Goal: Task Accomplishment & Management: Use online tool/utility

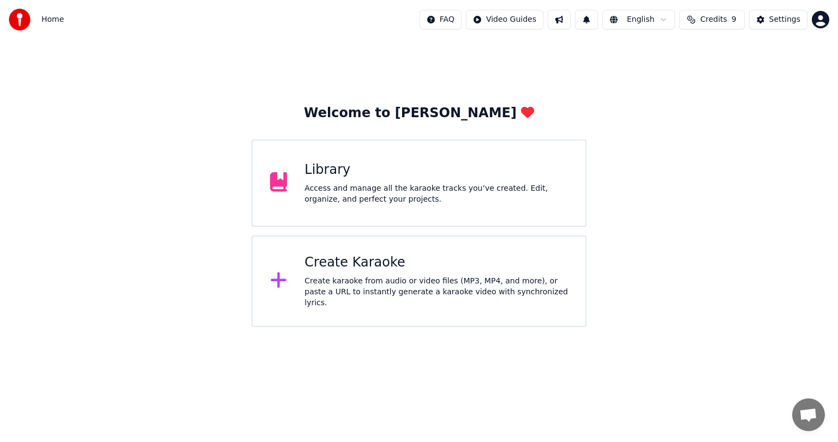
click at [343, 169] on div "Library" at bounding box center [436, 169] width 264 height 17
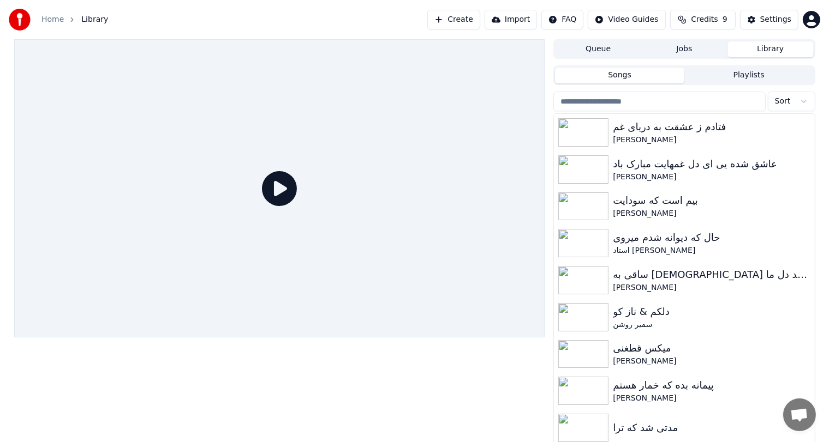
click at [472, 14] on button "Create" at bounding box center [453, 20] width 53 height 20
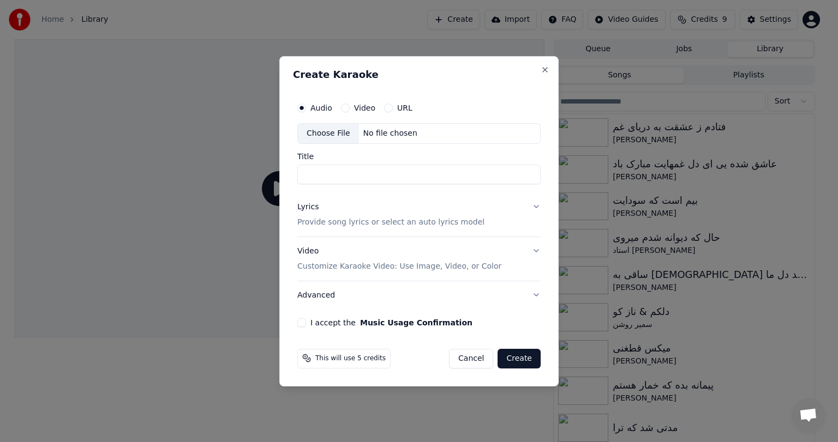
click at [384, 124] on div "Choose File No file chosen" at bounding box center [418, 133] width 243 height 21
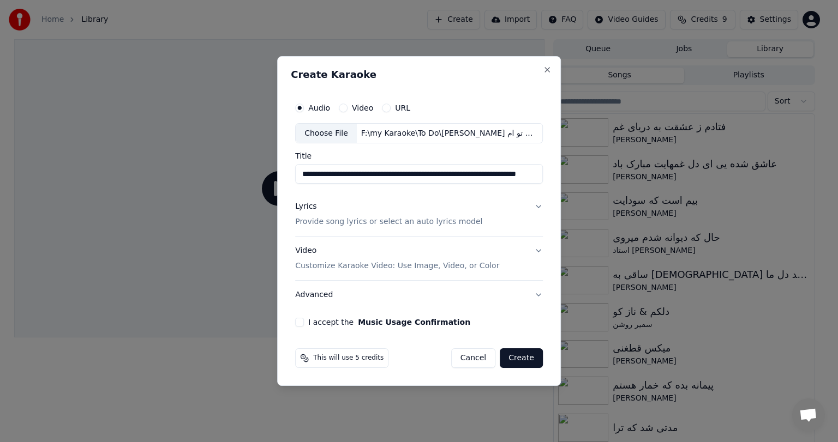
click at [371, 166] on input "**********" at bounding box center [419, 175] width 248 height 20
paste input
type input "**********"
click at [506, 212] on button "Lyrics Provide song lyrics or select an auto lyrics model" at bounding box center [419, 215] width 248 height 44
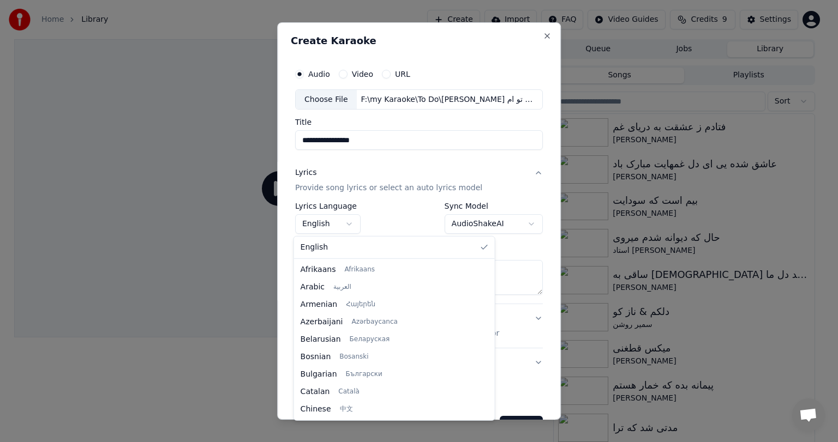
click at [334, 231] on body "**********" at bounding box center [414, 221] width 829 height 442
select select "**"
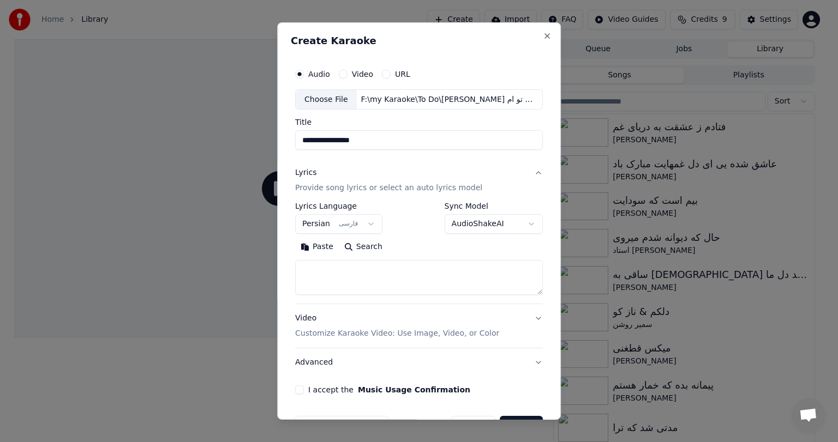
click at [351, 270] on textarea at bounding box center [419, 278] width 248 height 35
paste textarea "**********"
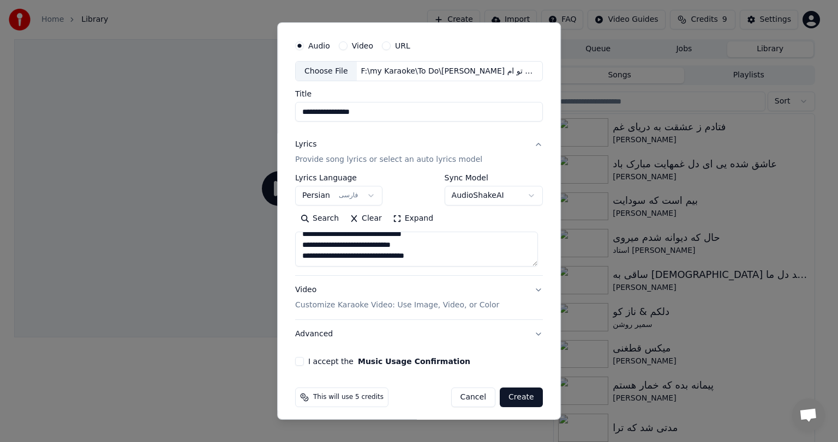
scroll to position [33, 0]
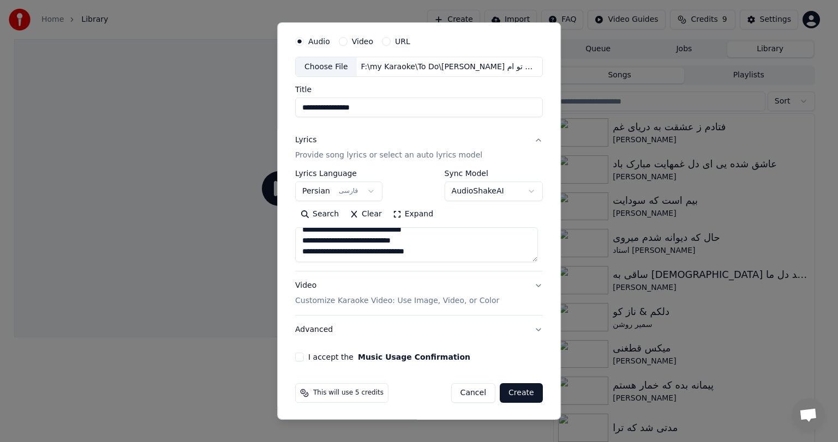
type textarea "**********"
click at [318, 286] on div "Video Customize Karaoke Video: Use Image, Video, or Color" at bounding box center [397, 294] width 204 height 26
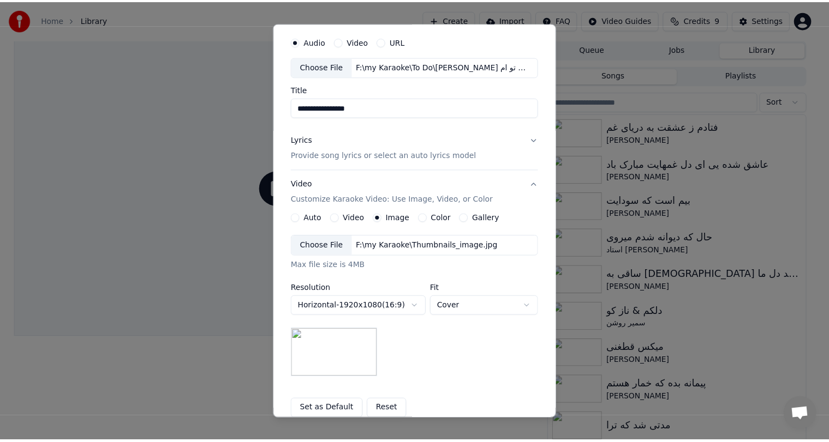
scroll to position [146, 0]
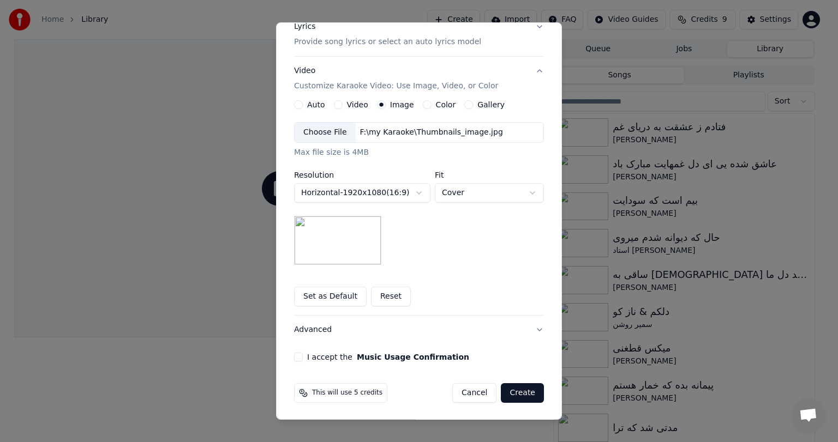
click at [294, 358] on button "I accept the Music Usage Confirmation" at bounding box center [298, 357] width 9 height 9
click at [520, 393] on button "Create" at bounding box center [522, 394] width 43 height 20
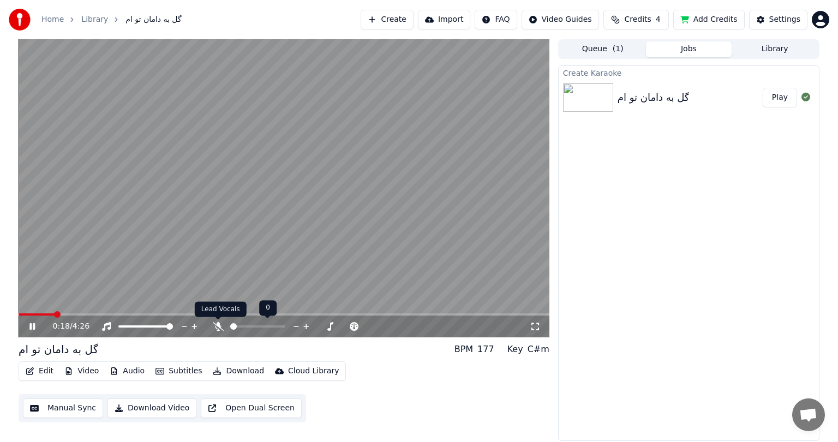
click at [217, 325] on icon at bounding box center [218, 326] width 11 height 9
click at [19, 314] on span at bounding box center [22, 315] width 7 height 7
click at [19, 317] on span at bounding box center [22, 315] width 7 height 7
click at [31, 322] on icon at bounding box center [40, 326] width 26 height 9
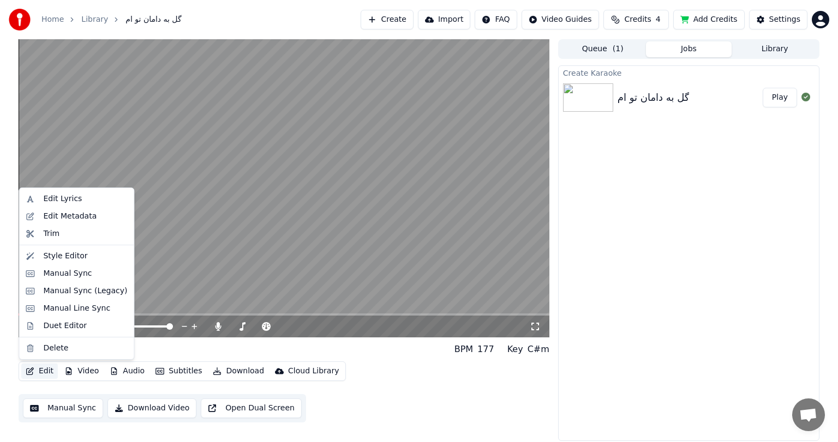
click at [40, 373] on button "Edit" at bounding box center [39, 371] width 37 height 15
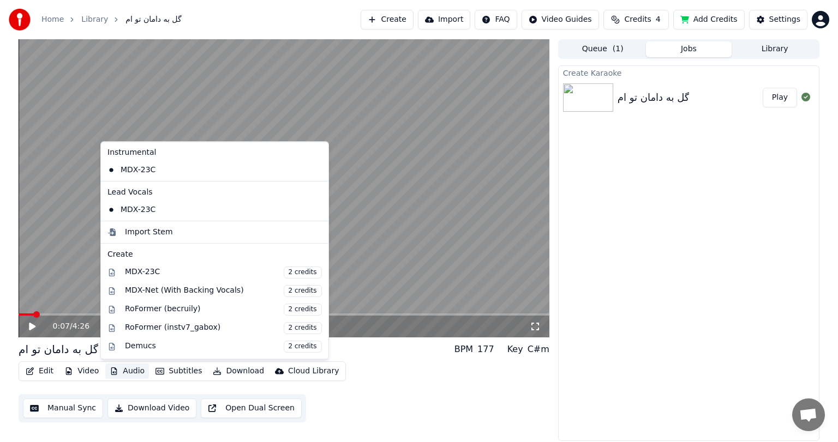
click at [2, 284] on div "0:07 / 4:26 گل به دامان تو ام BPM 177 Key C#m Edit Video Audio Subtitles Downlo…" at bounding box center [419, 240] width 838 height 402
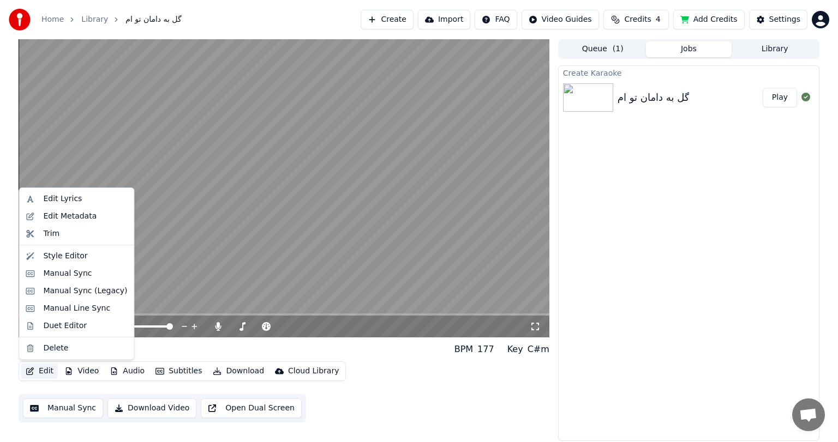
click at [39, 373] on button "Edit" at bounding box center [39, 371] width 37 height 15
click at [65, 222] on div "Edit Metadata" at bounding box center [76, 216] width 110 height 17
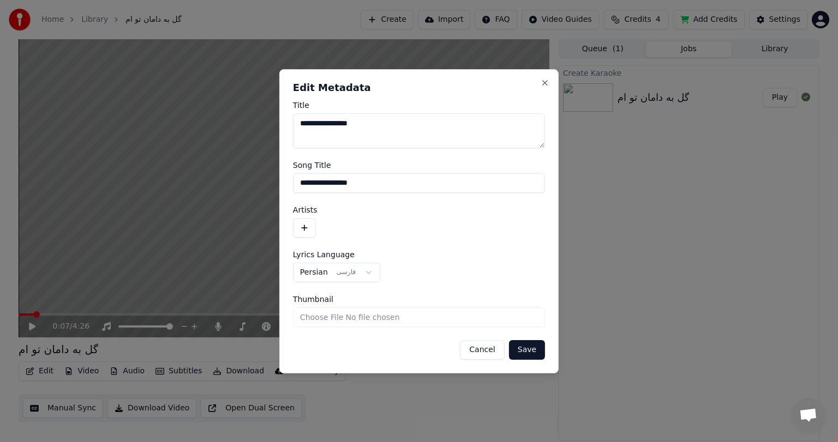
click at [306, 225] on button "button" at bounding box center [304, 228] width 23 height 20
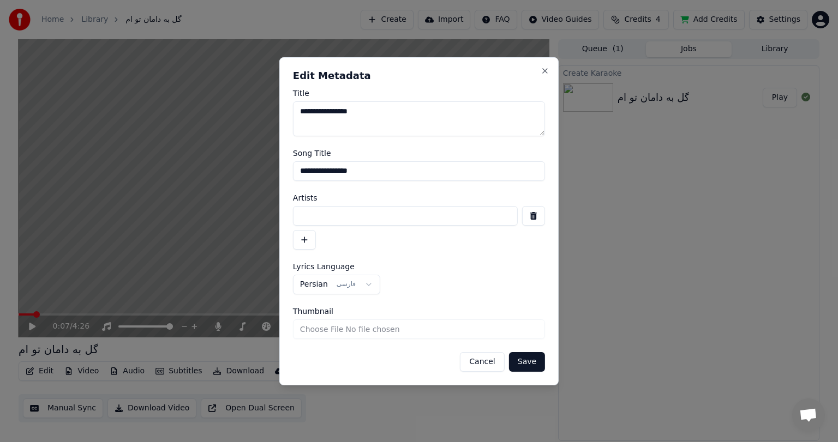
click at [321, 212] on input at bounding box center [405, 216] width 225 height 20
type input "********"
click at [528, 362] on button "Save" at bounding box center [527, 362] width 36 height 20
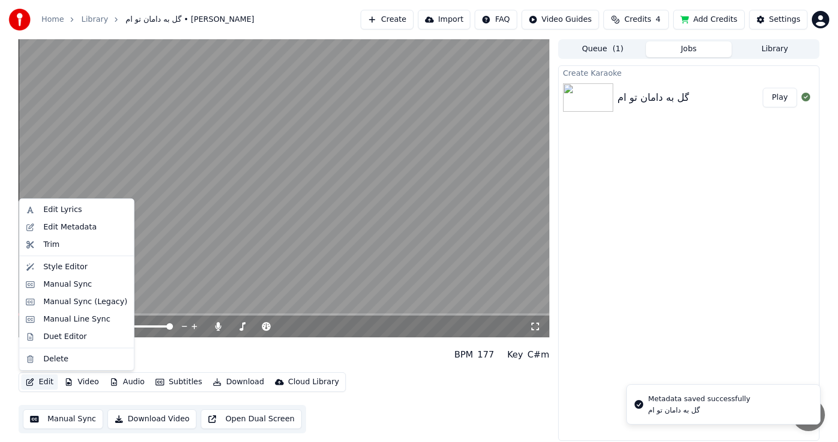
click at [44, 380] on button "Edit" at bounding box center [39, 382] width 37 height 15
click at [74, 282] on div "Manual Sync" at bounding box center [67, 284] width 49 height 11
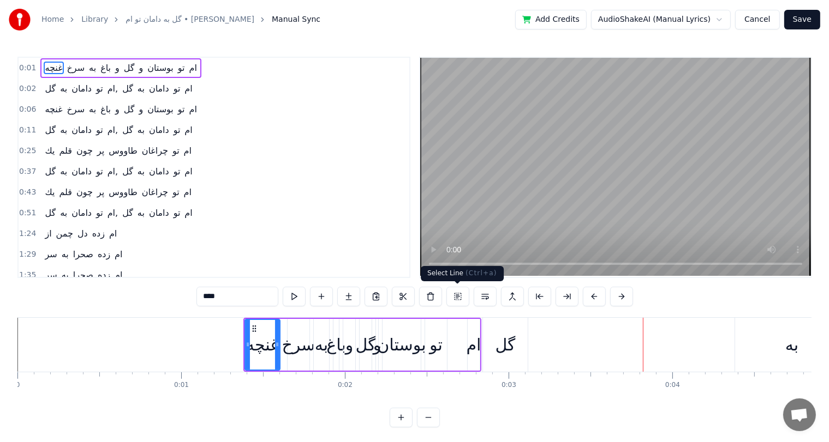
click at [459, 295] on button at bounding box center [457, 297] width 23 height 20
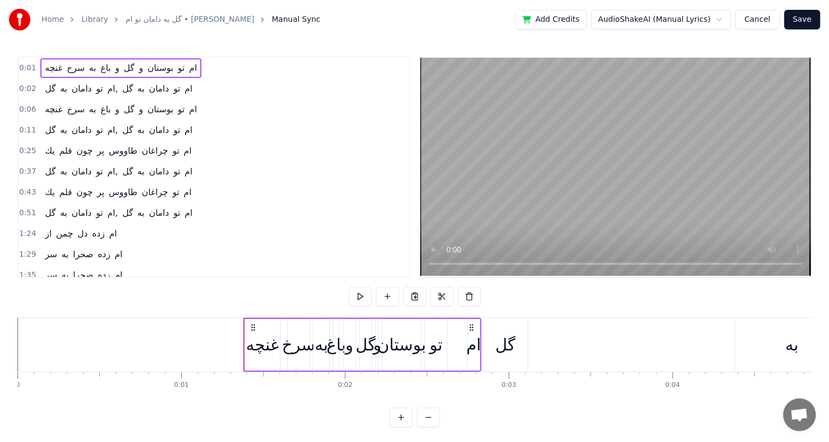
click at [246, 335] on div "غنچه" at bounding box center [262, 345] width 33 height 25
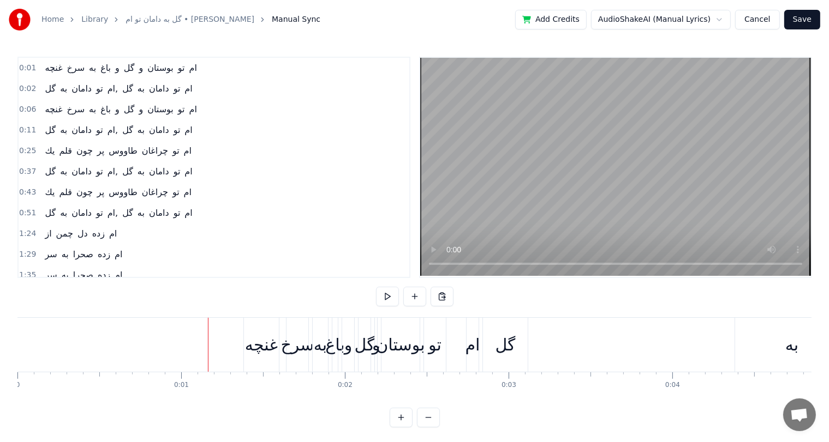
click at [256, 335] on div "غنچه" at bounding box center [261, 345] width 33 height 25
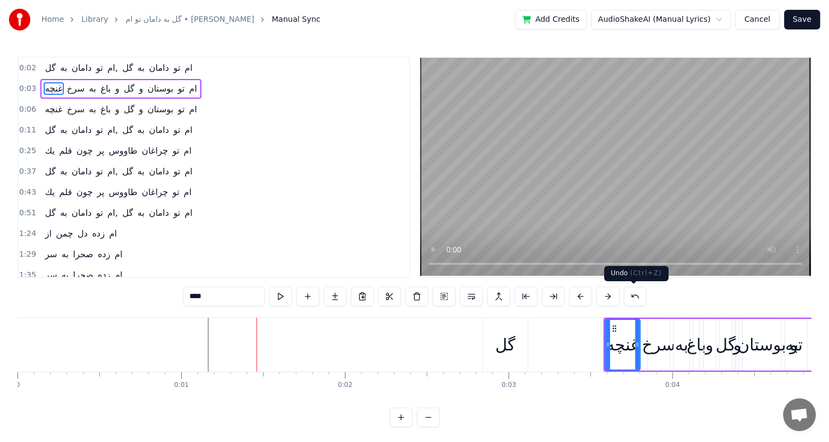
click at [637, 290] on button at bounding box center [635, 297] width 23 height 20
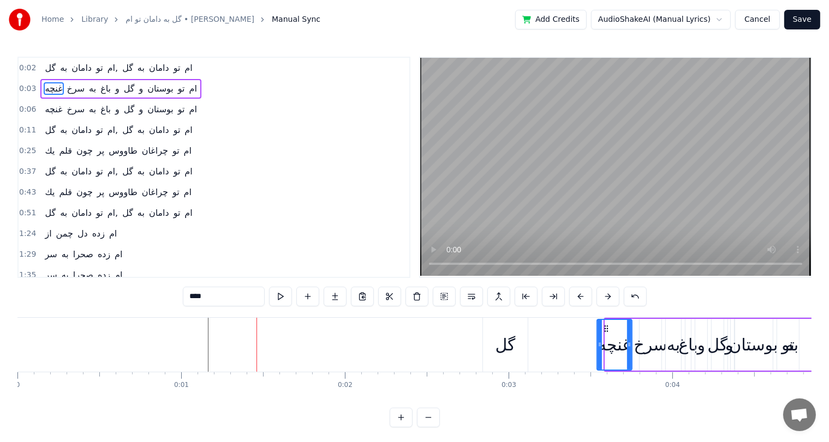
click at [637, 290] on button at bounding box center [635, 297] width 23 height 20
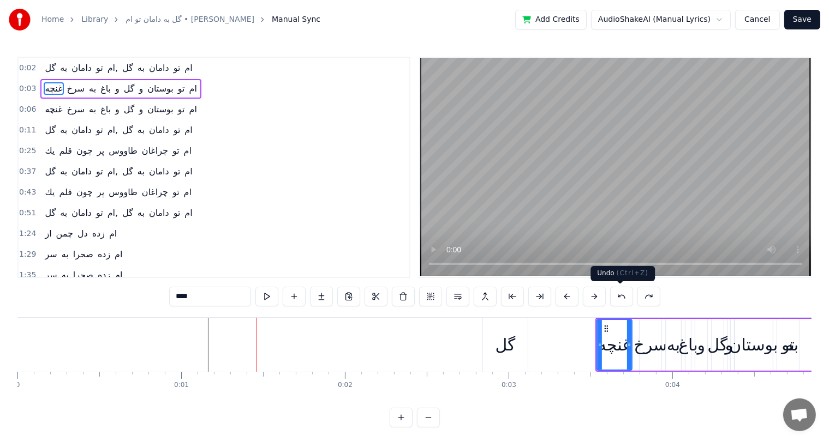
click at [622, 292] on button at bounding box center [621, 297] width 23 height 20
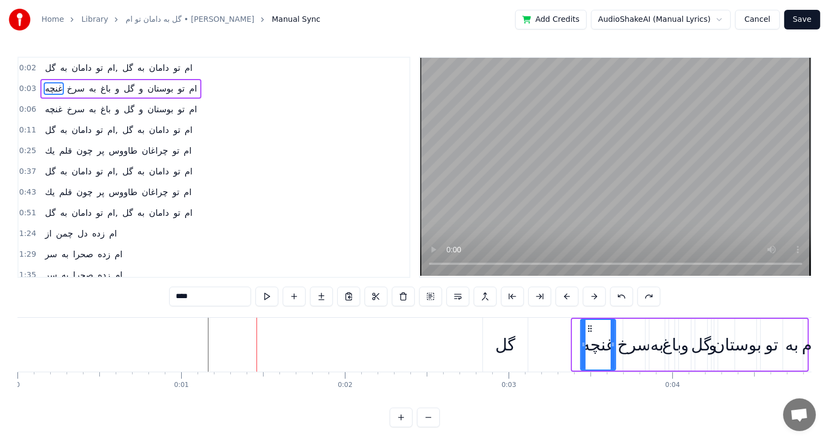
click at [622, 292] on button at bounding box center [621, 297] width 23 height 20
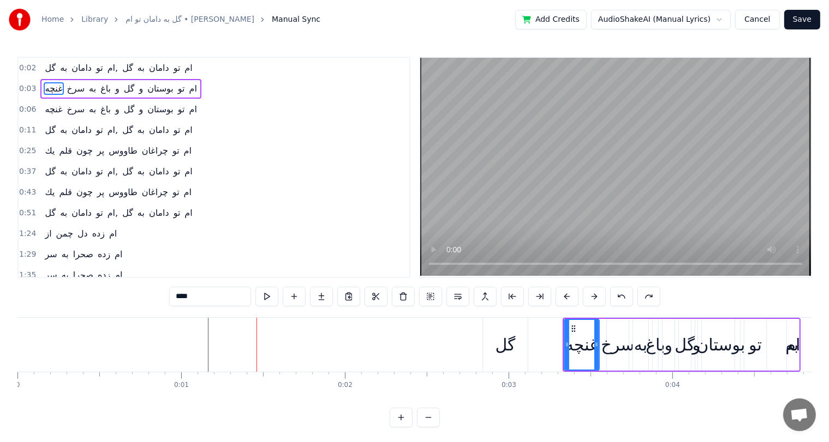
click at [622, 292] on button at bounding box center [621, 297] width 23 height 20
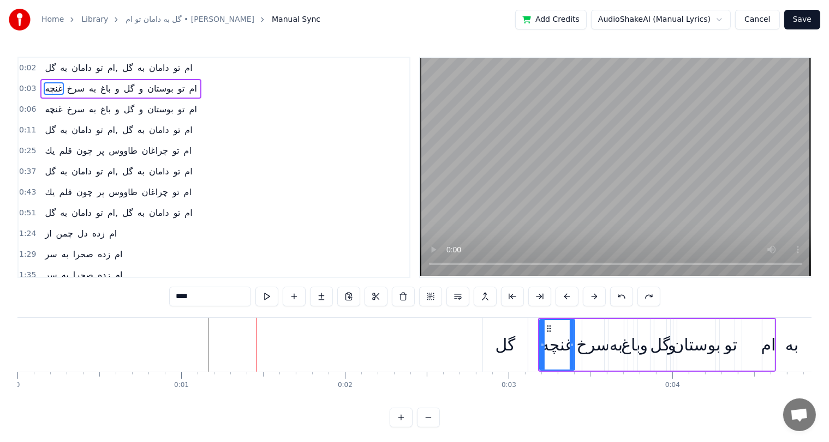
click at [622, 292] on button at bounding box center [621, 297] width 23 height 20
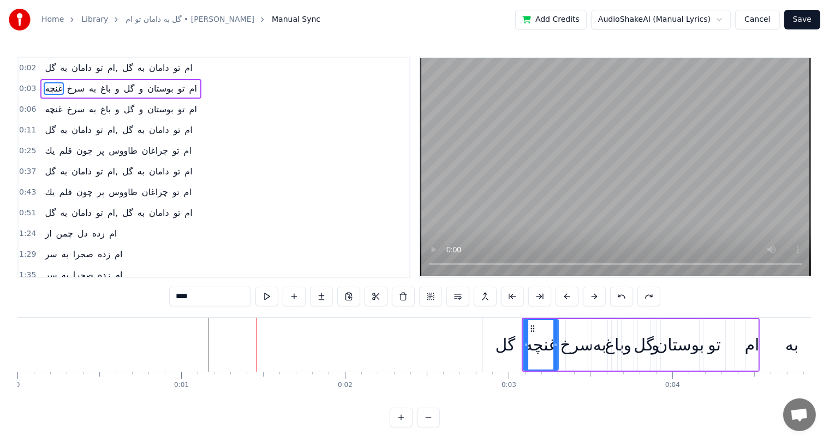
click at [622, 292] on button at bounding box center [621, 297] width 23 height 20
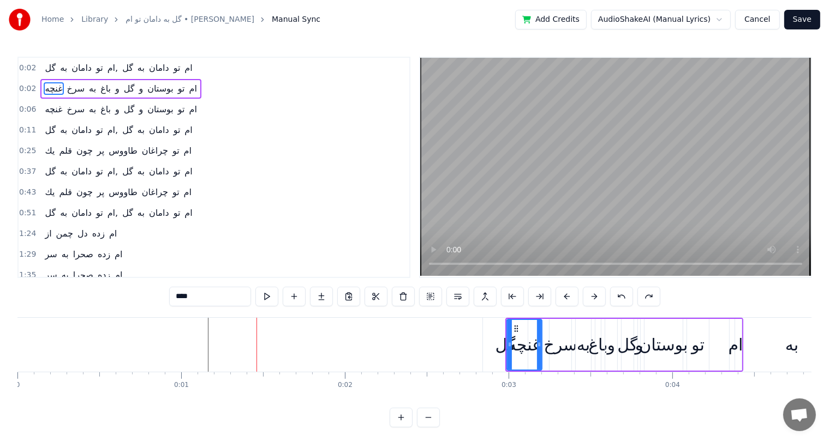
click at [622, 292] on button at bounding box center [621, 297] width 23 height 20
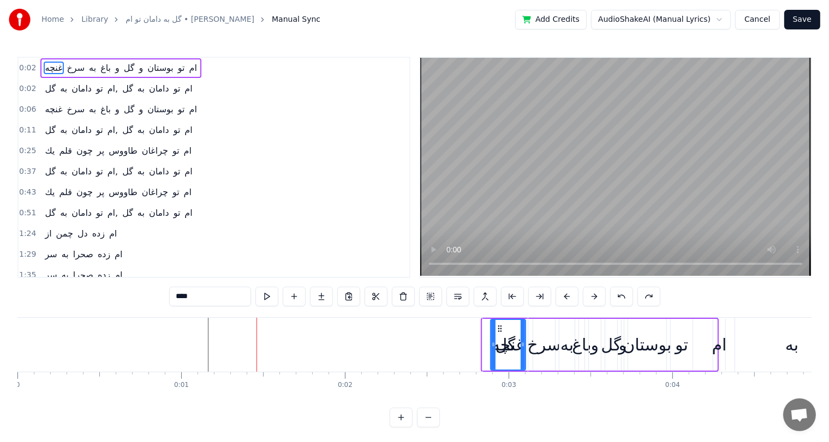
click at [622, 292] on button at bounding box center [621, 297] width 23 height 20
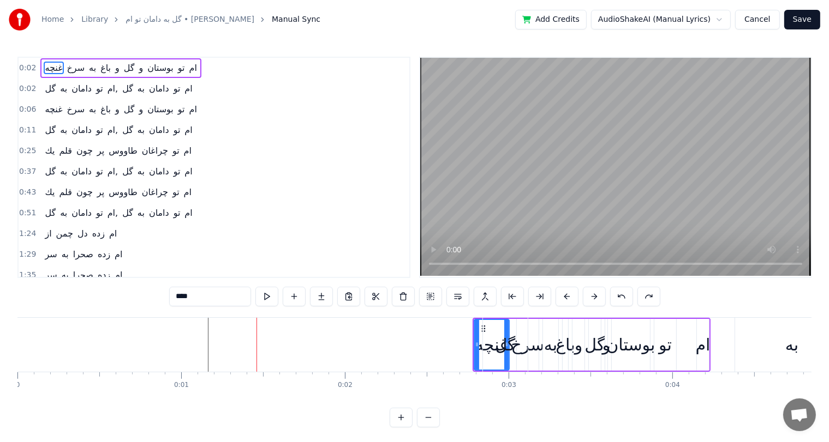
click at [622, 292] on button at bounding box center [621, 297] width 23 height 20
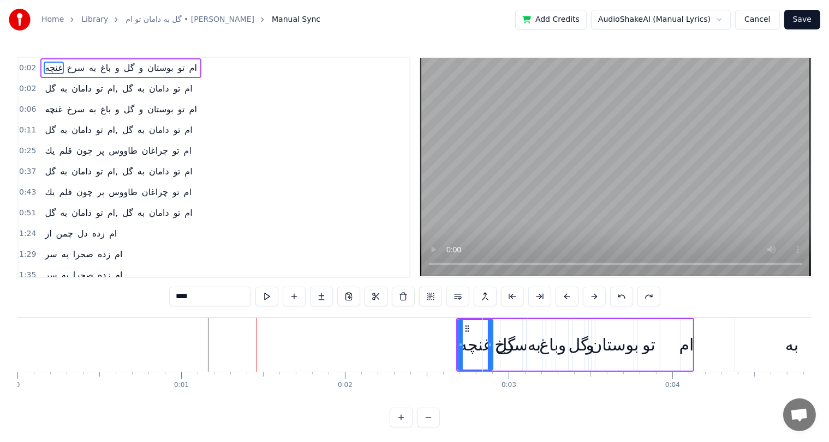
click at [622, 292] on button at bounding box center [621, 297] width 23 height 20
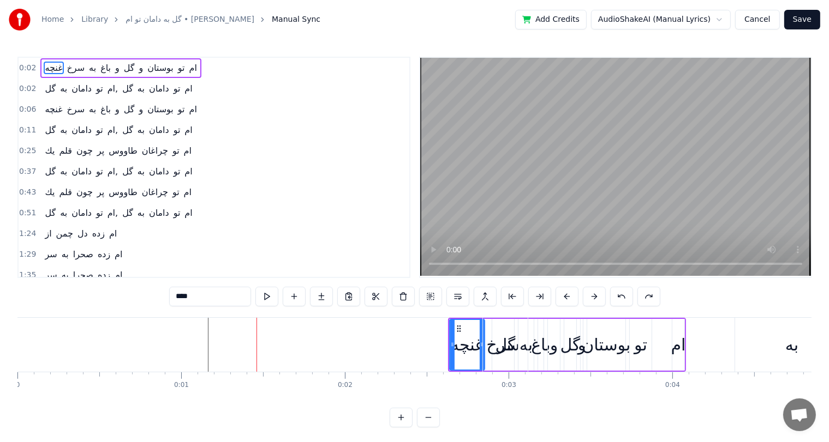
click at [622, 292] on button at bounding box center [621, 297] width 23 height 20
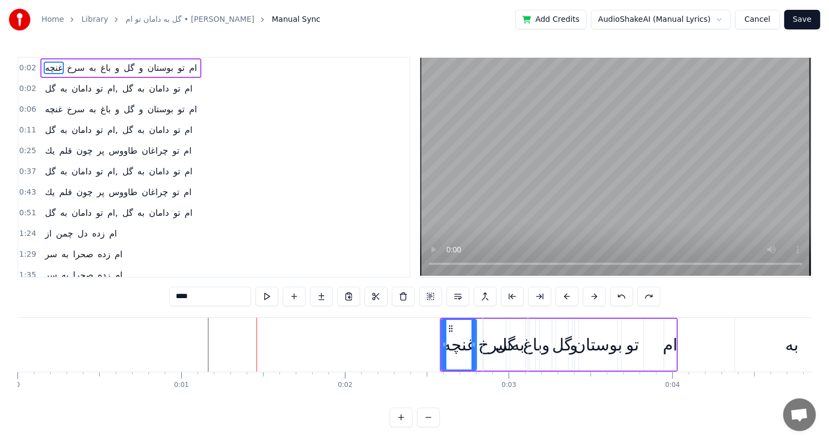
click at [622, 292] on button at bounding box center [621, 297] width 23 height 20
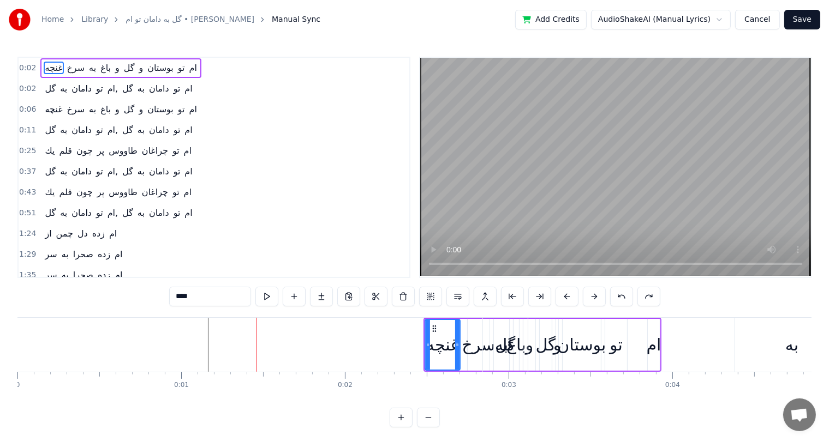
click at [622, 292] on button at bounding box center [621, 297] width 23 height 20
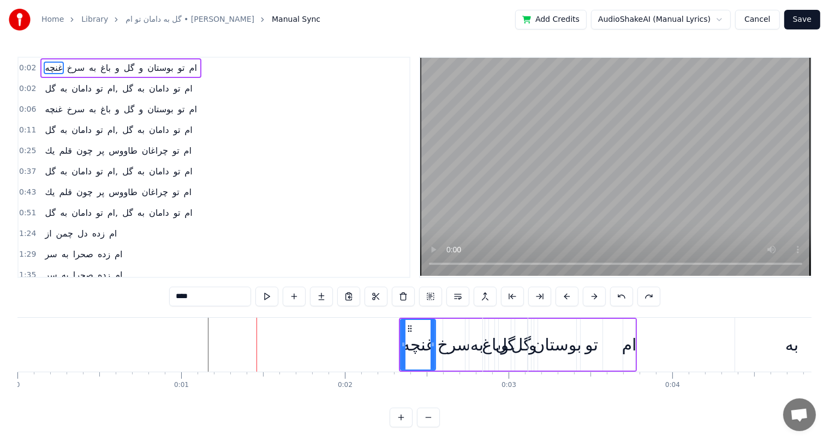
click at [622, 292] on button at bounding box center [621, 297] width 23 height 20
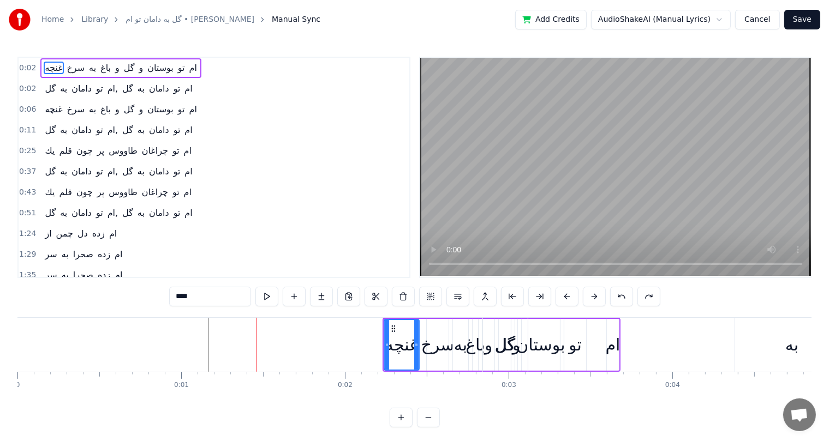
click at [622, 292] on button at bounding box center [621, 297] width 23 height 20
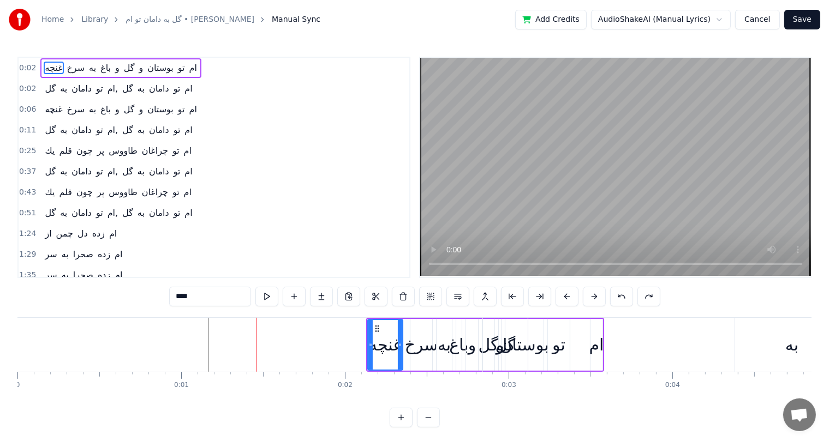
click at [622, 292] on button at bounding box center [621, 297] width 23 height 20
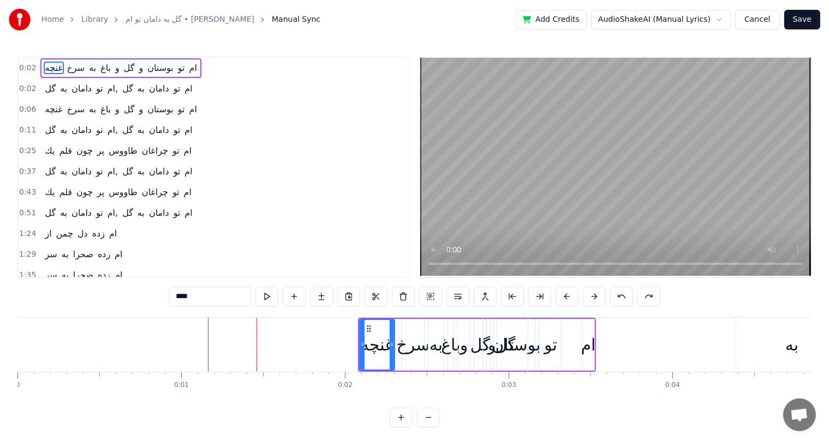
click at [622, 292] on button at bounding box center [621, 297] width 23 height 20
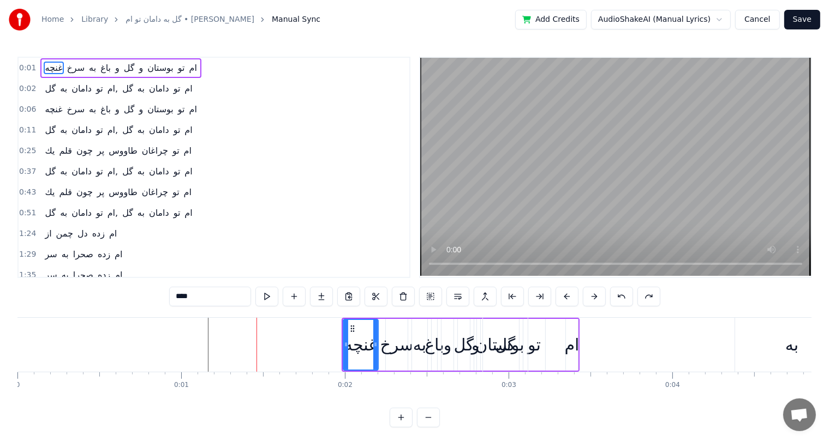
click at [622, 292] on button at bounding box center [621, 297] width 23 height 20
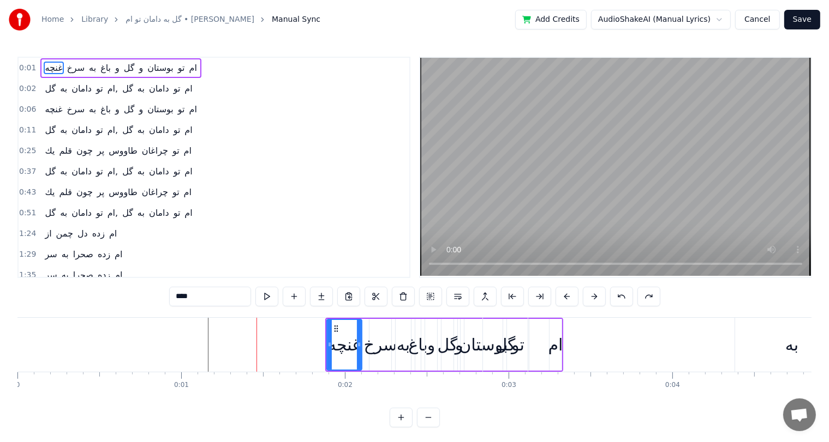
click at [622, 292] on button at bounding box center [621, 297] width 23 height 20
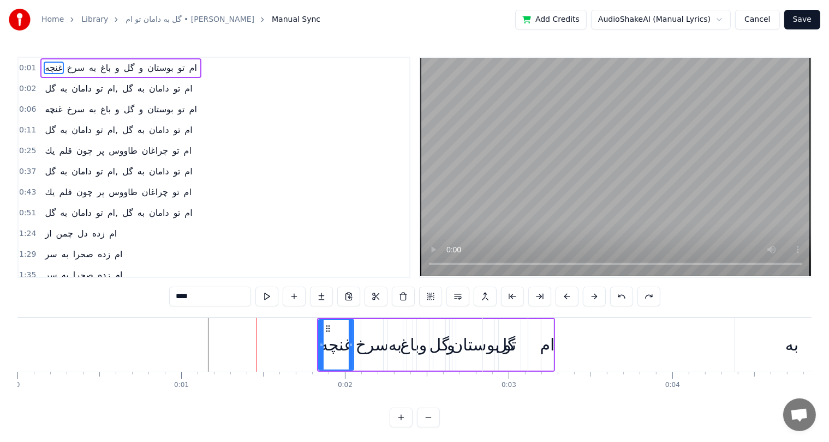
click at [622, 292] on button at bounding box center [621, 297] width 23 height 20
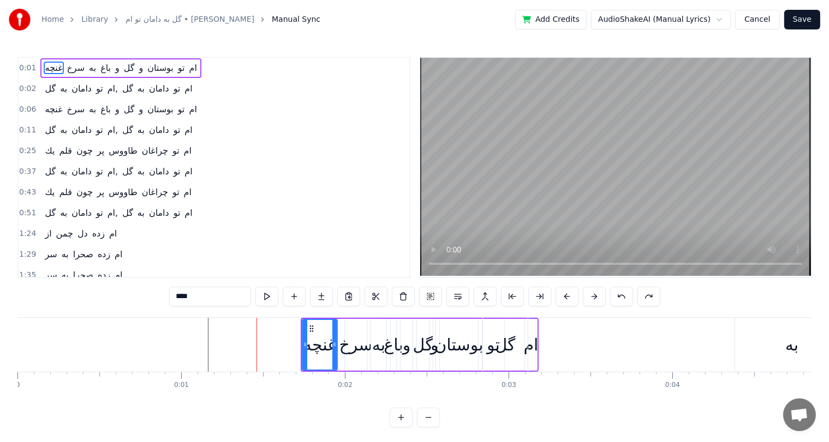
click at [622, 292] on button at bounding box center [621, 297] width 23 height 20
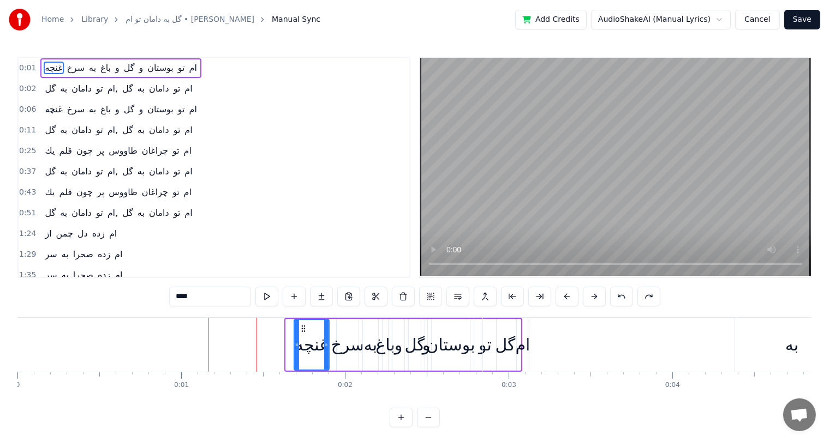
click at [622, 292] on button at bounding box center [621, 297] width 23 height 20
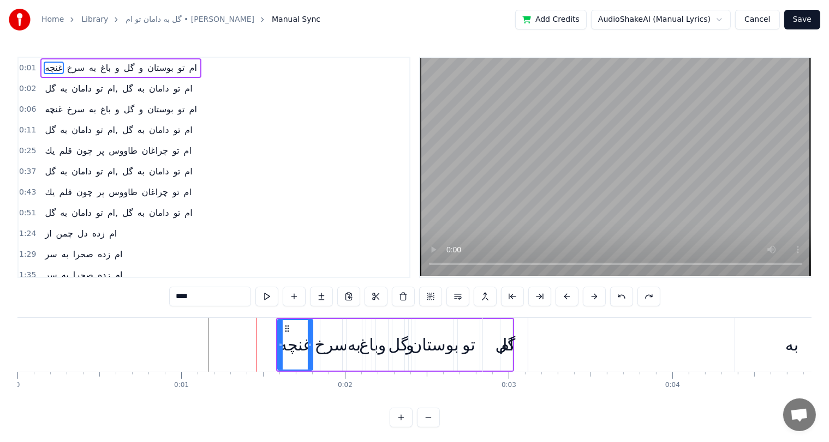
click at [622, 292] on button at bounding box center [621, 297] width 23 height 20
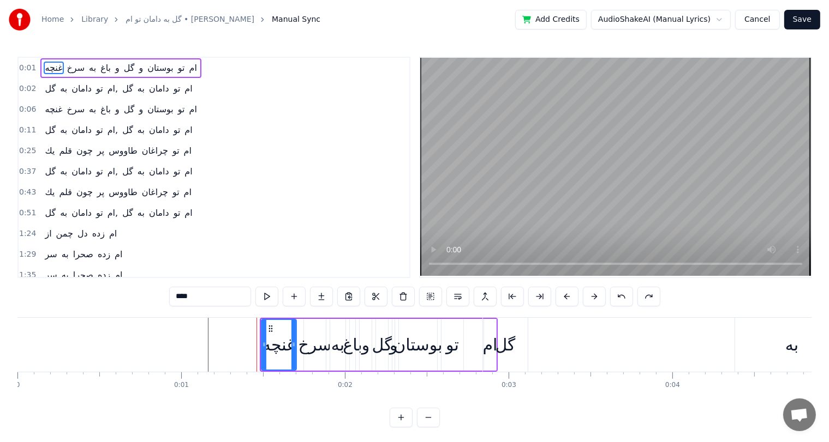
click at [622, 292] on button at bounding box center [621, 297] width 23 height 20
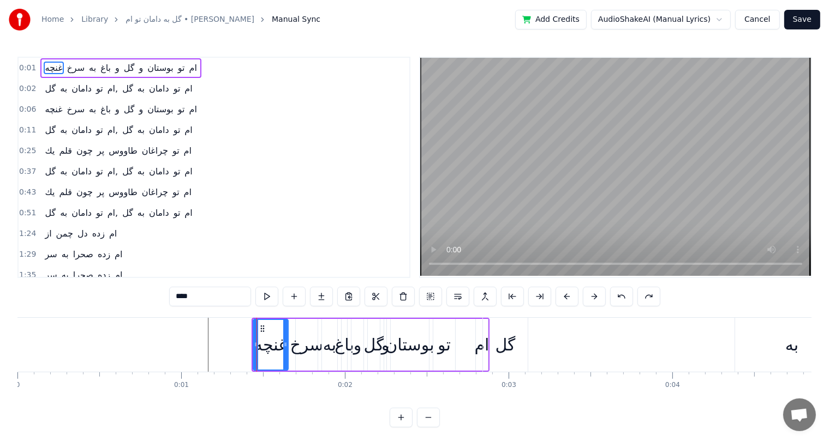
click at [622, 292] on button at bounding box center [621, 297] width 23 height 20
click at [637, 292] on button at bounding box center [648, 297] width 23 height 20
click at [622, 292] on button at bounding box center [621, 297] width 23 height 20
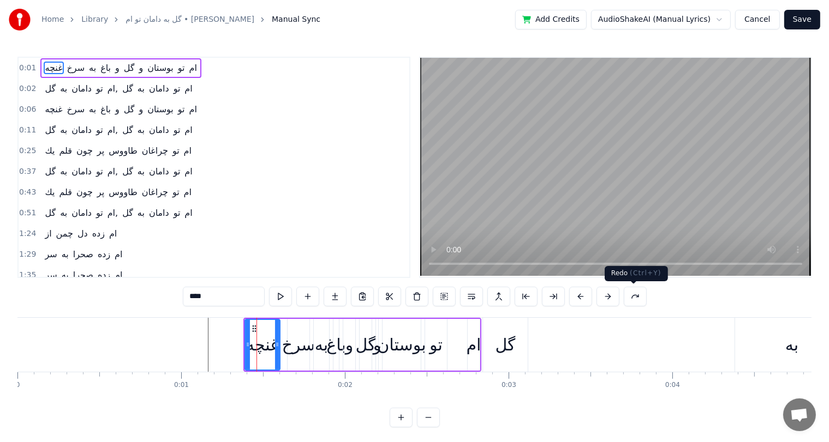
click at [624, 292] on button at bounding box center [635, 297] width 23 height 20
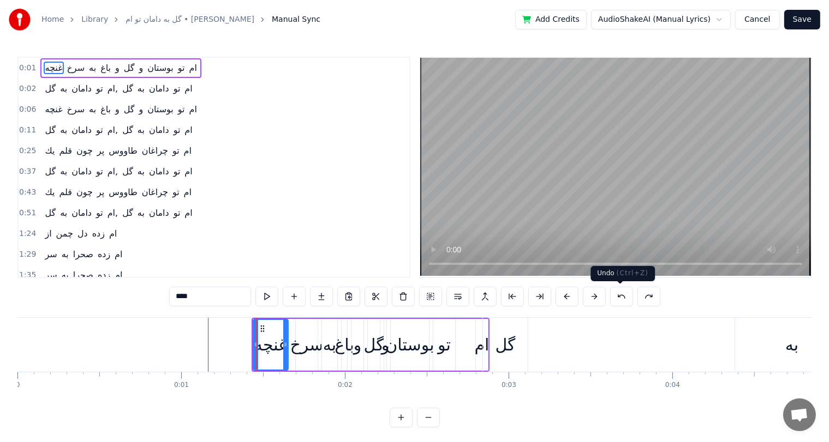
click at [611, 295] on button at bounding box center [621, 297] width 23 height 20
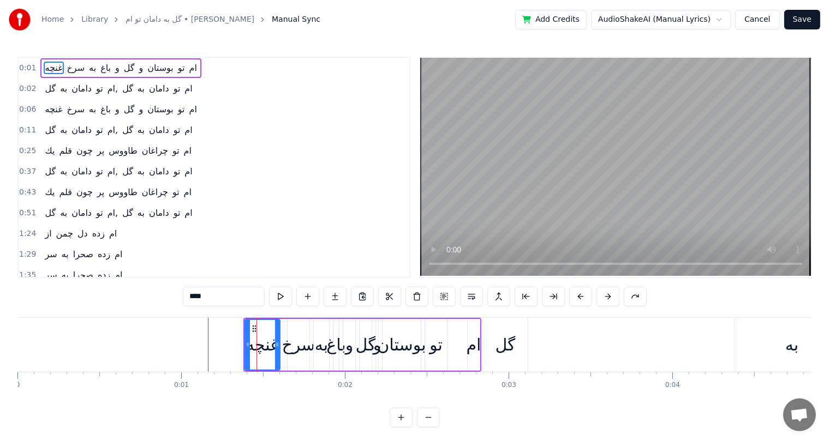
click at [279, 296] on button at bounding box center [280, 297] width 23 height 20
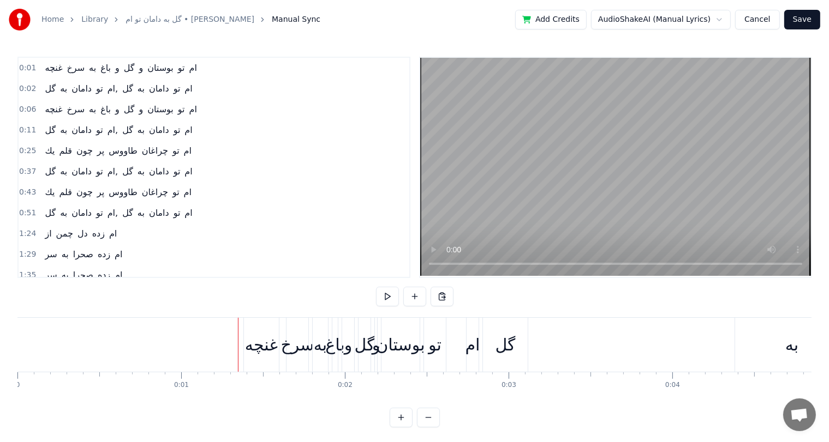
click at [261, 345] on div "غنچه" at bounding box center [261, 345] width 33 height 25
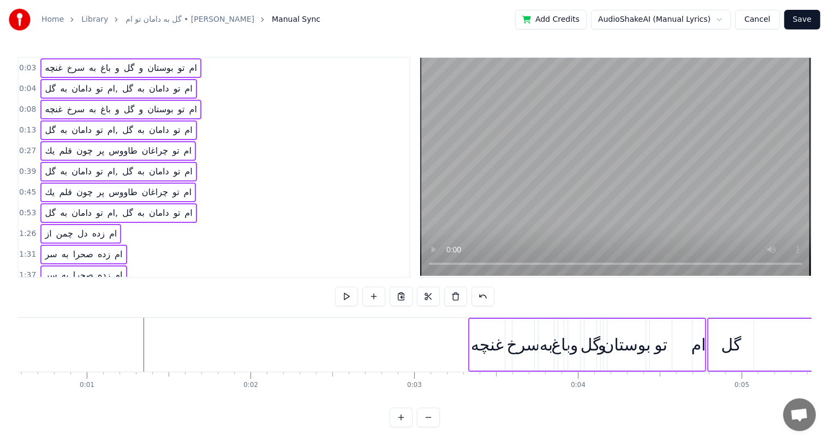
scroll to position [0, 94]
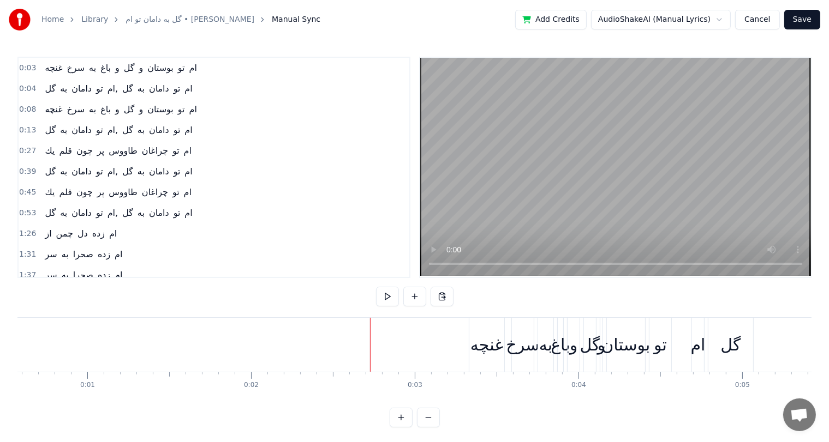
click at [499, 338] on div "غنچه" at bounding box center [486, 345] width 33 height 25
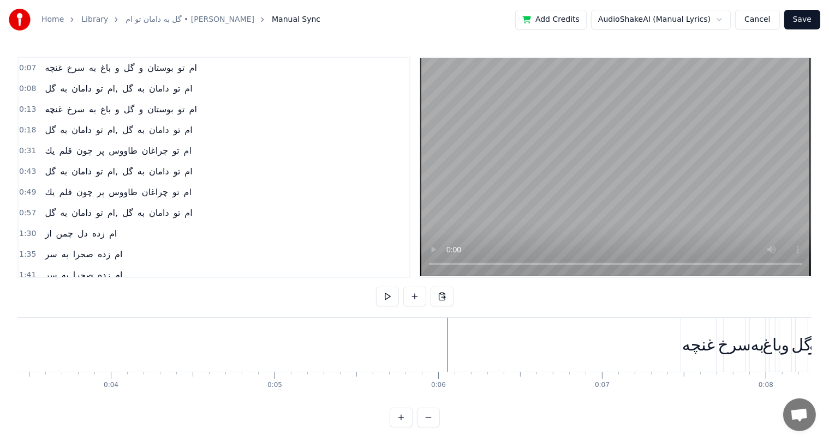
scroll to position [0, 550]
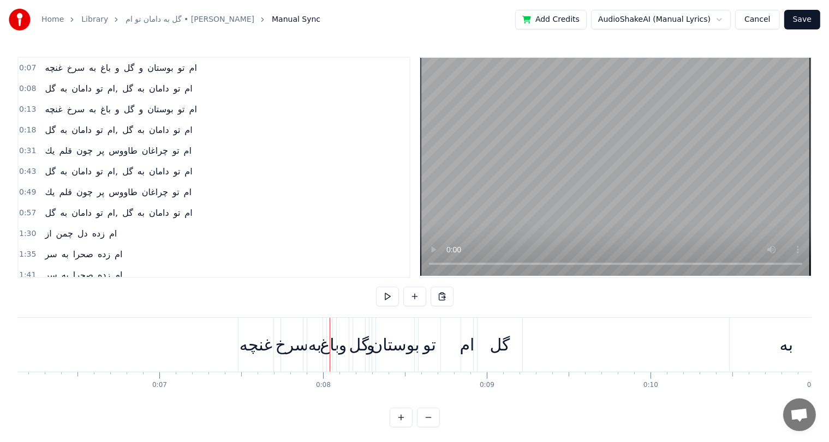
scroll to position [0, 999]
click at [255, 346] on div "غنچه" at bounding box center [260, 345] width 33 height 25
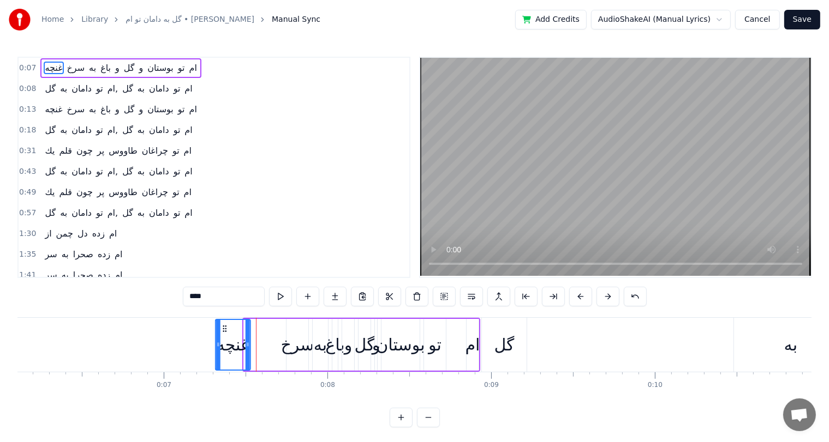
drag, startPoint x: 251, startPoint y: 325, endPoint x: 227, endPoint y: 327, distance: 24.2
click at [227, 327] on icon at bounding box center [224, 329] width 9 height 9
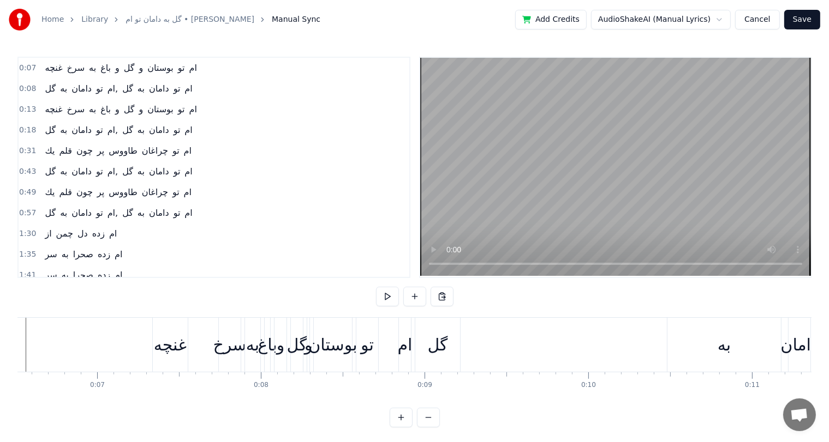
scroll to position [0, 1065]
click at [727, 16] on html "Home Library گل به دامان تو ام • احمد ولی Manual Sync Add Credits AudioShakeAI …" at bounding box center [414, 222] width 829 height 445
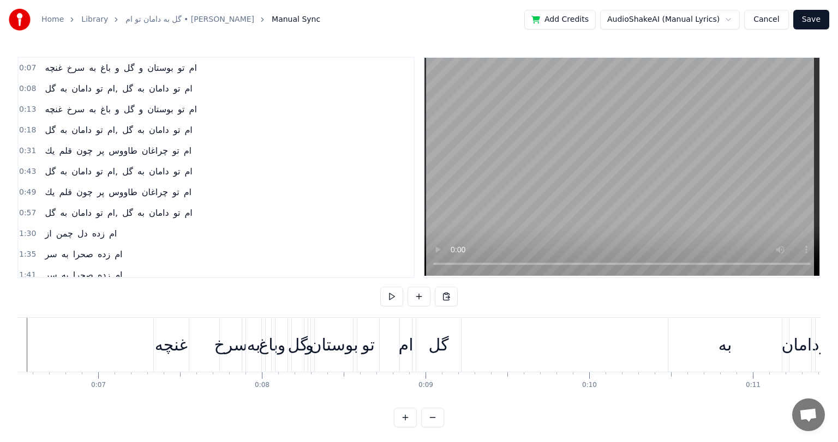
click at [722, 18] on html "Home Library گل به دامان تو ام • احمد ولی Manual Sync Add Credits AudioShakeAI …" at bounding box center [419, 222] width 838 height 445
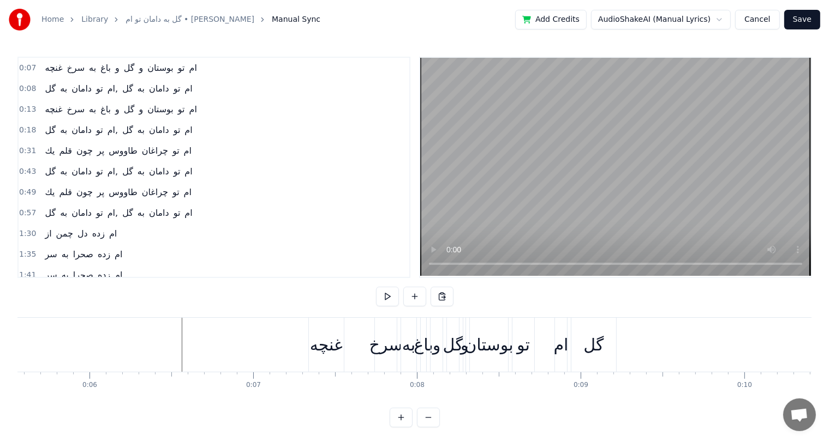
click at [762, 17] on button "Cancel" at bounding box center [757, 20] width 44 height 20
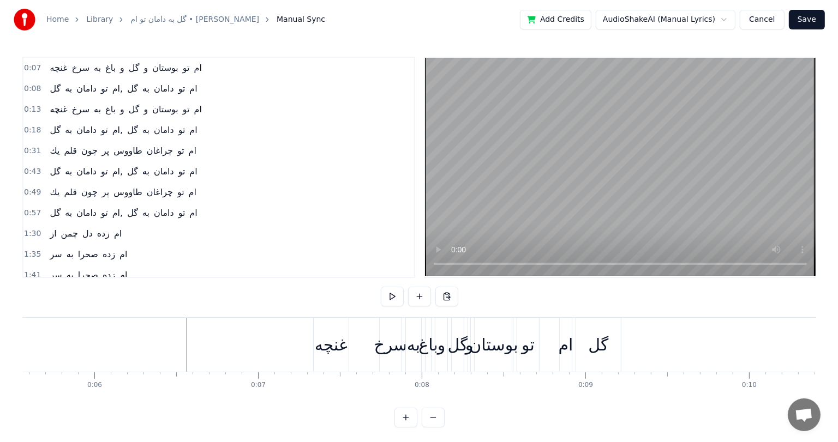
scroll to position [0, 898]
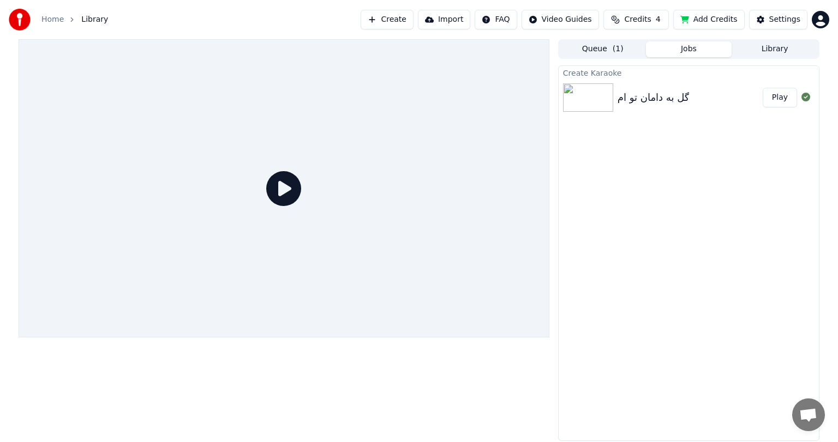
click at [618, 102] on div "گل به دامان تو ام" at bounding box center [654, 97] width 72 height 15
click at [777, 94] on button "Play" at bounding box center [780, 98] width 34 height 20
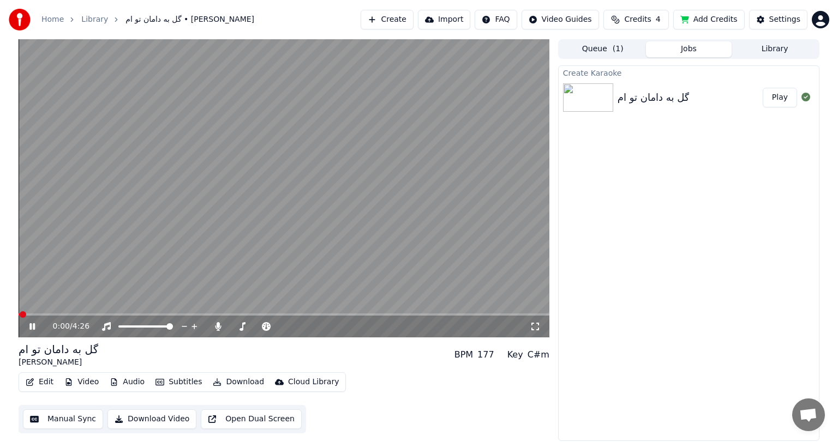
click at [29, 329] on icon at bounding box center [31, 327] width 5 height 7
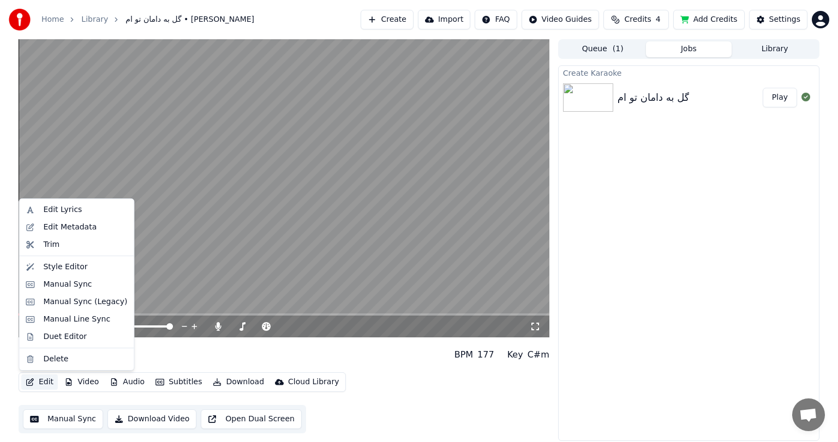
click at [45, 385] on button "Edit" at bounding box center [39, 382] width 37 height 15
click at [68, 304] on div "Manual Sync (Legacy)" at bounding box center [85, 302] width 84 height 11
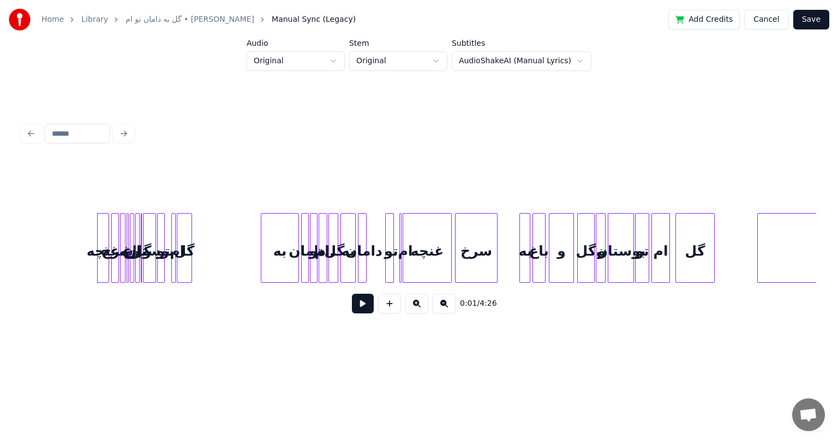
click at [361, 312] on button at bounding box center [363, 304] width 22 height 20
click at [362, 308] on button at bounding box center [363, 304] width 22 height 20
click at [127, 128] on div at bounding box center [418, 134] width 803 height 24
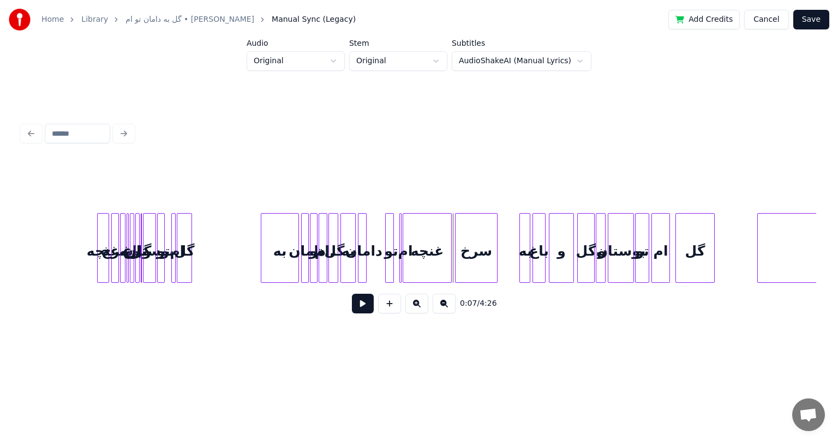
click at [432, 61] on html "Home Library گل به دامان تو ام • احمد ولی Manual Sync (Legacy) Add Credits Canc…" at bounding box center [419, 186] width 838 height 372
click at [290, 66] on html "Home Library گل به دامان تو ام • احمد ولی Manual Sync (Legacy) Add Credits Canc…" at bounding box center [419, 186] width 838 height 372
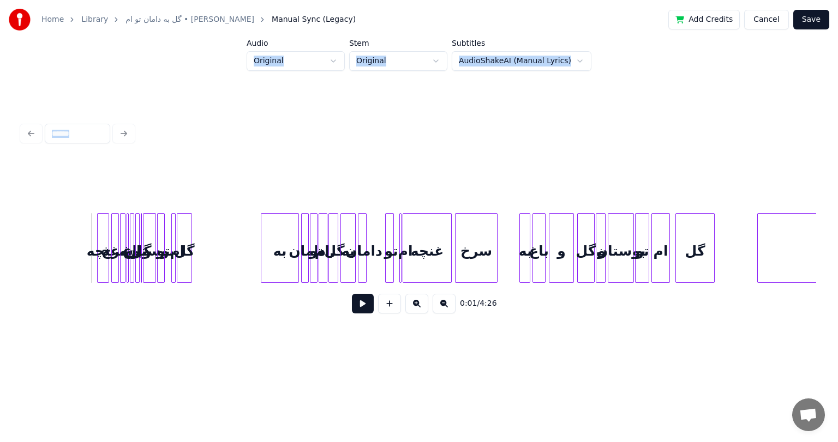
click at [100, 229] on div at bounding box center [99, 248] width 3 height 69
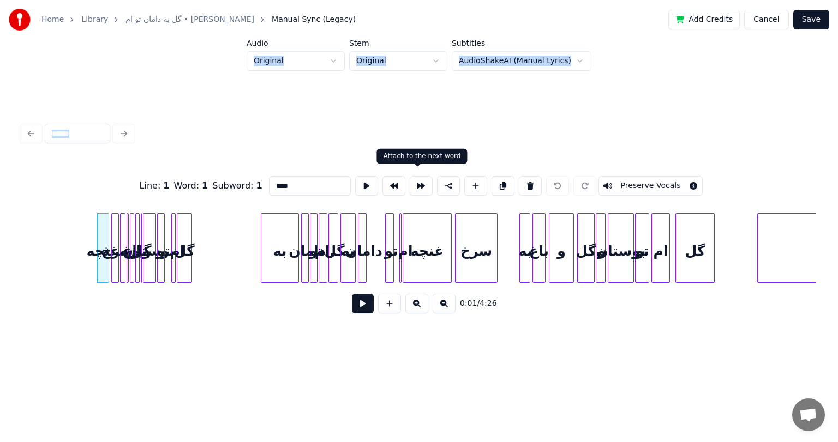
click at [416, 182] on button at bounding box center [421, 186] width 23 height 20
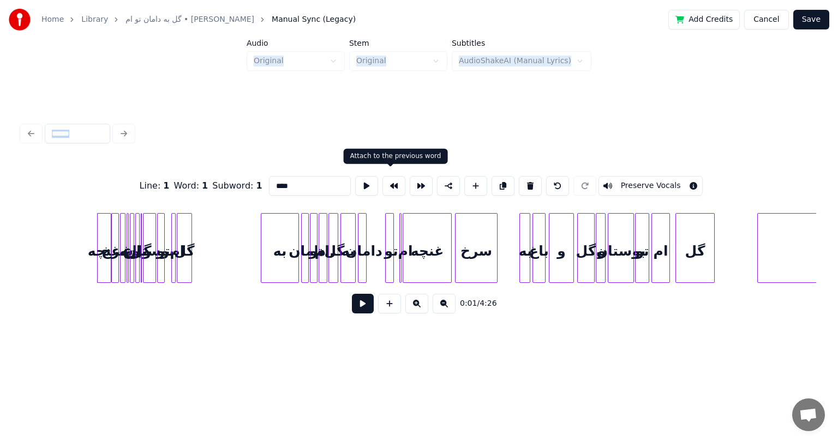
click at [391, 182] on button at bounding box center [393, 186] width 23 height 20
click at [773, 18] on button "Cancel" at bounding box center [766, 20] width 44 height 20
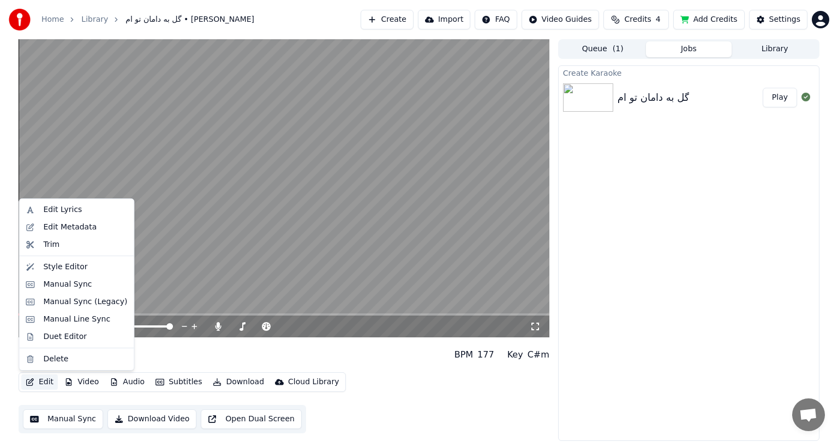
click at [37, 382] on button "Edit" at bounding box center [39, 382] width 37 height 15
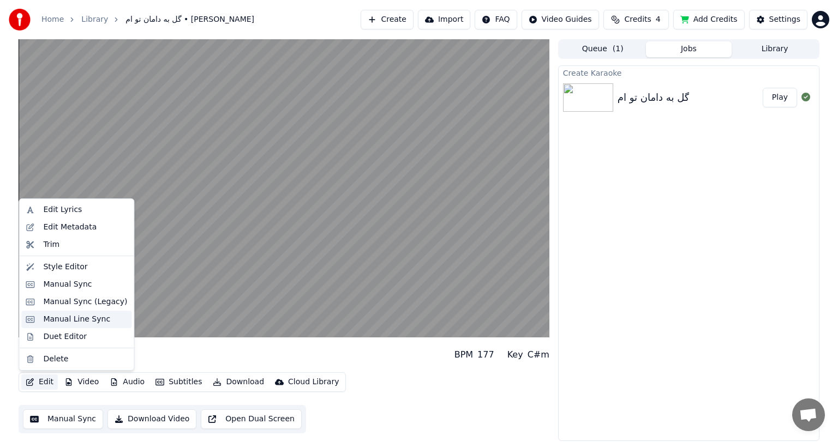
click at [67, 319] on div "Manual Line Sync" at bounding box center [76, 319] width 67 height 11
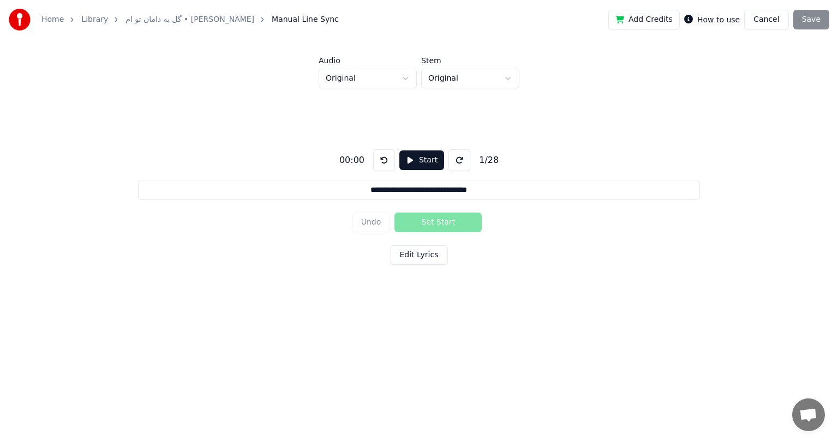
click at [480, 284] on div "**********" at bounding box center [418, 205] width 803 height 234
click at [404, 161] on button "Start" at bounding box center [421, 161] width 45 height 20
click at [404, 161] on button "Pause" at bounding box center [421, 161] width 49 height 20
click at [404, 160] on button "Start" at bounding box center [421, 161] width 45 height 20
click at [379, 162] on button at bounding box center [382, 160] width 22 height 22
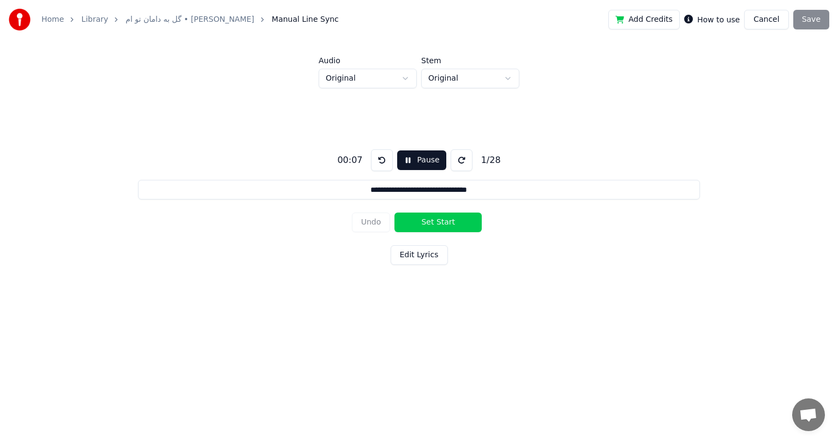
click at [438, 221] on button "Set Start" at bounding box center [437, 223] width 87 height 20
click at [438, 221] on button "Set End" at bounding box center [437, 223] width 87 height 20
type input "**********"
click at [409, 255] on button "Edit Lyrics" at bounding box center [419, 256] width 57 height 20
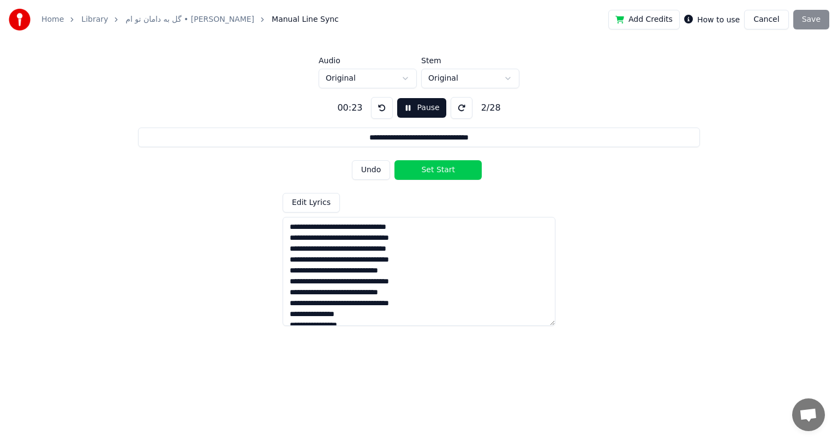
click at [815, 20] on div "Add Credits How to use Cancel Save" at bounding box center [718, 20] width 221 height 20
click at [358, 255] on textarea "**********" at bounding box center [419, 271] width 273 height 109
click at [399, 238] on textarea "**********" at bounding box center [419, 271] width 273 height 109
click at [395, 253] on textarea "**********" at bounding box center [419, 271] width 273 height 109
click at [811, 24] on div "Add Credits How to use Cancel Save" at bounding box center [718, 20] width 221 height 20
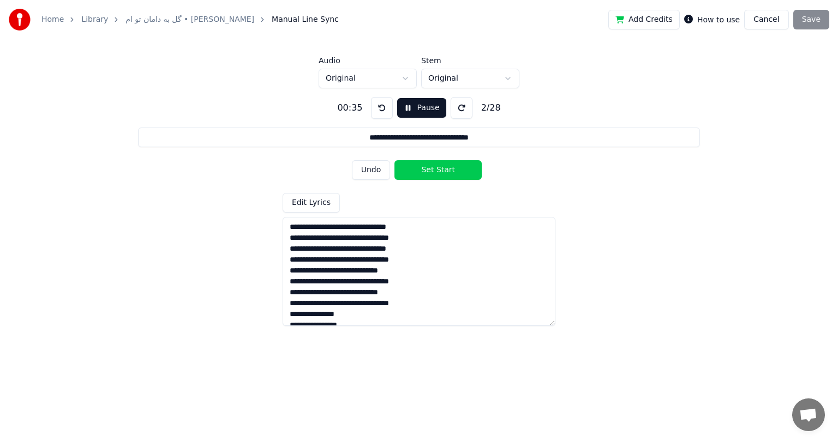
click at [376, 113] on button at bounding box center [382, 108] width 22 height 22
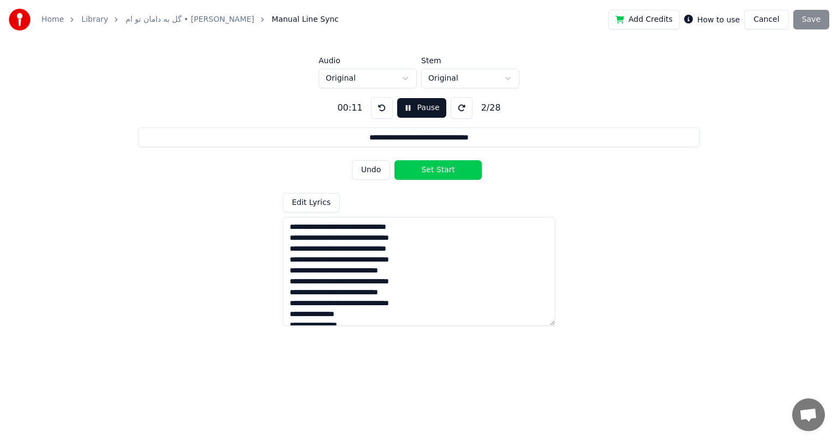
click at [376, 113] on button at bounding box center [382, 108] width 22 height 22
click at [378, 105] on button at bounding box center [382, 108] width 22 height 22
click at [438, 170] on button "Set Start" at bounding box center [437, 170] width 87 height 20
click at [357, 234] on textarea "**********" at bounding box center [419, 271] width 273 height 109
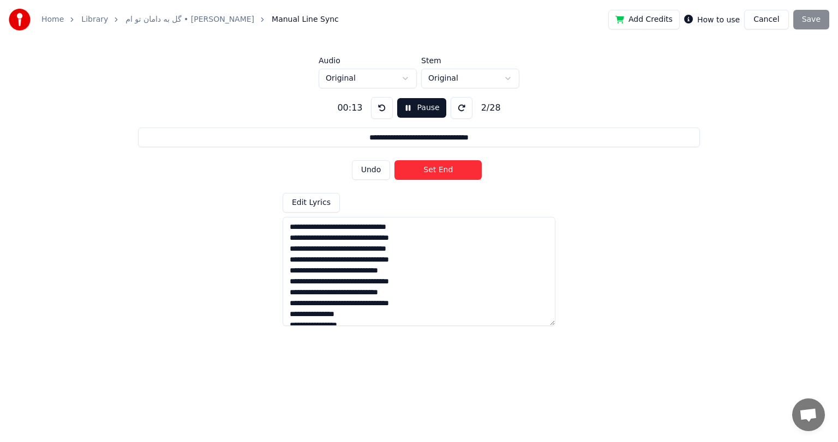
click at [386, 220] on textarea "**********" at bounding box center [419, 271] width 273 height 109
click at [773, 26] on button "Cancel" at bounding box center [766, 20] width 44 height 20
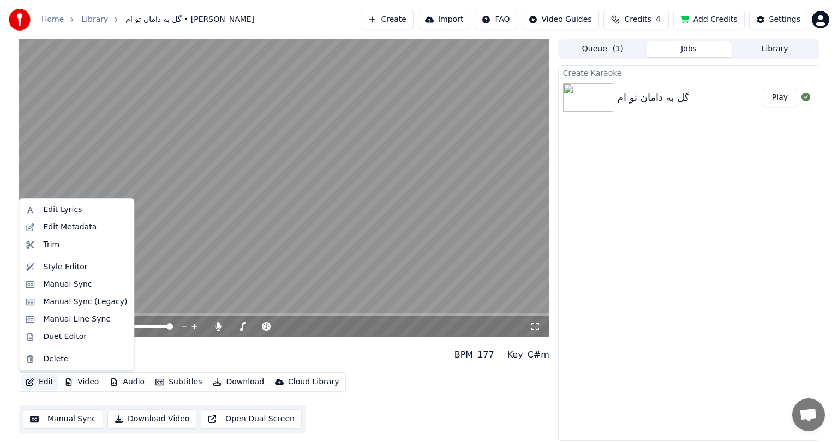
click at [41, 386] on button "Edit" at bounding box center [39, 382] width 37 height 15
click at [81, 321] on div "Manual Line Sync" at bounding box center [76, 319] width 67 height 11
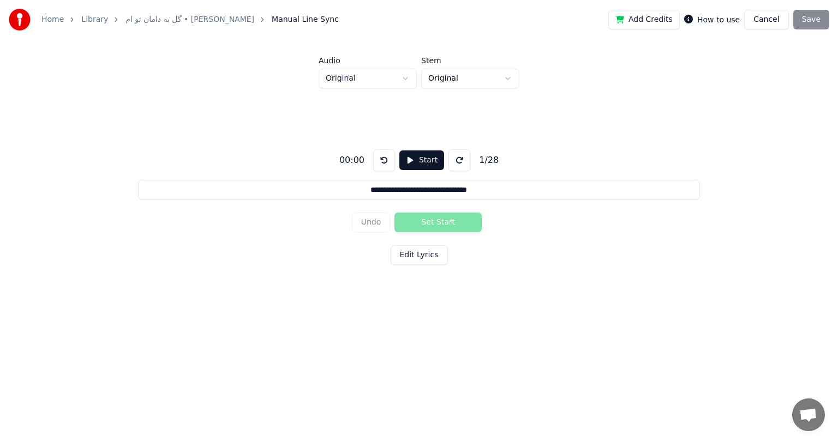
click at [728, 22] on label "How to use" at bounding box center [718, 20] width 43 height 8
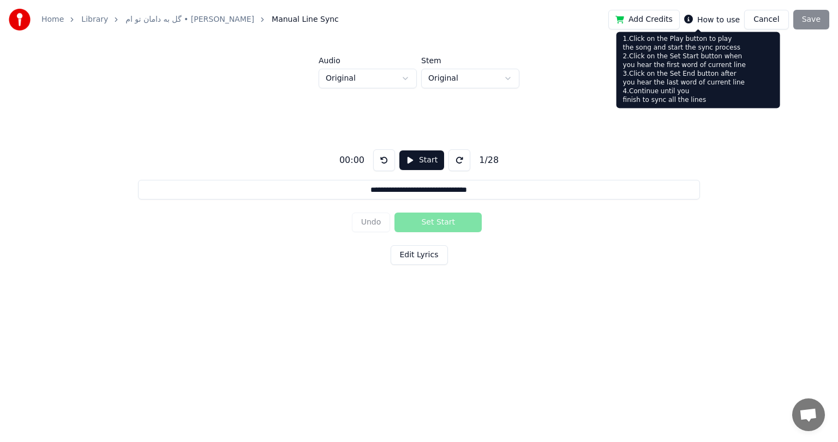
click at [693, 20] on icon at bounding box center [688, 19] width 9 height 9
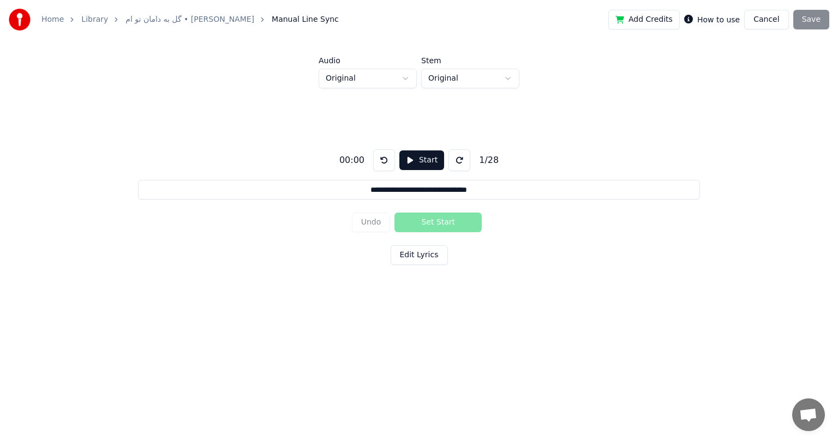
click at [421, 155] on button "Start" at bounding box center [421, 161] width 45 height 20
click at [426, 249] on button "Edit Lyrics" at bounding box center [419, 256] width 57 height 20
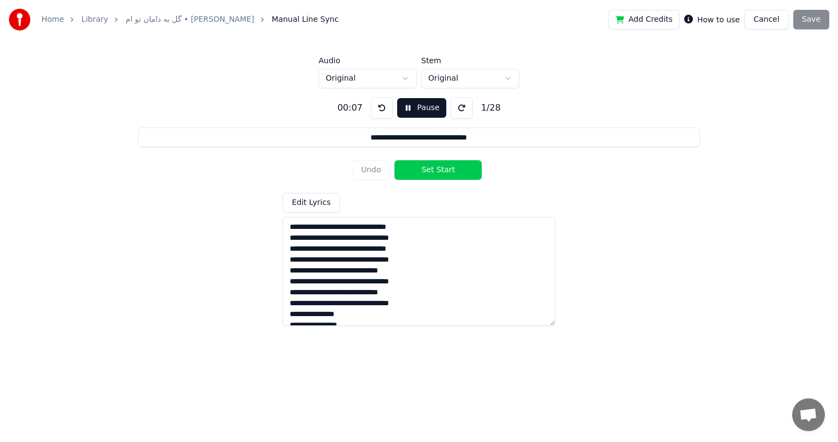
click at [437, 166] on button "Set Start" at bounding box center [437, 170] width 87 height 20
click at [439, 170] on button "Set End" at bounding box center [437, 170] width 87 height 20
click at [439, 170] on button "Set Start" at bounding box center [437, 170] width 87 height 20
click at [439, 170] on button "Set End" at bounding box center [437, 170] width 87 height 20
click at [439, 170] on button "Set Start" at bounding box center [437, 170] width 87 height 20
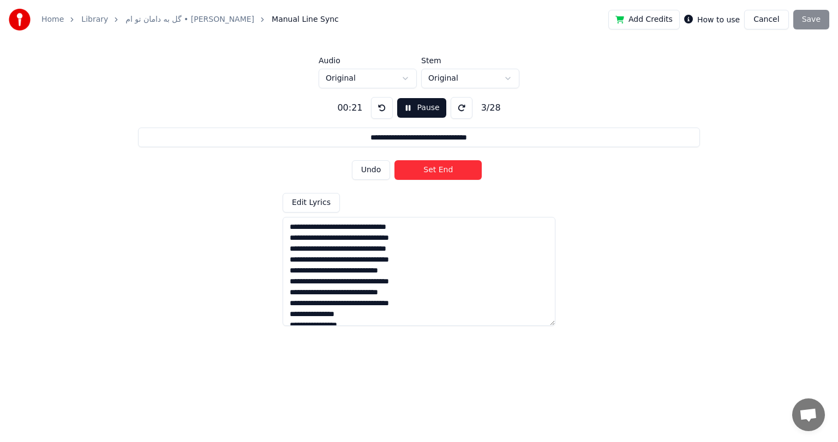
click at [439, 170] on button "Set End" at bounding box center [437, 170] width 87 height 20
click at [367, 169] on button "Undo" at bounding box center [371, 170] width 39 height 20
click at [376, 166] on button "Undo" at bounding box center [371, 170] width 39 height 20
click at [439, 171] on button "Set Start" at bounding box center [437, 170] width 87 height 20
click at [375, 172] on button "Undo" at bounding box center [371, 170] width 39 height 20
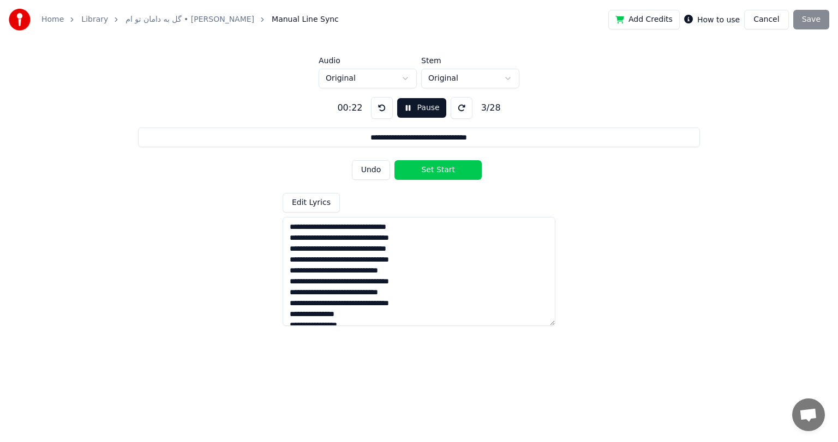
click at [441, 170] on button "Set Start" at bounding box center [437, 170] width 87 height 20
click at [372, 171] on button "Undo" at bounding box center [371, 170] width 39 height 20
click at [440, 170] on button "Set Start" at bounding box center [437, 170] width 87 height 20
click at [440, 170] on button "Set End" at bounding box center [437, 170] width 87 height 20
click at [440, 170] on button "Set Start" at bounding box center [437, 170] width 87 height 20
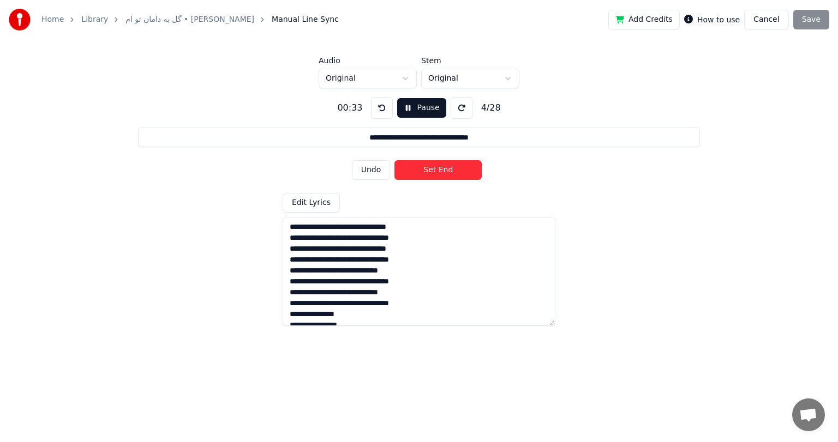
click at [440, 170] on button "Set End" at bounding box center [437, 170] width 87 height 20
click at [440, 170] on button "Set Start" at bounding box center [437, 170] width 87 height 20
click at [440, 170] on button "Set End" at bounding box center [437, 170] width 87 height 20
click at [440, 170] on button "Set Start" at bounding box center [437, 170] width 87 height 20
click at [440, 170] on button "Set End" at bounding box center [437, 170] width 87 height 20
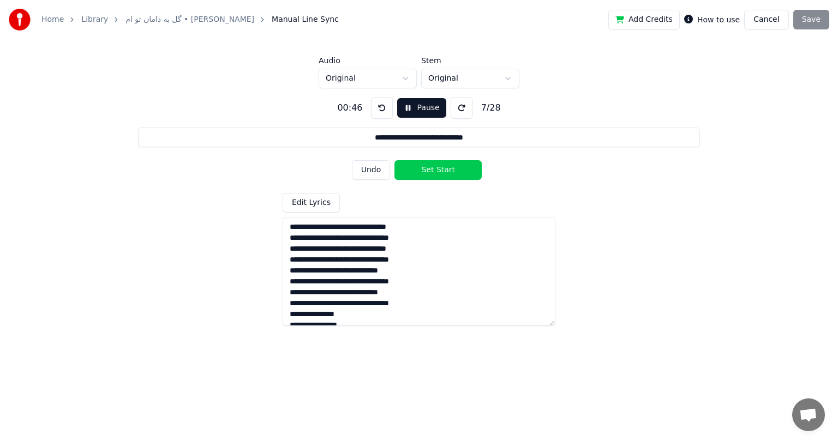
click at [440, 170] on button "Set Start" at bounding box center [437, 170] width 87 height 20
click at [440, 170] on button "Set End" at bounding box center [437, 170] width 87 height 20
click at [440, 170] on button "Set Start" at bounding box center [437, 170] width 87 height 20
click at [440, 170] on button "Set End" at bounding box center [437, 170] width 87 height 20
click at [440, 170] on button "Set Start" at bounding box center [437, 170] width 87 height 20
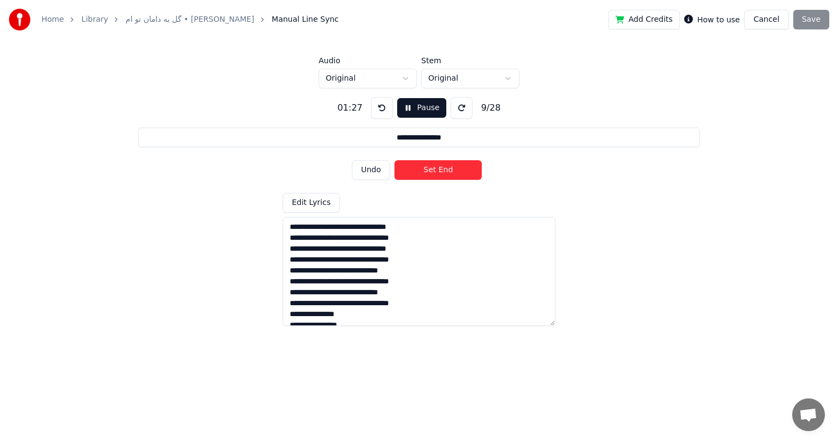
click at [440, 170] on button "Set End" at bounding box center [437, 170] width 87 height 20
click at [440, 170] on button "Set Start" at bounding box center [437, 170] width 87 height 20
click at [440, 170] on button "Set End" at bounding box center [437, 170] width 87 height 20
click at [440, 170] on button "Set Start" at bounding box center [437, 170] width 87 height 20
click at [440, 170] on button "Set End" at bounding box center [437, 170] width 87 height 20
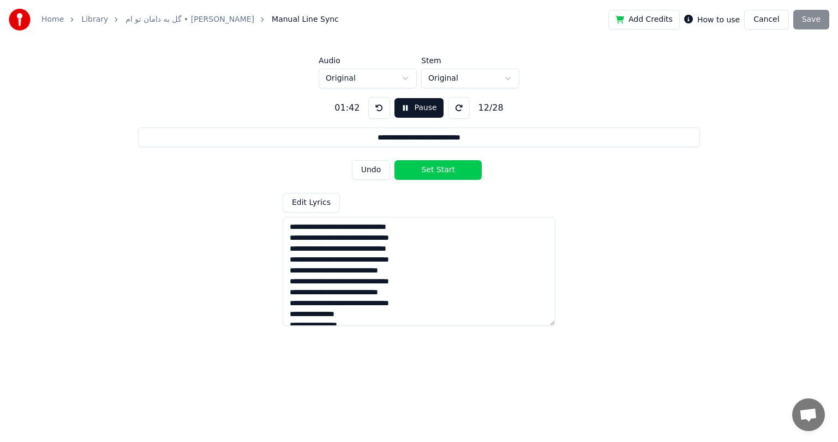
click at [440, 170] on button "Set Start" at bounding box center [437, 170] width 87 height 20
click at [440, 170] on button "Set End" at bounding box center [437, 170] width 87 height 20
click at [440, 170] on button "Set Start" at bounding box center [437, 170] width 87 height 20
click at [440, 170] on button "Set End" at bounding box center [437, 170] width 87 height 20
click at [440, 170] on button "Set Start" at bounding box center [437, 170] width 87 height 20
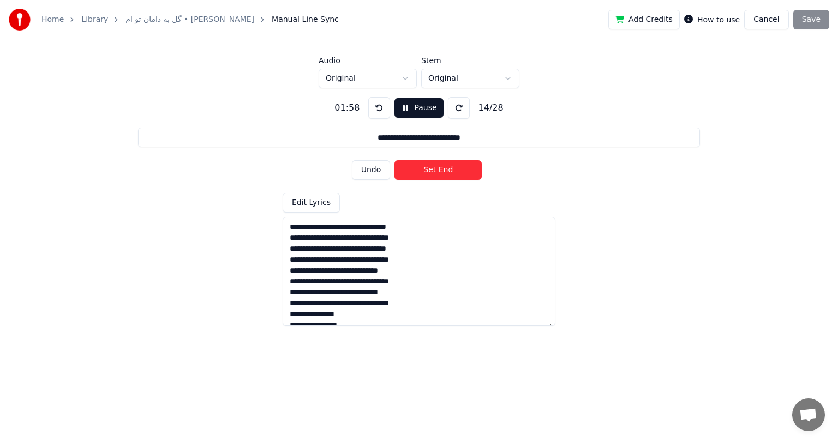
click at [440, 170] on button "Set End" at bounding box center [437, 170] width 87 height 20
click at [440, 170] on button "Set Start" at bounding box center [437, 170] width 87 height 20
click at [440, 170] on button "Set End" at bounding box center [437, 170] width 87 height 20
click at [440, 170] on button "Set Start" at bounding box center [437, 170] width 87 height 20
click at [440, 170] on button "Set End" at bounding box center [437, 170] width 87 height 20
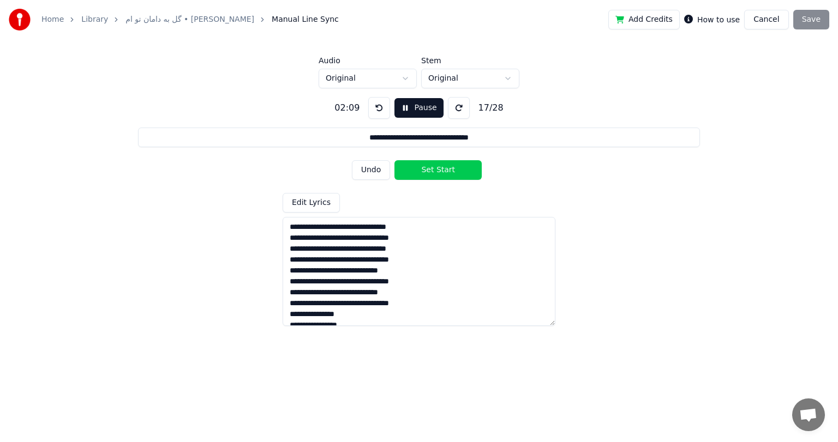
click at [440, 170] on button "Set Start" at bounding box center [437, 170] width 87 height 20
click at [440, 170] on button "Set End" at bounding box center [437, 170] width 87 height 20
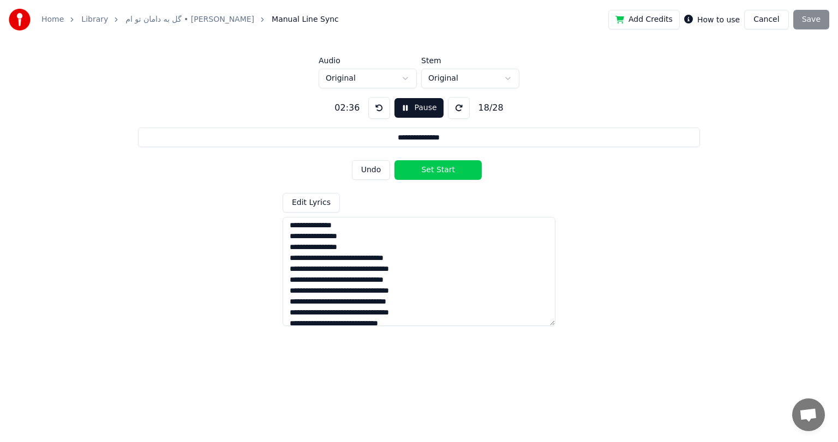
scroll to position [188, 0]
click at [435, 171] on button "Set Start" at bounding box center [437, 170] width 87 height 20
click at [435, 171] on button "Set End" at bounding box center [437, 170] width 87 height 20
click at [435, 171] on button "Set Start" at bounding box center [437, 170] width 87 height 20
click at [435, 171] on button "Set End" at bounding box center [437, 170] width 87 height 20
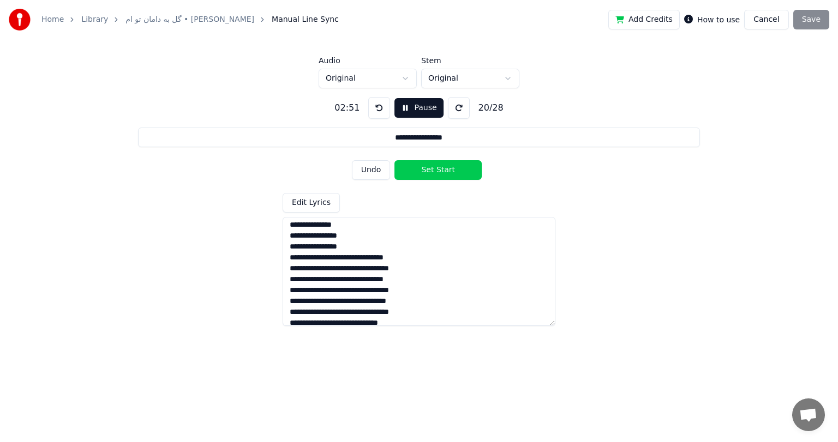
click at [435, 171] on button "Set Start" at bounding box center [437, 170] width 87 height 20
click at [435, 171] on button "Set End" at bounding box center [437, 170] width 87 height 20
click at [435, 171] on button "Set Start" at bounding box center [437, 170] width 87 height 20
click at [435, 171] on button "Set End" at bounding box center [437, 170] width 87 height 20
click at [435, 171] on button "Set Start" at bounding box center [437, 170] width 87 height 20
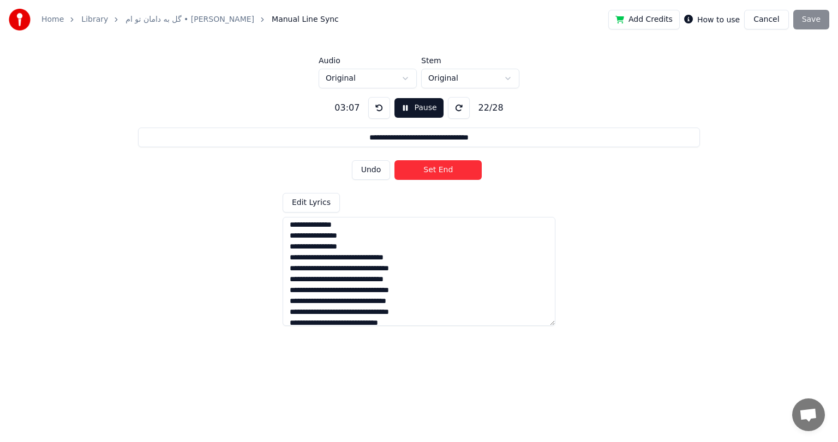
click at [435, 171] on button "Set End" at bounding box center [437, 170] width 87 height 20
click at [435, 171] on button "Set Start" at bounding box center [437, 170] width 87 height 20
click at [435, 171] on button "Set End" at bounding box center [437, 170] width 87 height 20
click at [435, 171] on button "Set Start" at bounding box center [437, 170] width 87 height 20
click at [435, 171] on button "Set End" at bounding box center [437, 170] width 87 height 20
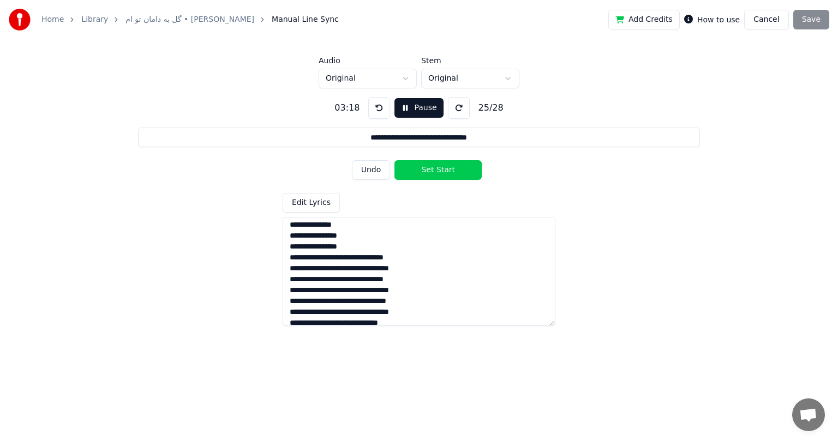
click at [435, 171] on button "Set Start" at bounding box center [437, 170] width 87 height 20
click at [435, 171] on button "Set End" at bounding box center [437, 170] width 87 height 20
click at [435, 171] on button "Set Start" at bounding box center [437, 170] width 87 height 20
click at [435, 171] on button "Set End" at bounding box center [437, 170] width 87 height 20
click at [435, 171] on button "Set Start" at bounding box center [437, 170] width 87 height 20
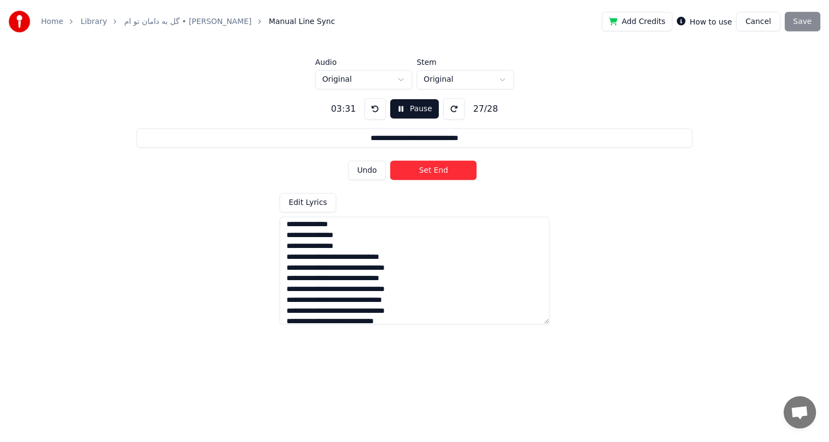
scroll to position [205, 0]
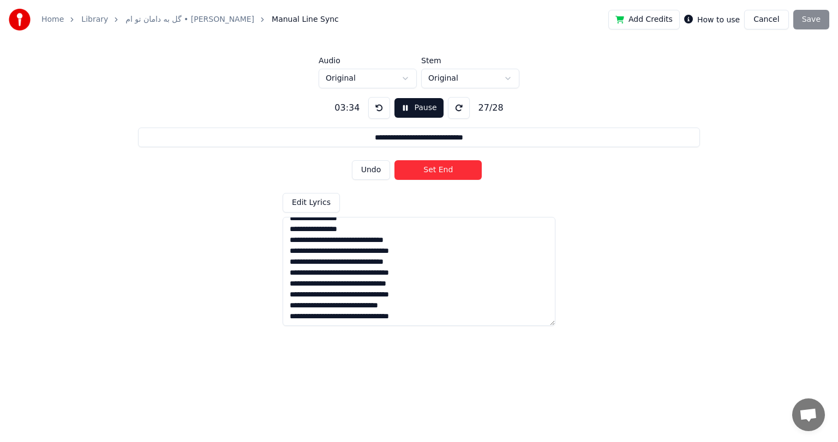
click at [436, 168] on button "Set End" at bounding box center [437, 170] width 87 height 20
type input "**********"
click at [436, 168] on button "Set Start" at bounding box center [437, 170] width 87 height 20
click at [436, 168] on button "Set End" at bounding box center [437, 170] width 87 height 20
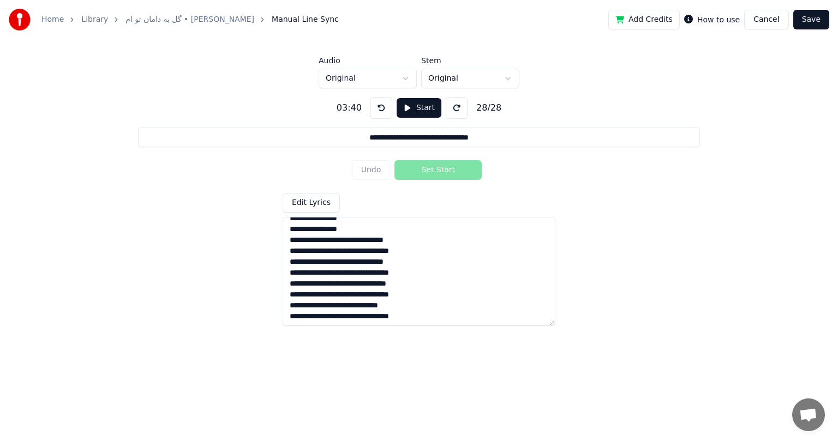
click at [821, 20] on button "Save" at bounding box center [811, 20] width 36 height 20
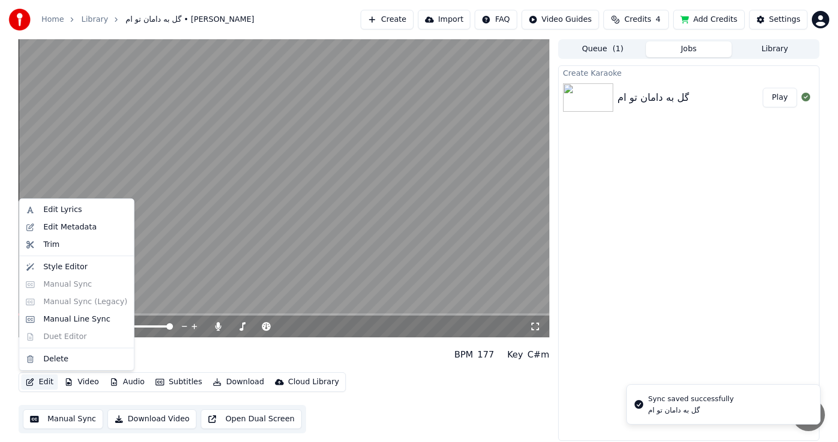
click at [47, 386] on button "Edit" at bounding box center [39, 382] width 37 height 15
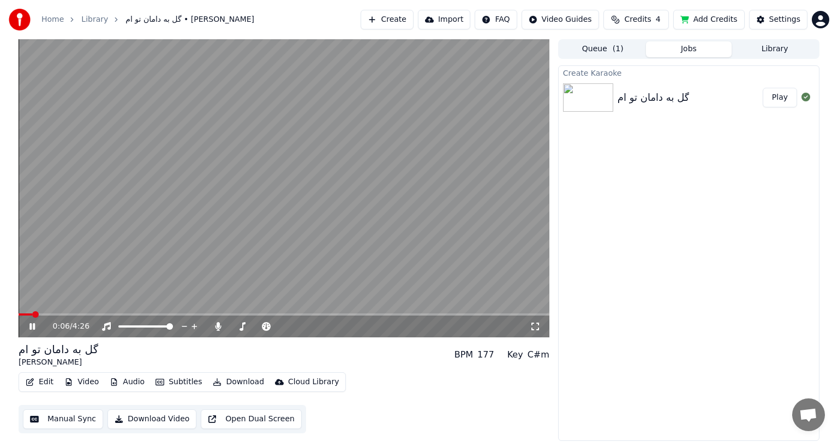
click at [396, 359] on div "گل به دامان تو ام [PERSON_NAME] BPM 177 Key C#m" at bounding box center [284, 355] width 531 height 26
click at [159, 234] on video at bounding box center [284, 188] width 531 height 298
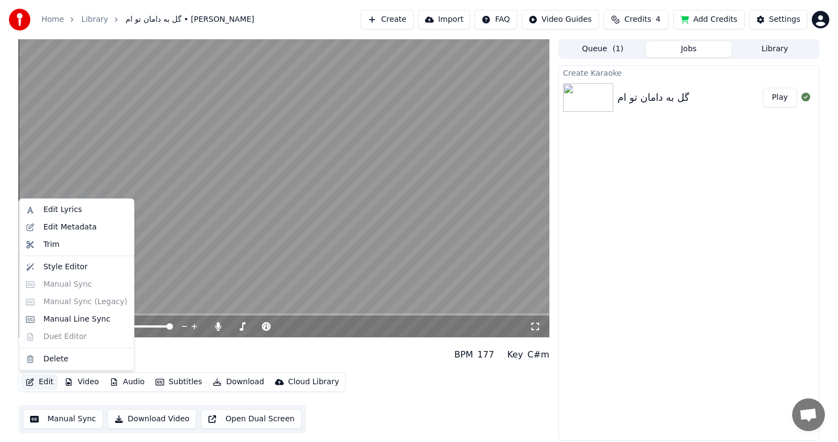
click at [40, 380] on button "Edit" at bounding box center [39, 382] width 37 height 15
click at [70, 321] on div "Manual Line Sync" at bounding box center [76, 319] width 67 height 11
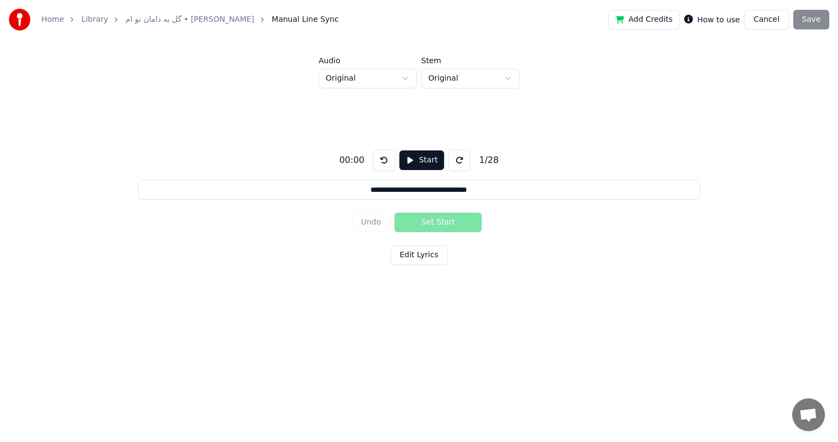
click at [406, 164] on button "Start" at bounding box center [421, 161] width 45 height 20
click at [444, 223] on button "Set Start" at bounding box center [437, 223] width 87 height 20
click at [444, 223] on button "Set End" at bounding box center [437, 223] width 87 height 20
click at [444, 223] on button "Set Start" at bounding box center [437, 223] width 87 height 20
click at [444, 223] on button "Set End" at bounding box center [437, 223] width 87 height 20
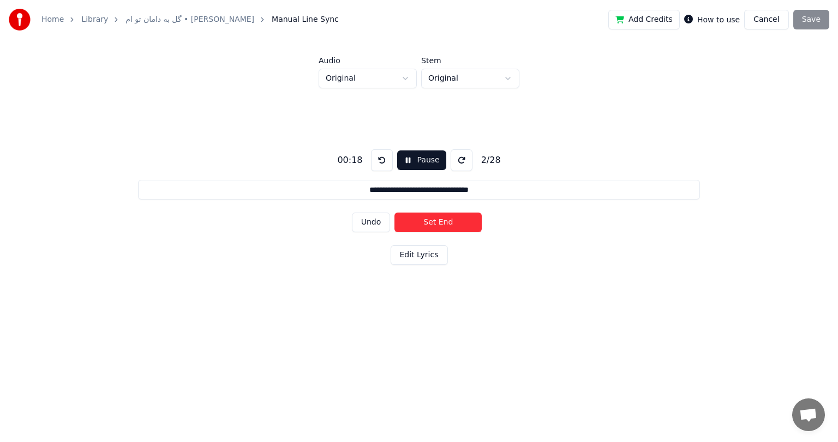
type input "**********"
click at [816, 19] on div "Add Credits How to use Cancel Save" at bounding box center [718, 20] width 221 height 20
click at [452, 163] on button at bounding box center [462, 160] width 22 height 22
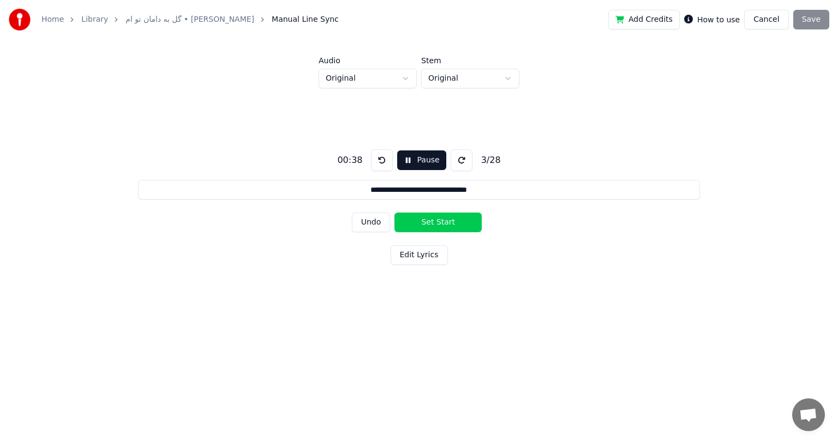
click at [452, 163] on button at bounding box center [462, 160] width 22 height 22
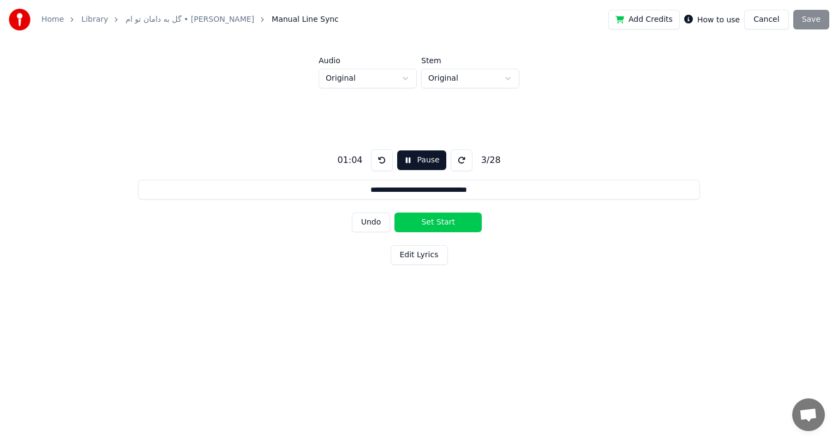
click at [452, 163] on button at bounding box center [462, 160] width 22 height 22
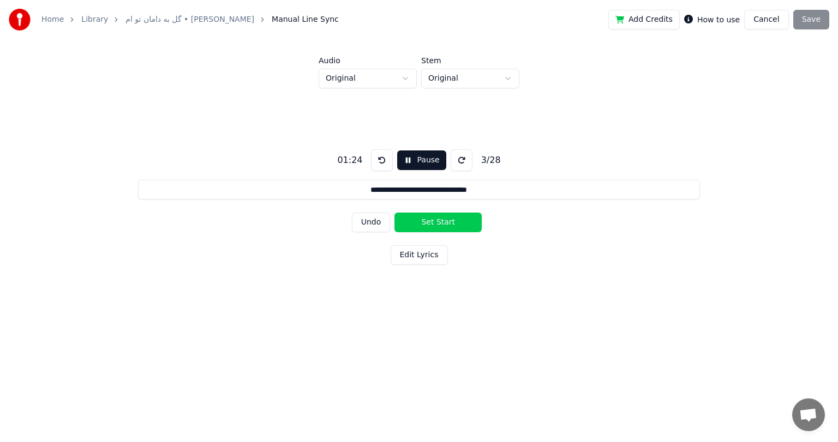
click at [452, 163] on button at bounding box center [462, 160] width 22 height 22
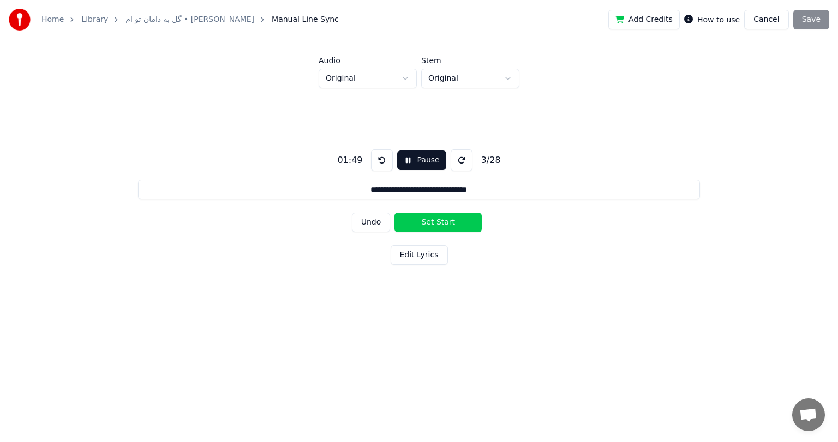
click at [452, 163] on button at bounding box center [462, 160] width 22 height 22
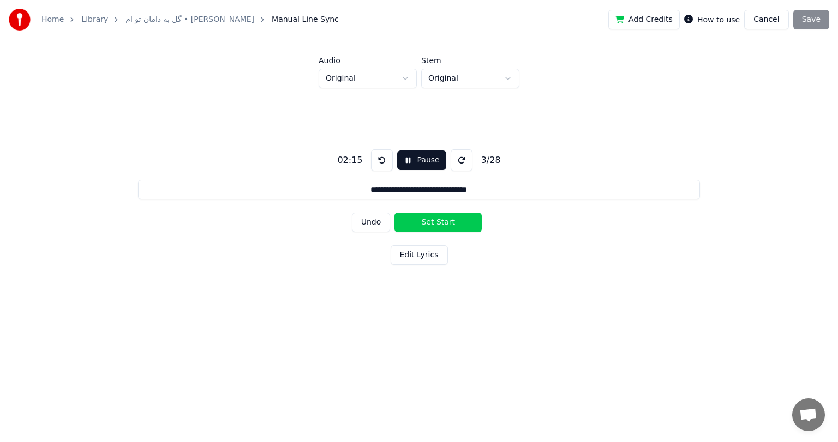
click at [452, 163] on button at bounding box center [462, 160] width 22 height 22
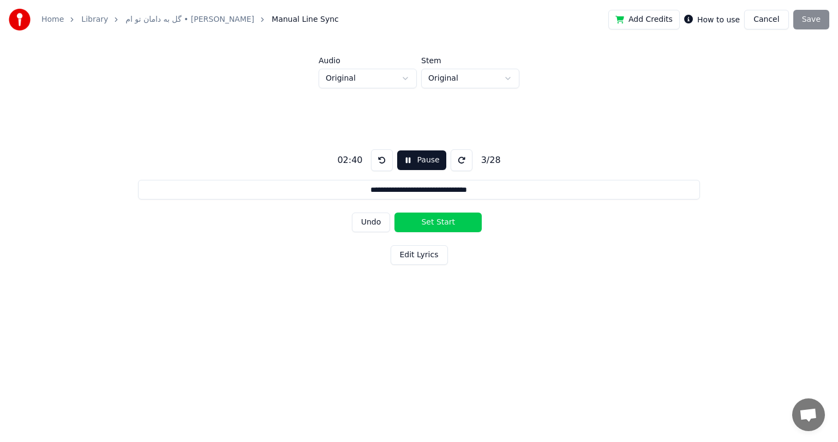
click at [452, 163] on button at bounding box center [462, 160] width 22 height 22
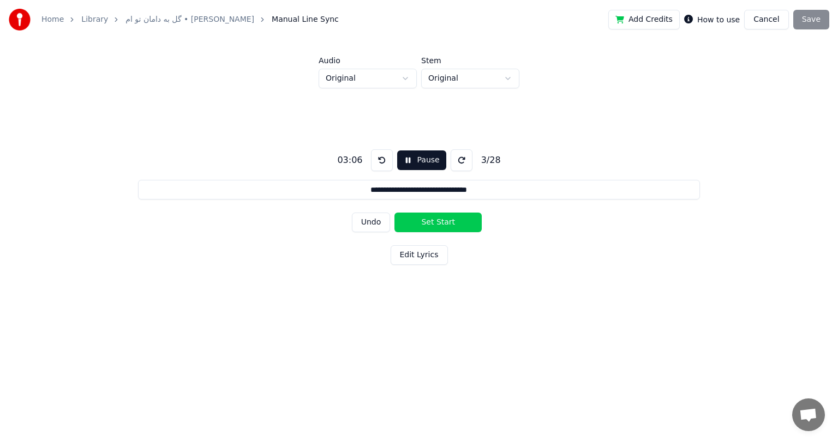
click at [452, 163] on button at bounding box center [462, 160] width 22 height 22
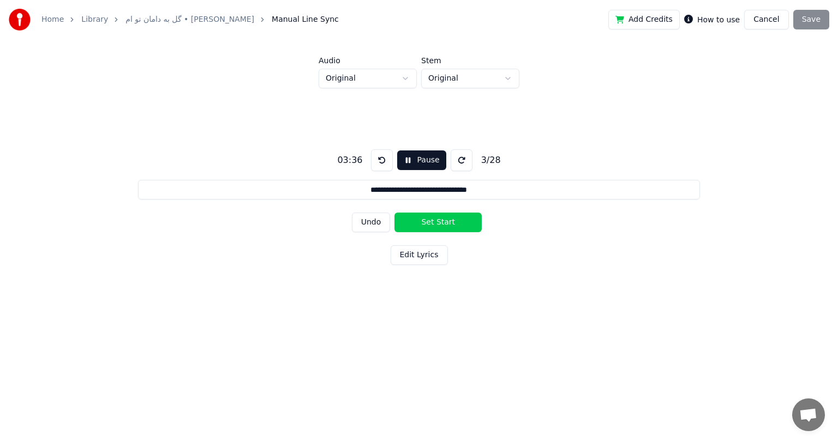
click at [452, 163] on button at bounding box center [462, 160] width 22 height 22
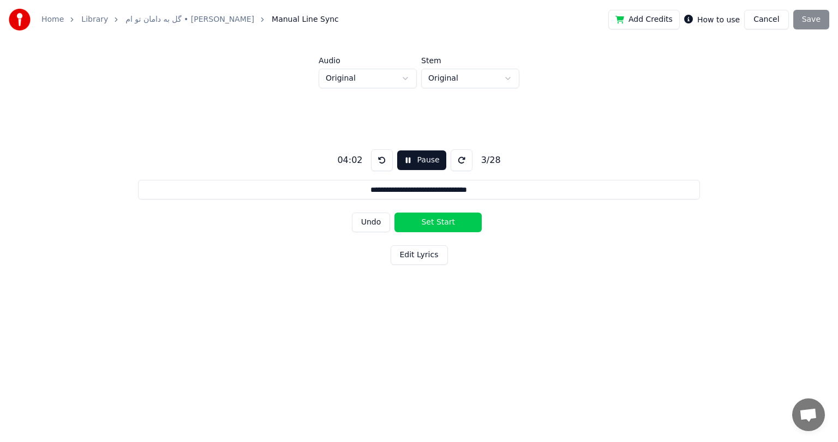
click at [452, 163] on button at bounding box center [462, 160] width 22 height 22
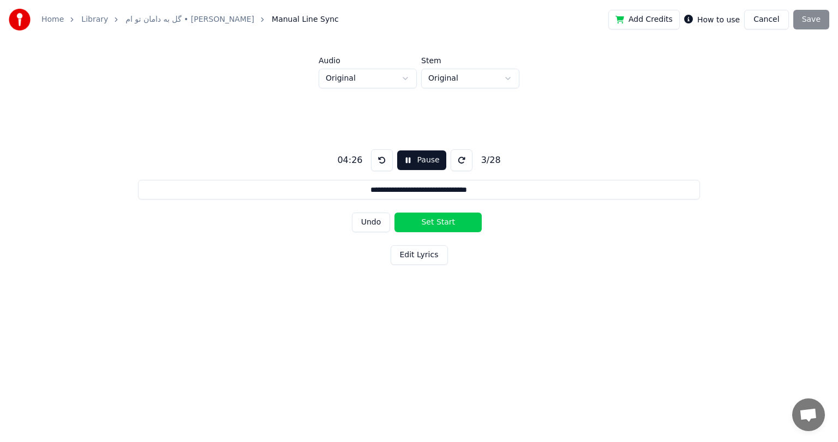
click at [452, 163] on button at bounding box center [462, 160] width 22 height 22
click at [452, 163] on button at bounding box center [459, 160] width 22 height 22
click at [421, 165] on button "Start" at bounding box center [421, 161] width 45 height 20
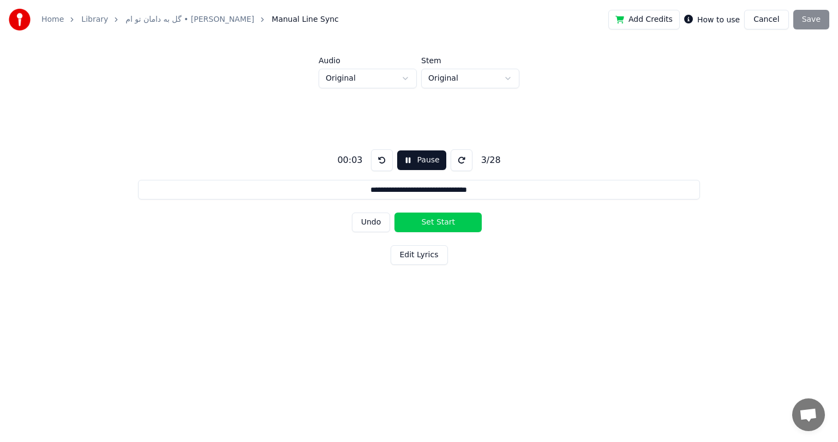
click at [421, 167] on button "Pause" at bounding box center [421, 161] width 49 height 20
click at [777, 22] on button "Cancel" at bounding box center [766, 20] width 44 height 20
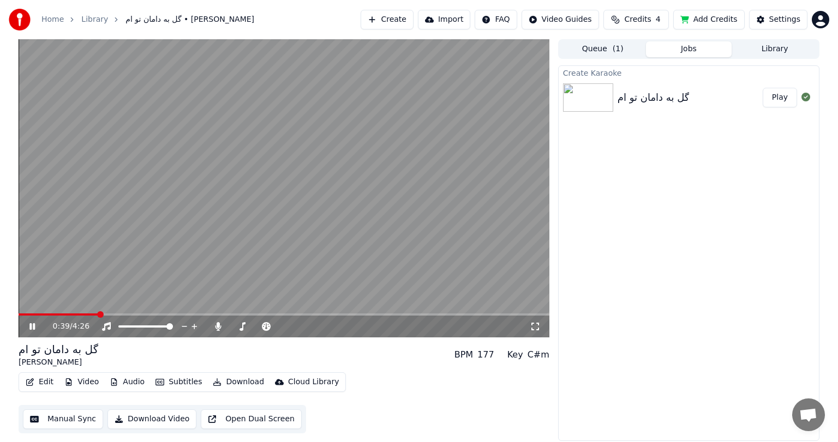
click at [128, 227] on video at bounding box center [284, 188] width 531 height 298
click at [40, 382] on button "Edit" at bounding box center [39, 382] width 37 height 15
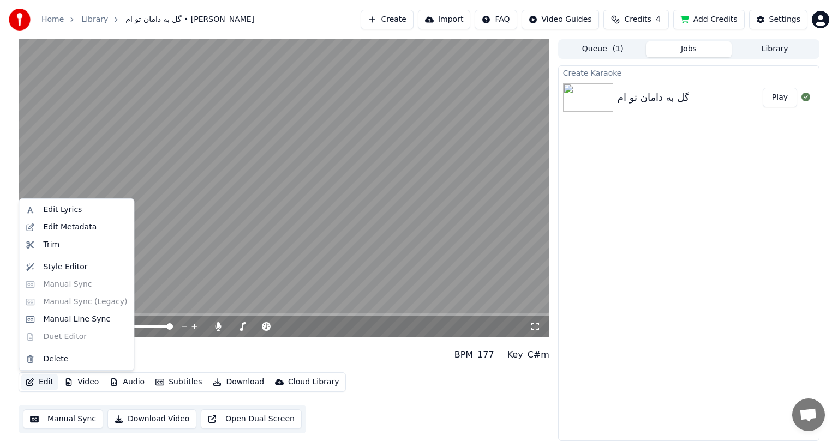
click at [65, 282] on div "Edit Lyrics Edit Metadata Trim Style Editor Manual Sync Manual Sync (Legacy) Ma…" at bounding box center [77, 285] width 116 height 172
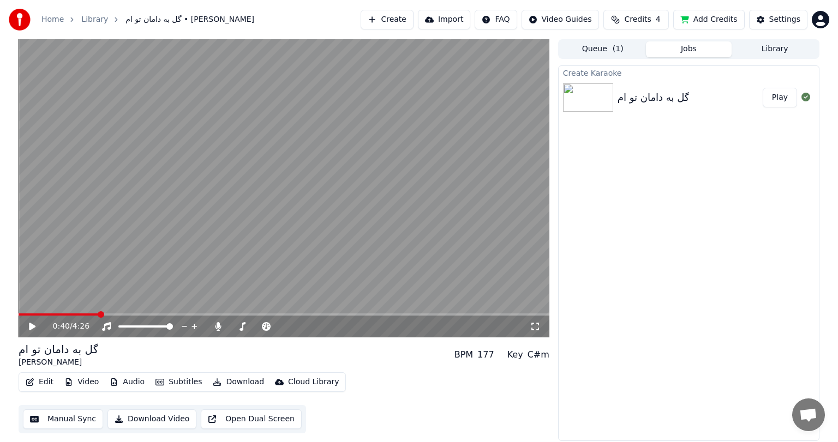
click at [360, 393] on div "Edit Video Audio Subtitles Download Cloud Library Manual Sync Download Video Op…" at bounding box center [284, 403] width 531 height 61
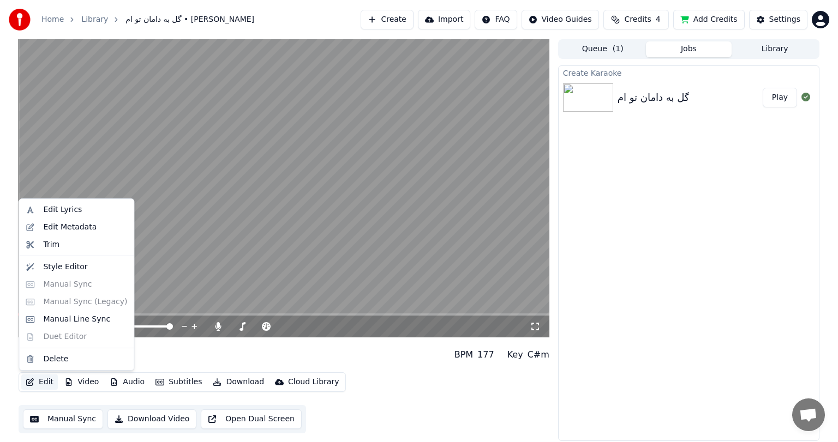
click at [42, 385] on button "Edit" at bounding box center [39, 382] width 37 height 15
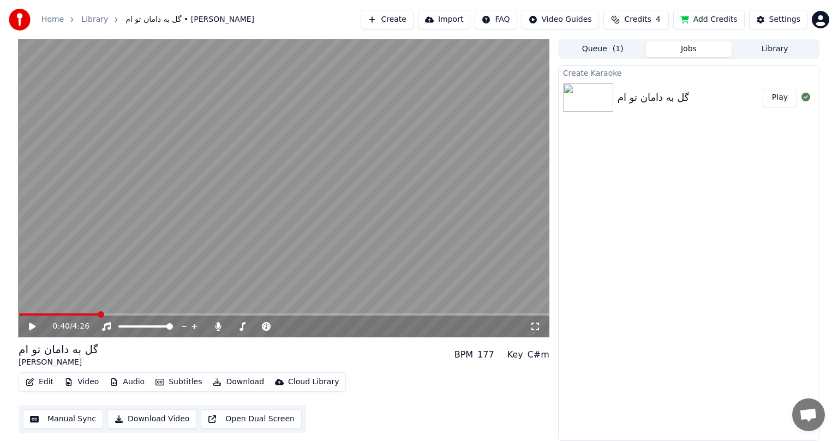
click at [57, 417] on button "Manual Sync" at bounding box center [63, 420] width 80 height 20
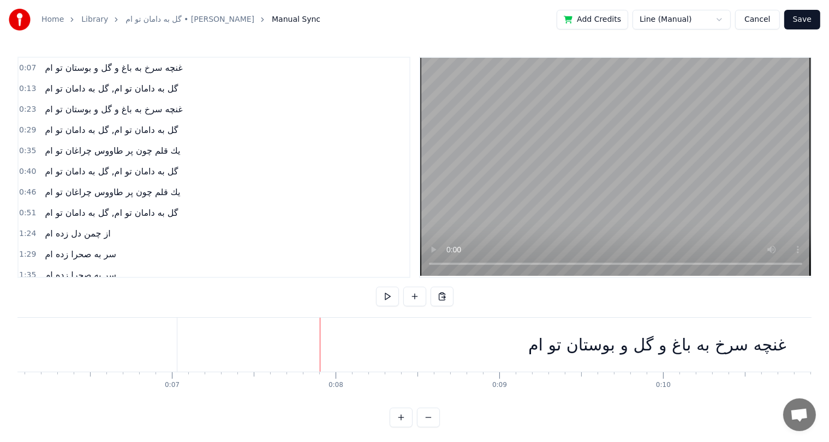
scroll to position [0, 992]
click at [216, 340] on div "غنچه سرخ به باغ و گل و بوستان تو ام" at bounding box center [657, 345] width 960 height 54
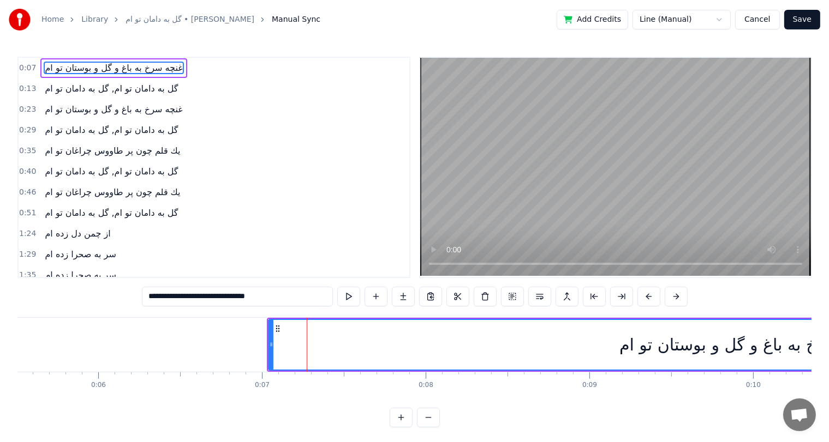
scroll to position [0, 876]
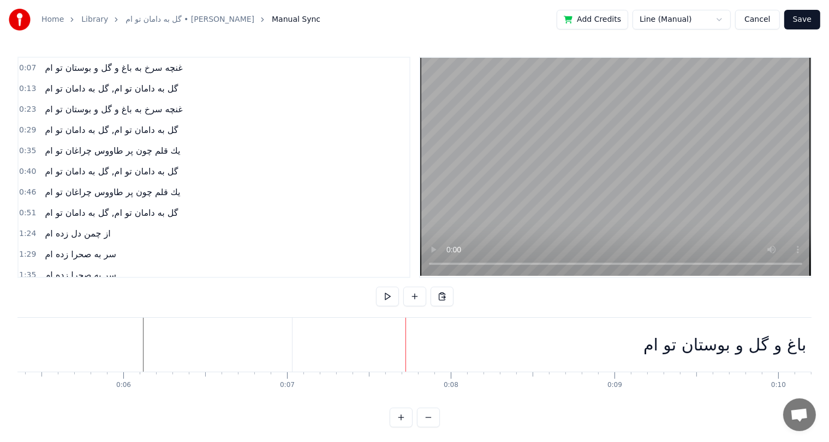
click at [316, 341] on div "غنچه سرخ به باغ و گل و بوستان تو ام" at bounding box center [772, 345] width 960 height 54
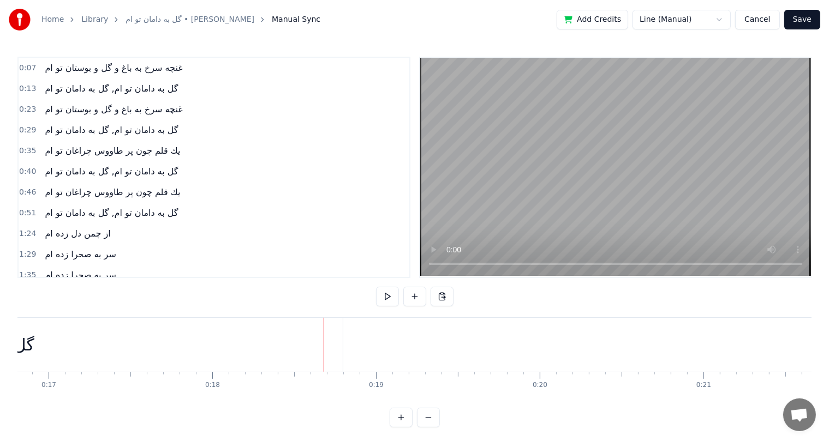
scroll to position [0, 2751]
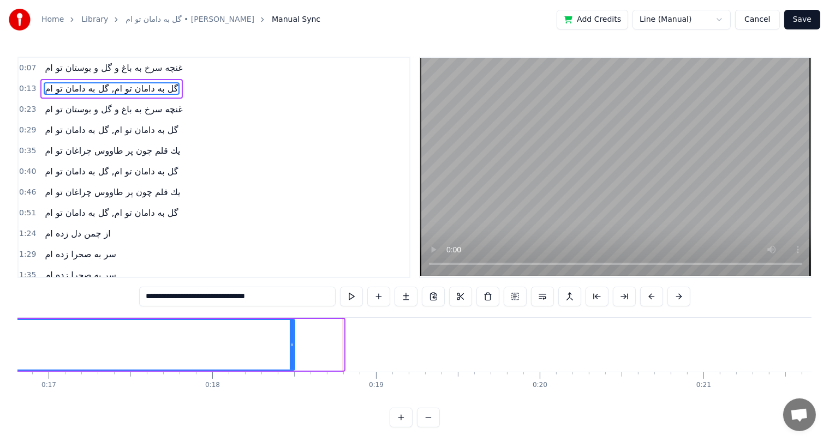
drag, startPoint x: 341, startPoint y: 345, endPoint x: 292, endPoint y: 350, distance: 49.3
click at [292, 350] on div at bounding box center [292, 345] width 4 height 50
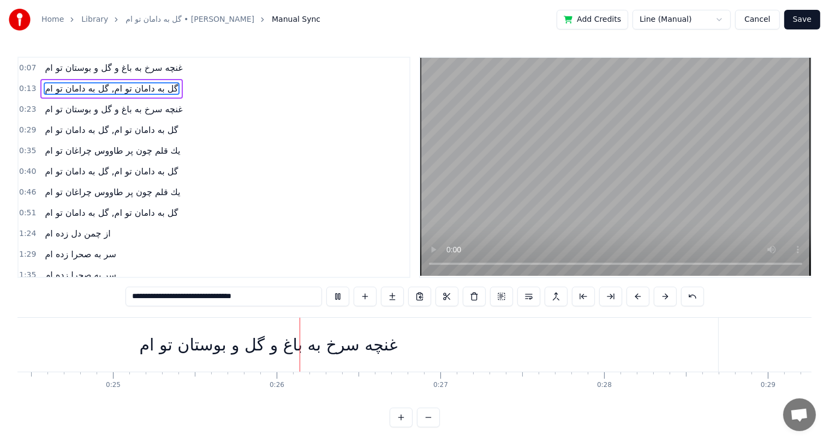
scroll to position [0, 4126]
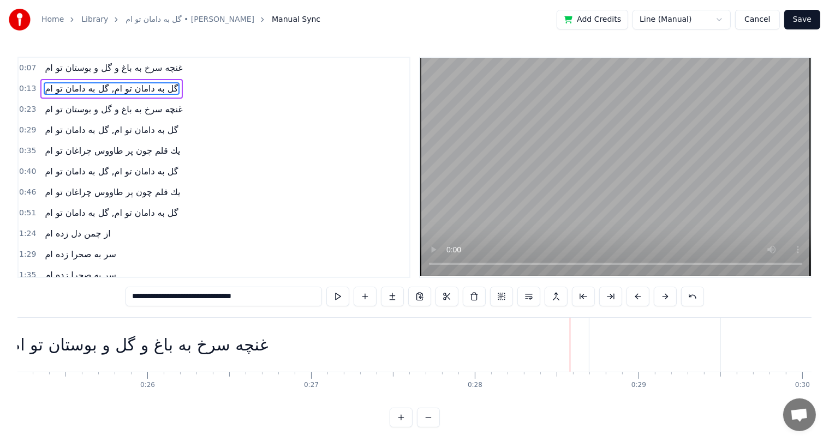
click at [561, 343] on div "غنچه سرخ به باغ و گل و بوستان تو ام" at bounding box center [139, 345] width 899 height 54
type input "**********"
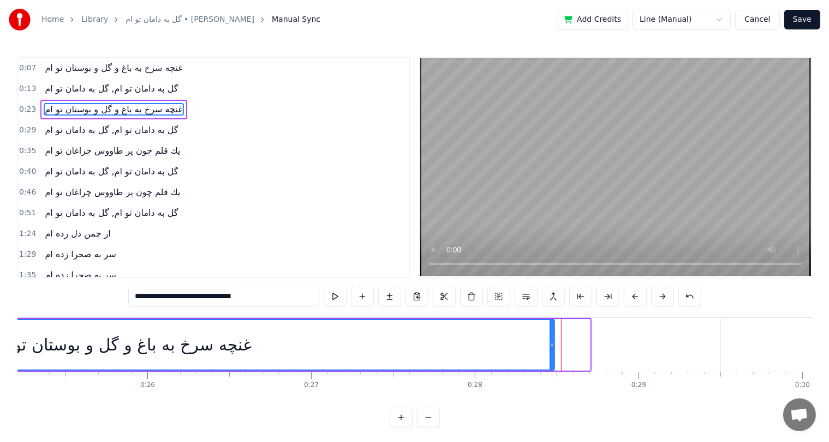
drag, startPoint x: 588, startPoint y: 341, endPoint x: 552, endPoint y: 347, distance: 36.0
click at [552, 347] on icon at bounding box center [551, 344] width 4 height 9
click at [210, 350] on div "غنچه سرخ به باغ و گل و بوستان تو ام" at bounding box center [122, 345] width 258 height 25
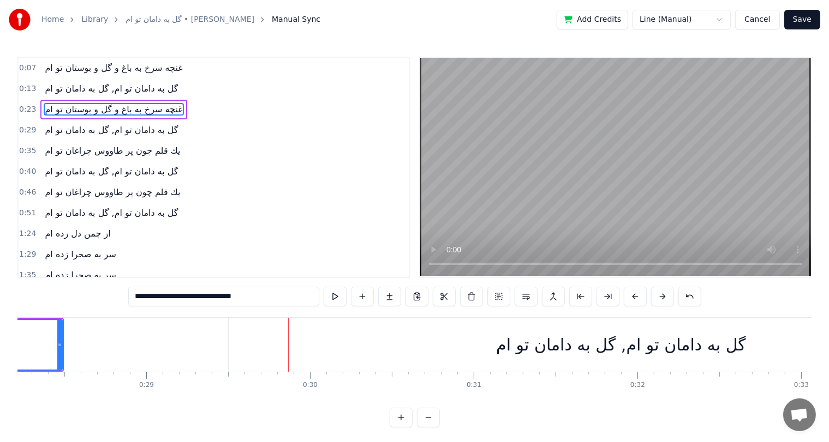
scroll to position [0, 4603]
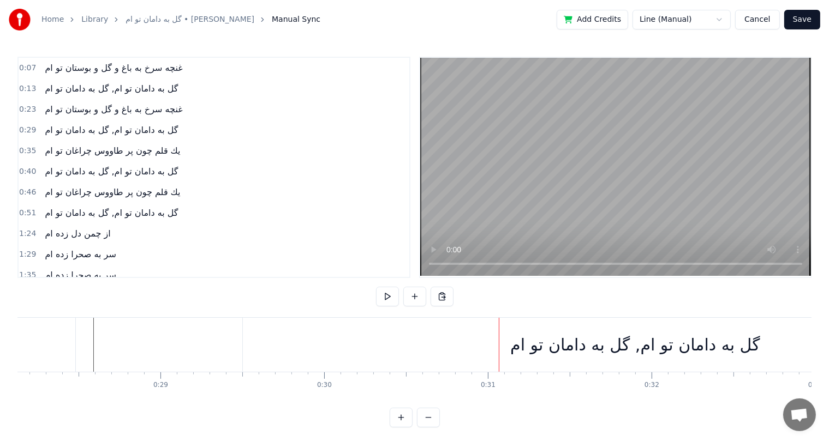
click at [243, 340] on div "گل به دامان تو ام, گل به دامان تو ام" at bounding box center [635, 345] width 785 height 54
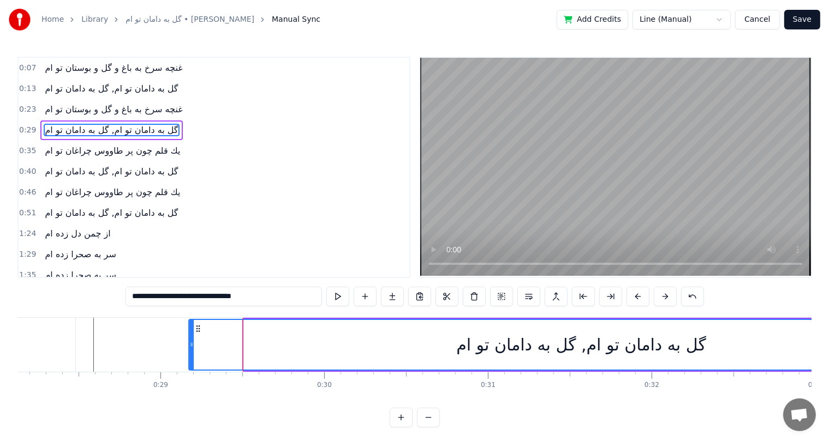
drag, startPoint x: 253, startPoint y: 325, endPoint x: 197, endPoint y: 333, distance: 55.8
click at [197, 333] on div "گل به دامان تو ام, گل به دامان تو ام" at bounding box center [580, 345] width 783 height 50
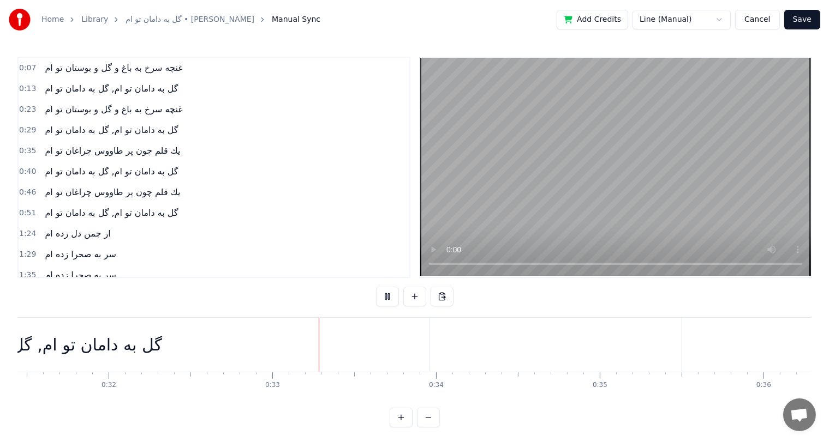
scroll to position [0, 5297]
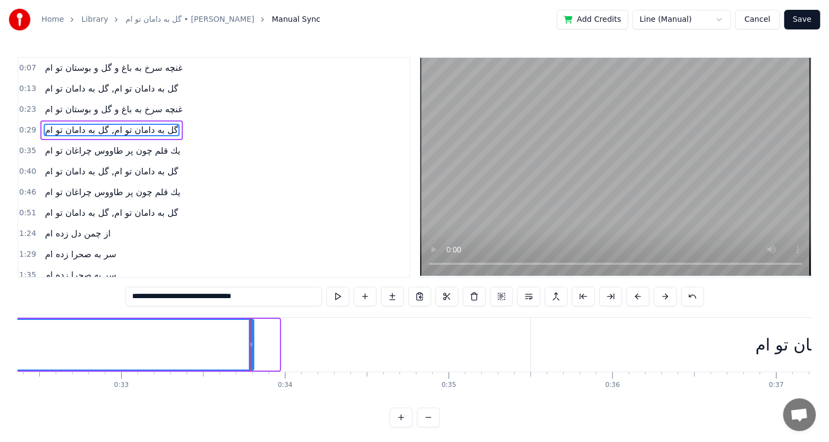
drag, startPoint x: 277, startPoint y: 338, endPoint x: 247, endPoint y: 340, distance: 29.5
click at [249, 340] on div at bounding box center [251, 345] width 4 height 50
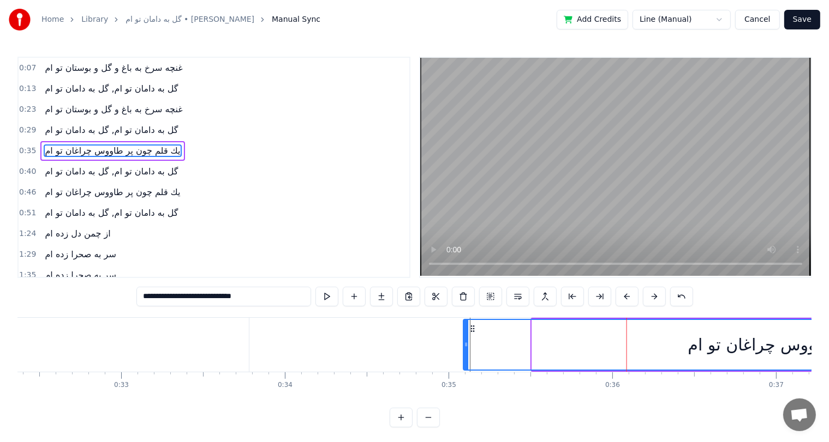
drag, startPoint x: 538, startPoint y: 326, endPoint x: 469, endPoint y: 330, distance: 68.8
click at [469, 330] on icon at bounding box center [472, 329] width 9 height 9
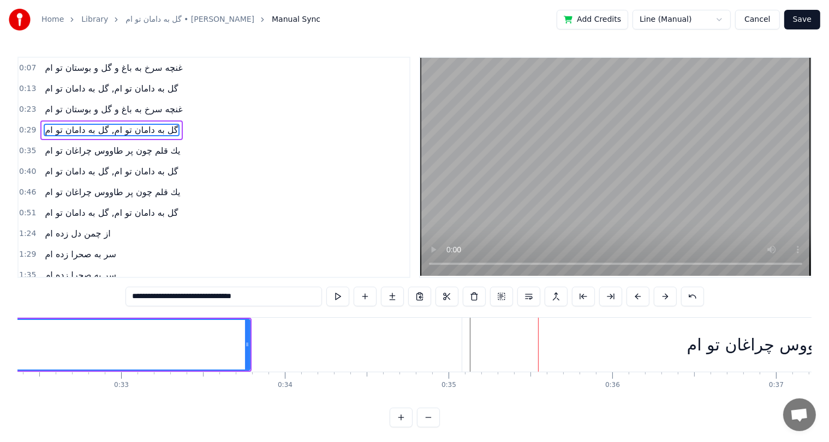
click at [489, 336] on div "يك قلم چون پر طاووس چراغان تو ام" at bounding box center [813, 345] width 703 height 54
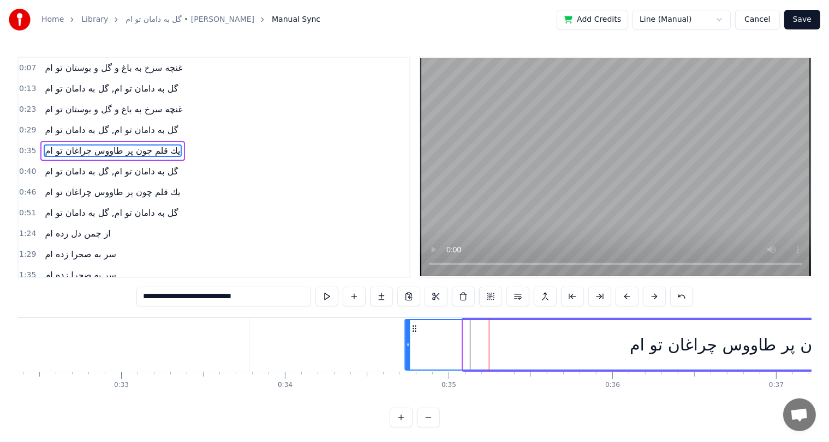
drag, startPoint x: 472, startPoint y: 328, endPoint x: 415, endPoint y: 331, distance: 57.9
click at [415, 331] on icon at bounding box center [414, 329] width 9 height 9
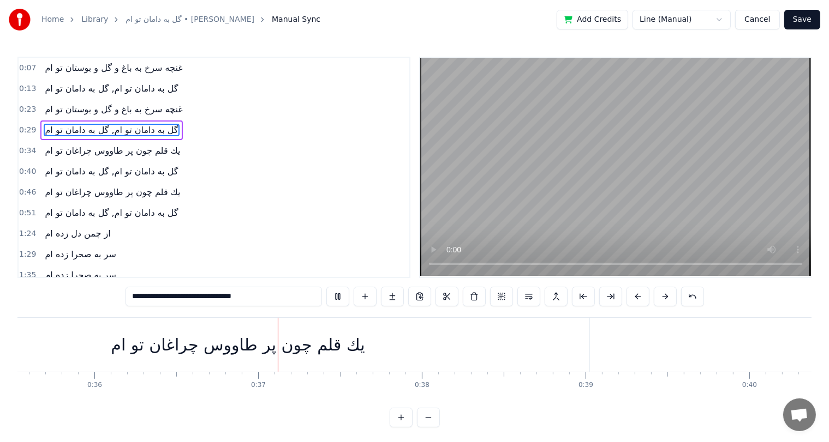
scroll to position [0, 5940]
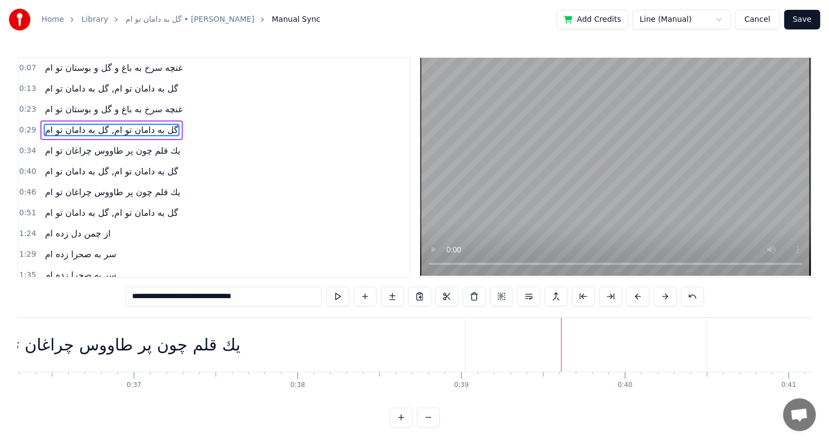
click at [436, 337] on div "يك قلم چون پر طاووس چراغان تو ام" at bounding box center [113, 345] width 703 height 54
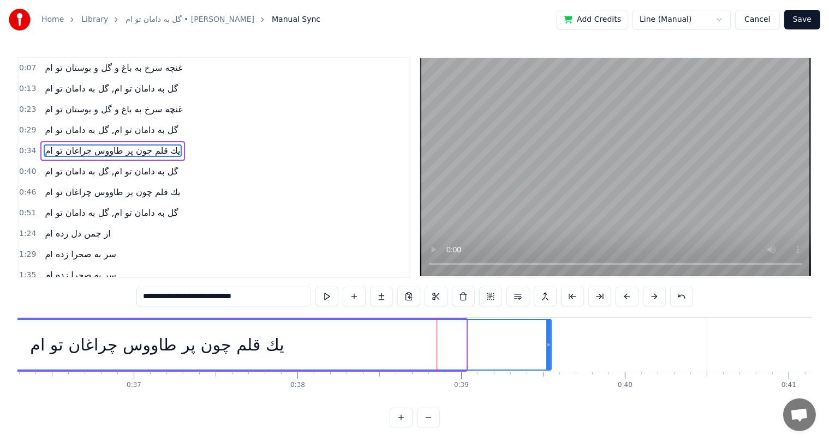
drag, startPoint x: 465, startPoint y: 337, endPoint x: 550, endPoint y: 330, distance: 85.4
click at [550, 330] on div at bounding box center [548, 345] width 4 height 50
click at [297, 339] on div "يك قلم چون پر طاووس چراغان تو ام" at bounding box center [157, 345] width 787 height 50
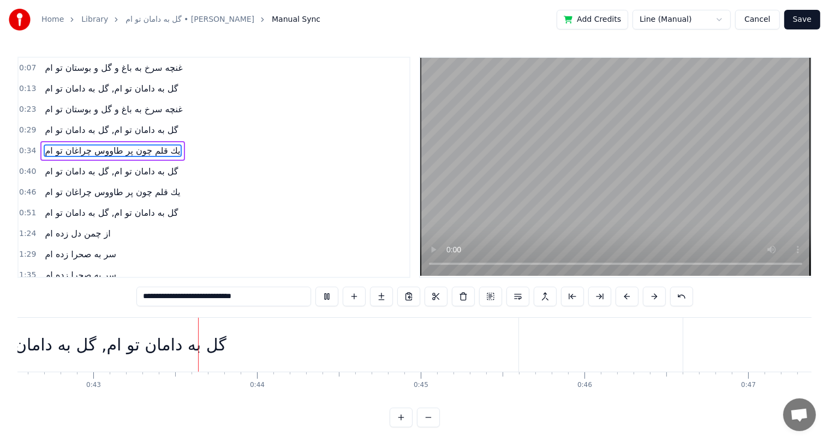
scroll to position [0, 6977]
click at [483, 340] on div "گل به دامان تو ام, گل به دامان تو ام" at bounding box center [87, 345] width 834 height 54
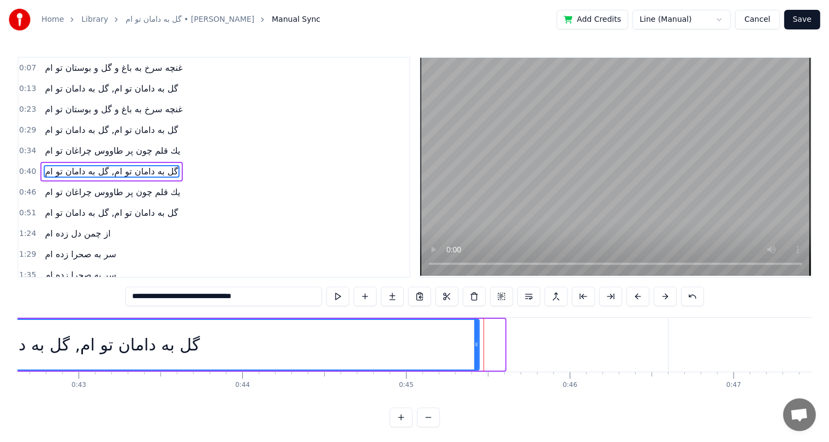
drag, startPoint x: 501, startPoint y: 339, endPoint x: 476, endPoint y: 343, distance: 25.9
click at [476, 343] on div at bounding box center [476, 345] width 4 height 50
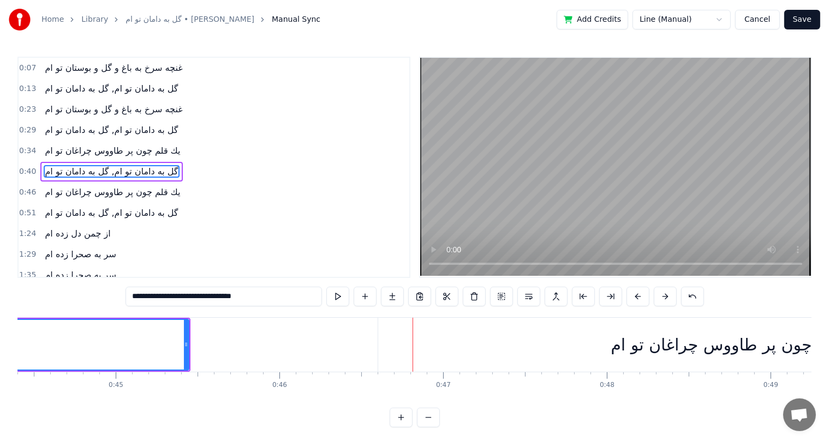
scroll to position [0, 7276]
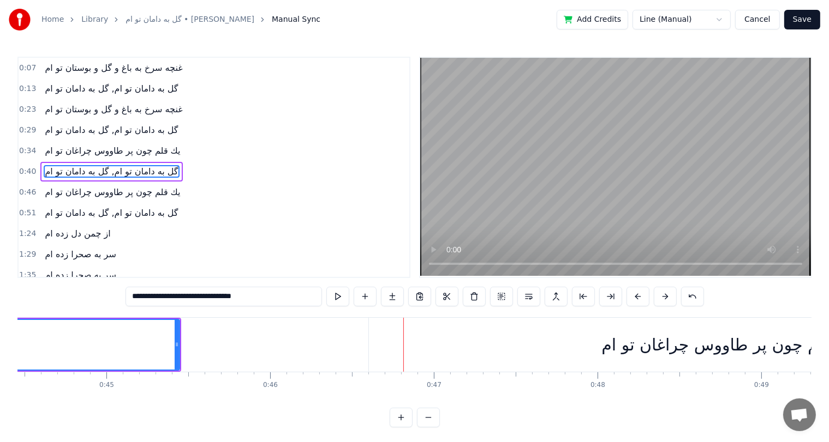
click at [378, 337] on div "يك قلم چون پر طاووس چراغان تو ام" at bounding box center [728, 345] width 719 height 54
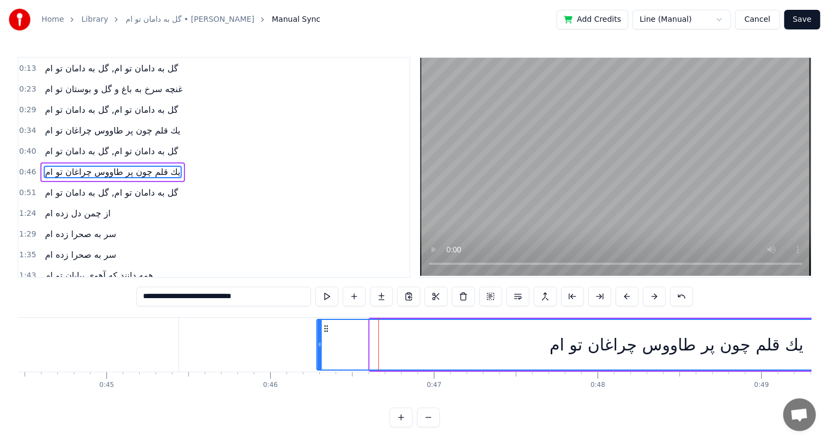
drag, startPoint x: 380, startPoint y: 327, endPoint x: 326, endPoint y: 336, distance: 54.7
click at [326, 336] on div "يك قلم چون پر طاووس چراغان تو ام" at bounding box center [676, 345] width 718 height 50
type input "**********"
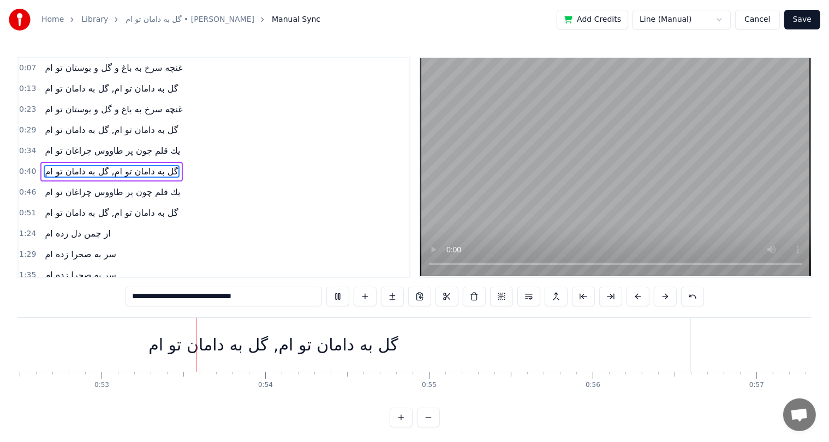
scroll to position [0, 8611]
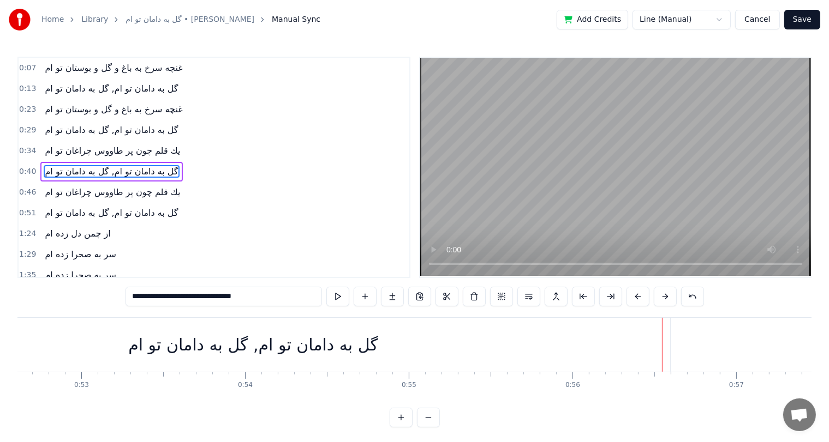
click at [642, 343] on div "گل به دامان تو ام, گل به دامان تو ام" at bounding box center [253, 345] width 834 height 54
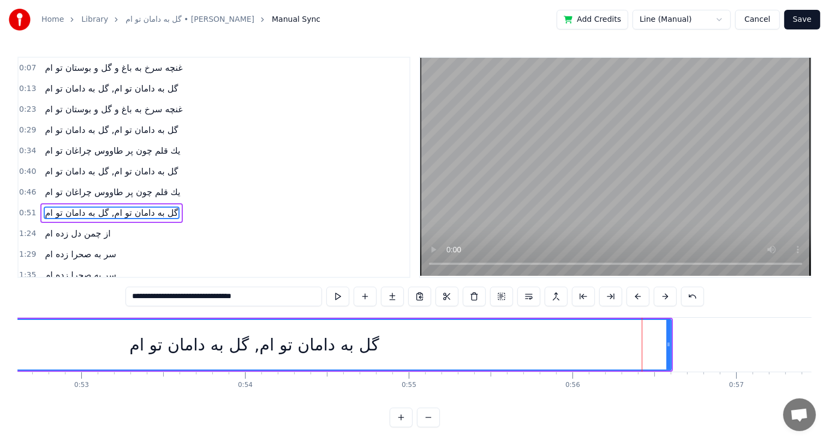
scroll to position [40, 0]
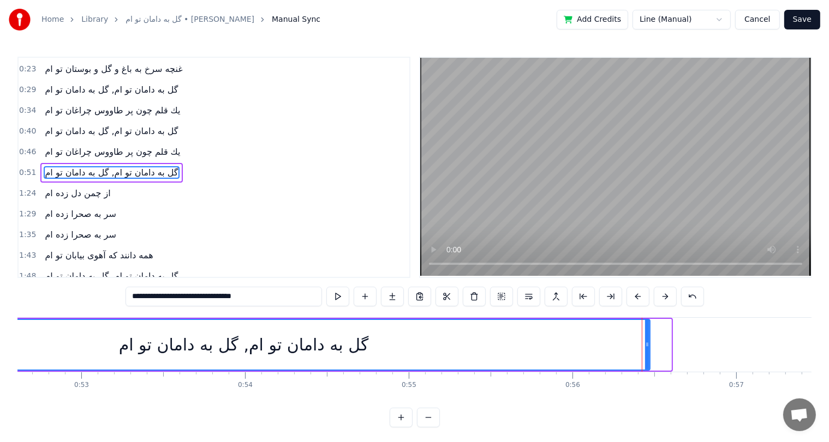
drag, startPoint x: 668, startPoint y: 339, endPoint x: 647, endPoint y: 340, distance: 21.3
click at [647, 340] on div at bounding box center [647, 345] width 4 height 50
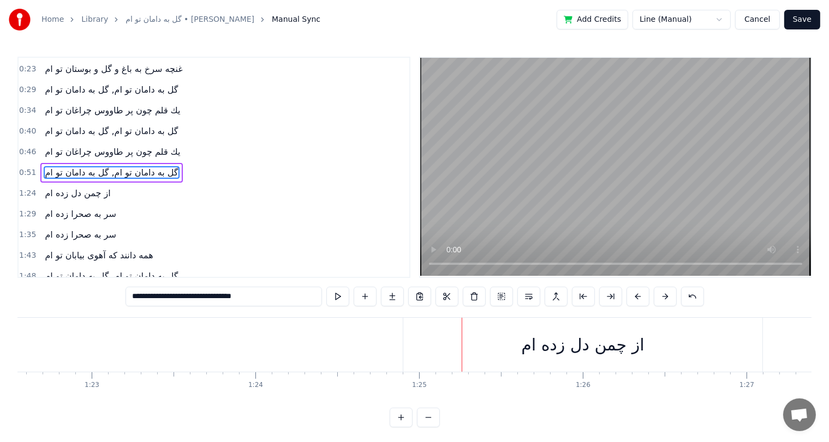
scroll to position [0, 13509]
click at [472, 343] on div "از چمن دل زده ام" at bounding box center [584, 345] width 359 height 54
type input "**********"
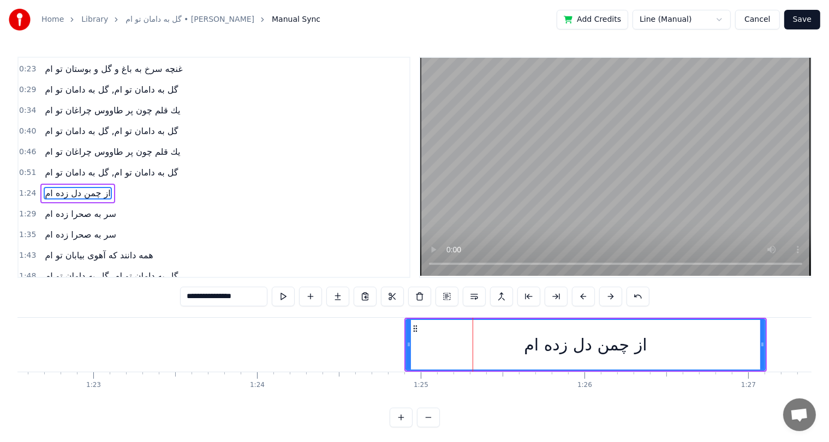
scroll to position [61, 0]
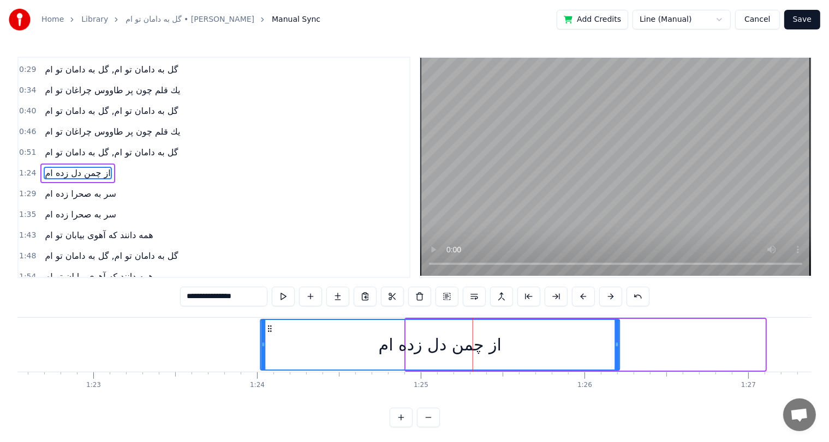
drag, startPoint x: 414, startPoint y: 327, endPoint x: 267, endPoint y: 338, distance: 146.6
click at [267, 338] on div "از چمن دل زده ام" at bounding box center [440, 345] width 358 height 50
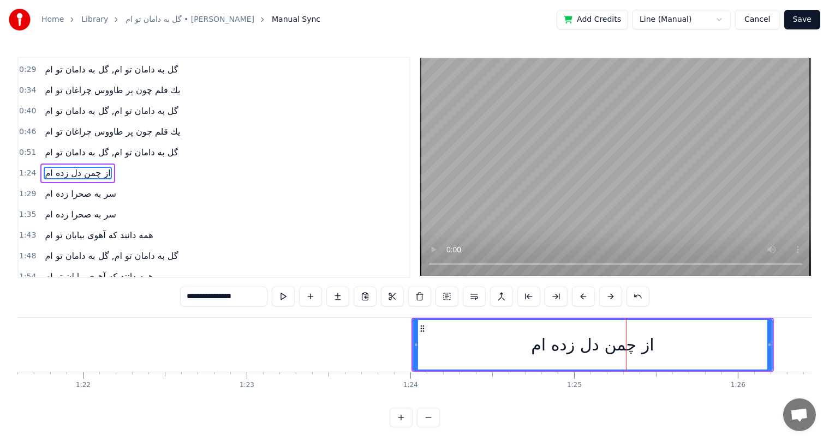
scroll to position [0, 13354]
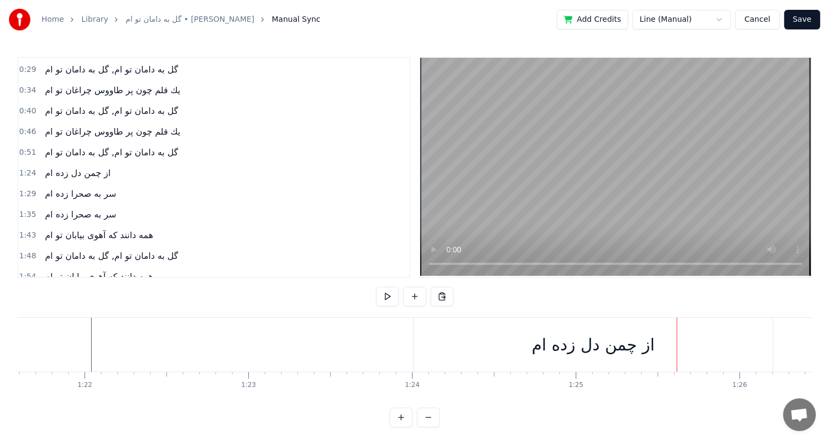
click at [432, 337] on div "از چمن دل زده ام" at bounding box center [593, 345] width 359 height 54
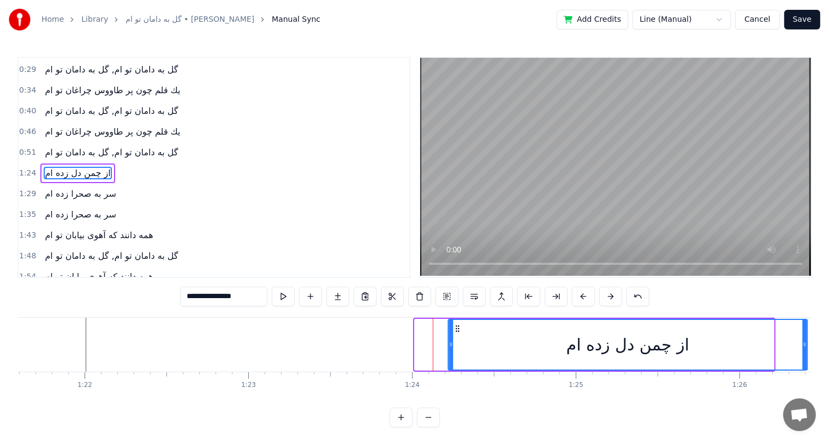
drag, startPoint x: 424, startPoint y: 326, endPoint x: 458, endPoint y: 328, distance: 33.9
click at [458, 328] on icon at bounding box center [457, 329] width 9 height 9
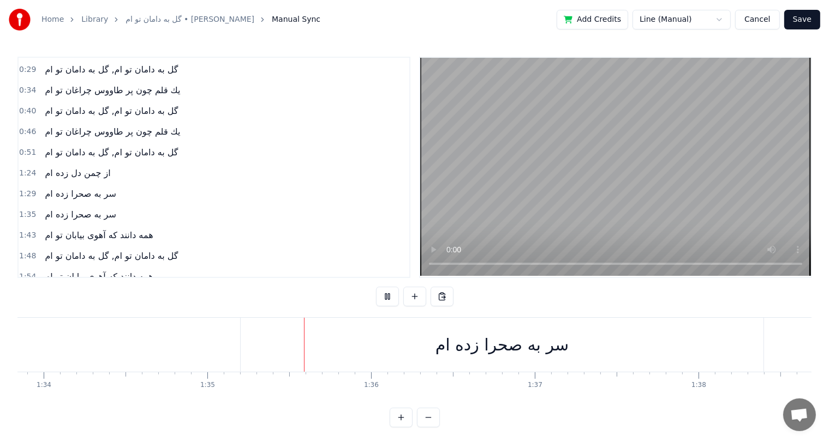
scroll to position [0, 15509]
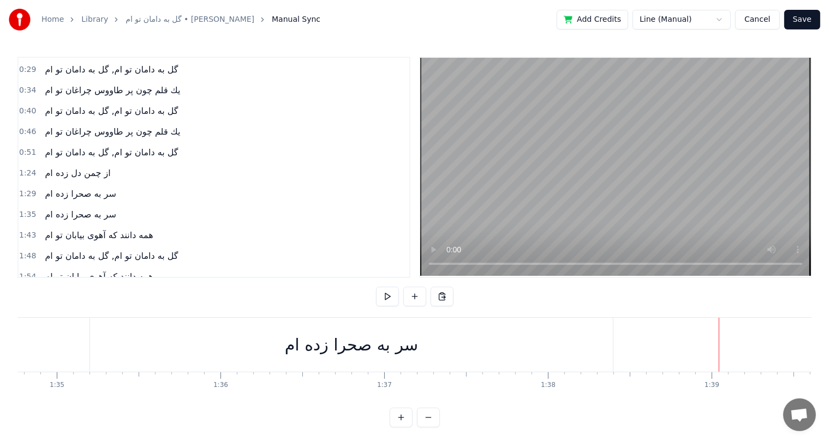
click at [589, 346] on div "سر به صحرا زده ام" at bounding box center [351, 345] width 523 height 54
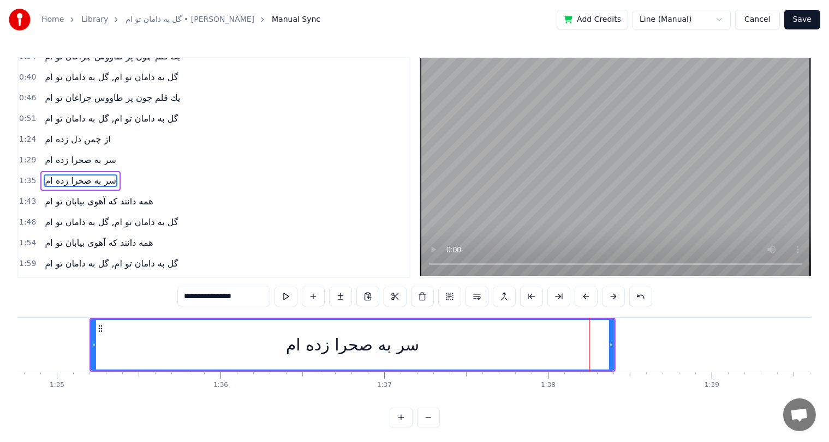
scroll to position [100, 0]
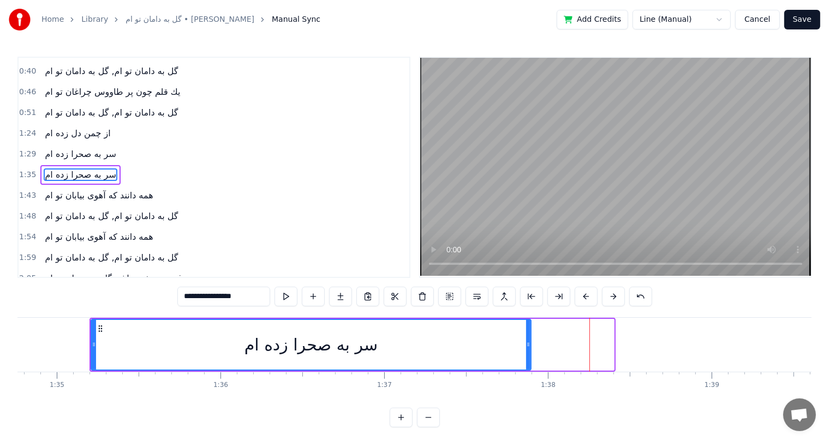
drag, startPoint x: 611, startPoint y: 342, endPoint x: 528, endPoint y: 349, distance: 83.7
click at [528, 349] on icon at bounding box center [528, 344] width 4 height 9
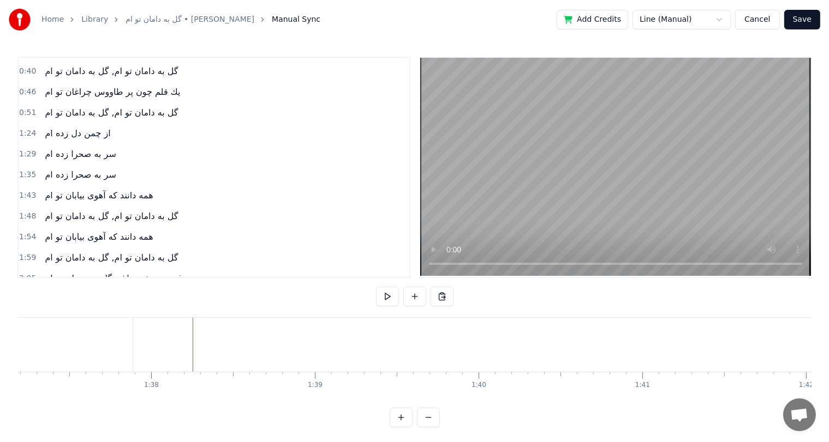
scroll to position [0, 15911]
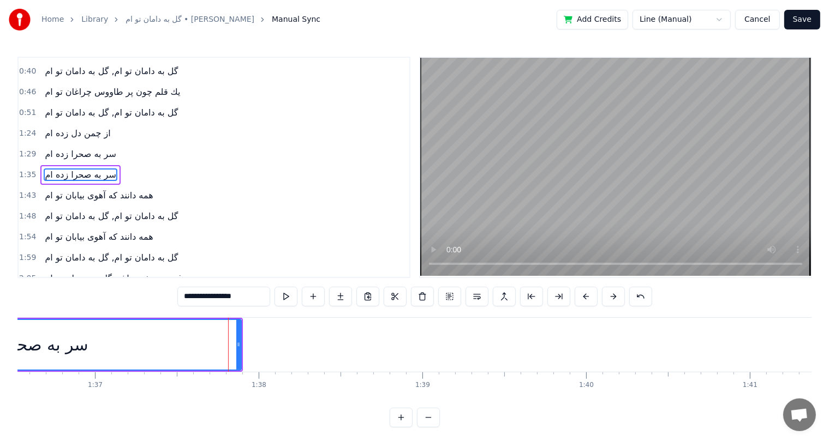
scroll to position [0, 15798]
drag, startPoint x: 240, startPoint y: 341, endPoint x: 230, endPoint y: 342, distance: 10.4
click at [230, 342] on icon at bounding box center [228, 344] width 4 height 9
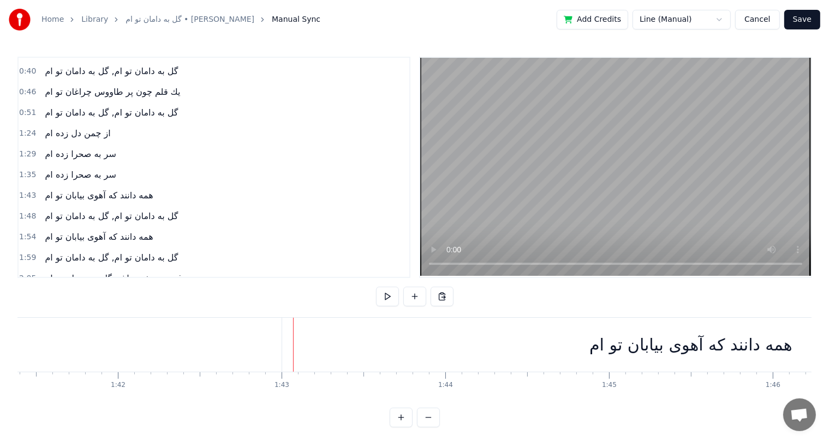
scroll to position [0, 16595]
click at [290, 334] on div "همه دانند كه آهوی بيابان تو ام" at bounding box center [689, 345] width 817 height 54
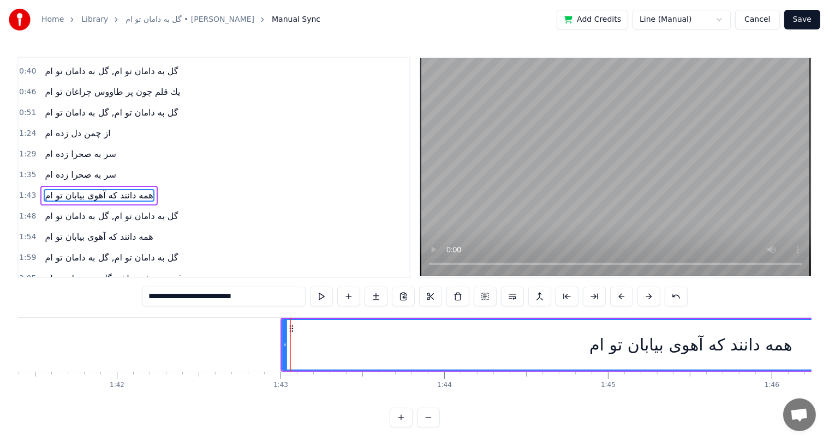
scroll to position [121, 0]
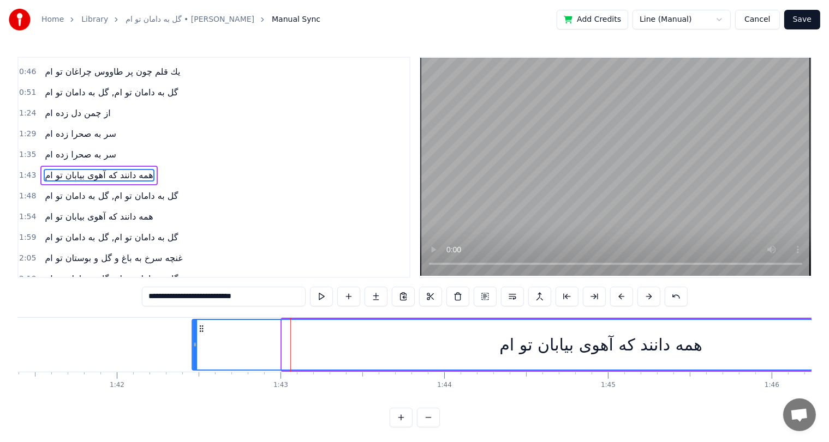
drag, startPoint x: 292, startPoint y: 328, endPoint x: 202, endPoint y: 337, distance: 90.4
click at [202, 337] on div "همه دانند كه آهوی بيابان تو ام" at bounding box center [601, 345] width 816 height 50
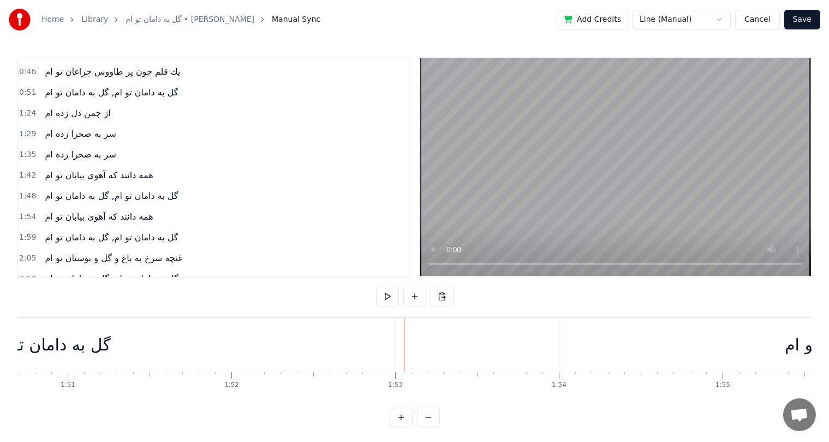
scroll to position [0, 18115]
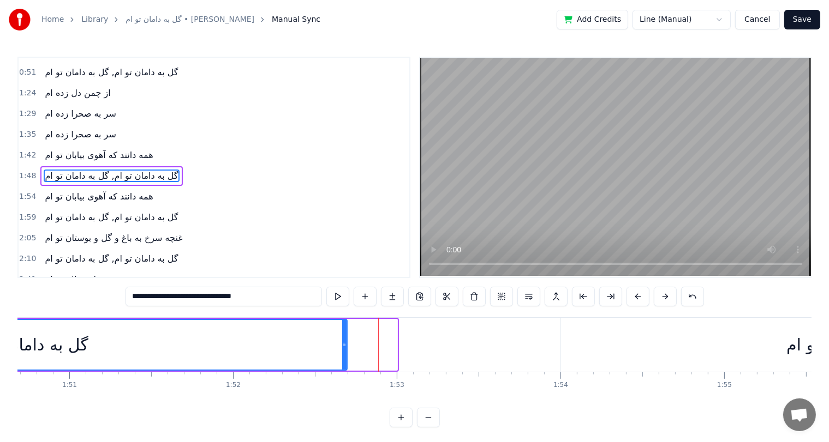
drag, startPoint x: 393, startPoint y: 336, endPoint x: 340, endPoint y: 340, distance: 52.5
click at [342, 340] on div at bounding box center [344, 345] width 4 height 50
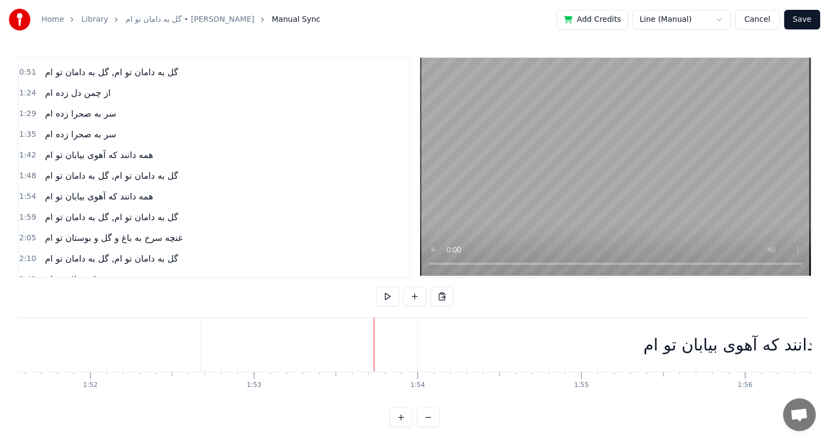
scroll to position [0, 18270]
click at [648, 358] on div "همه دانند كه آهوی بيابان تو ام" at bounding box center [733, 345] width 654 height 54
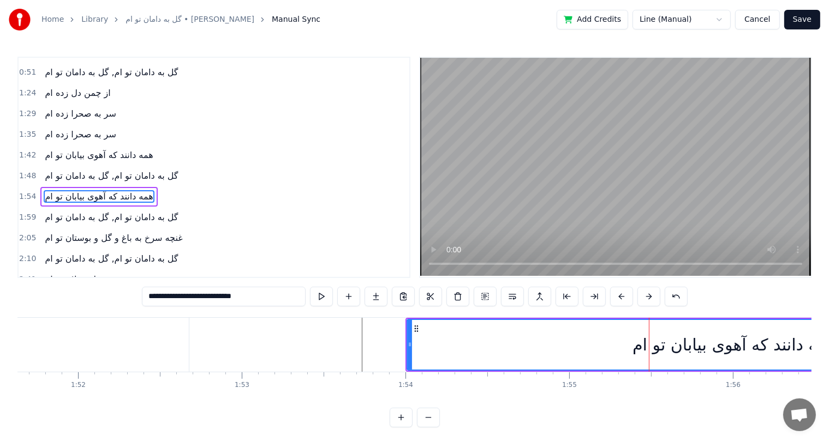
scroll to position [161, 0]
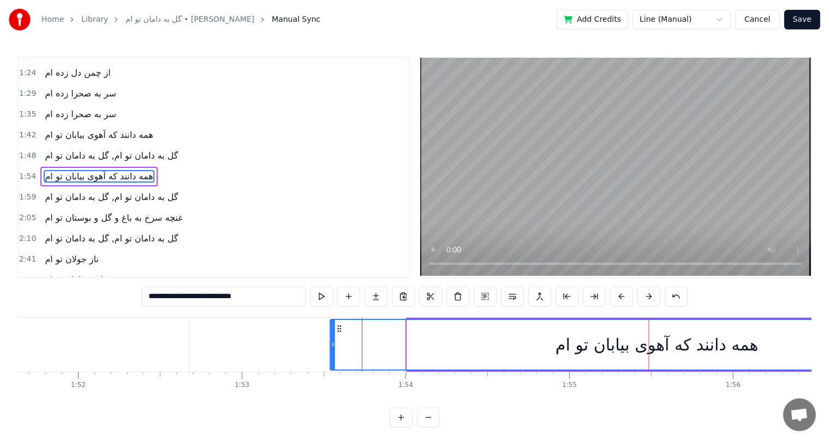
drag, startPoint x: 417, startPoint y: 326, endPoint x: 342, endPoint y: 334, distance: 75.7
click at [342, 334] on div "همه دانند كه آهوی بيابان تو ام" at bounding box center [657, 345] width 652 height 50
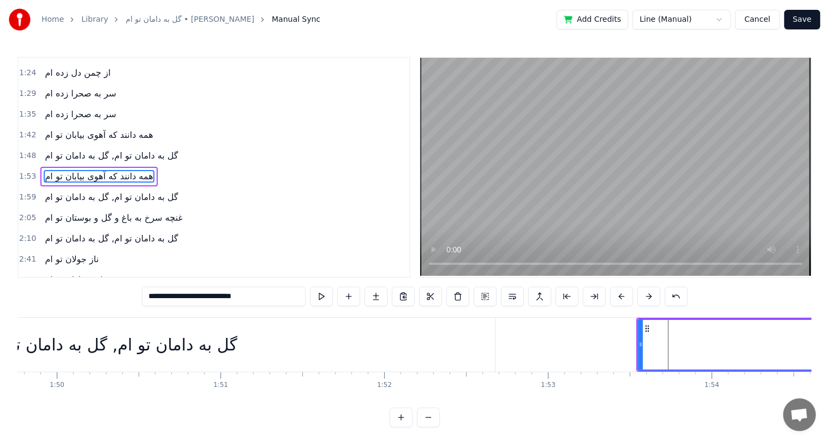
click at [113, 356] on div "گل به دامان تو ام, گل به دامان تو ام" at bounding box center [112, 345] width 250 height 25
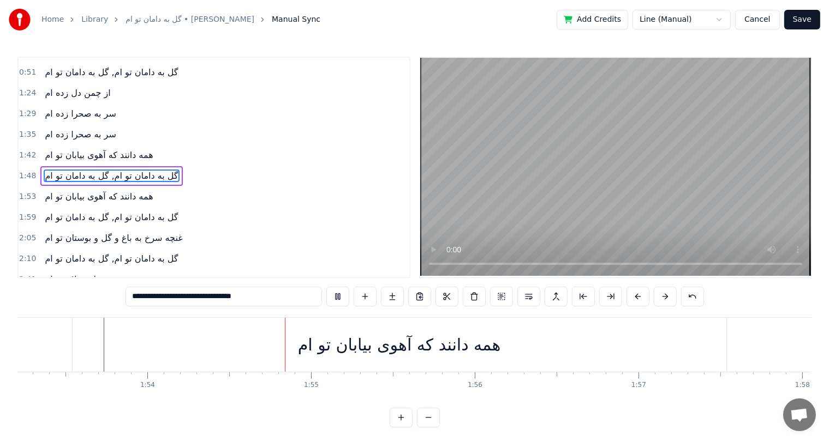
scroll to position [0, 18654]
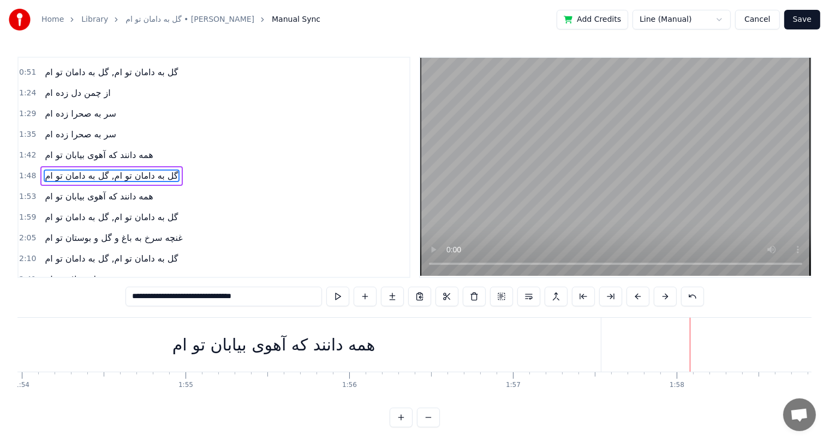
click at [565, 340] on div "همه دانند كه آهوی بيابان تو ام" at bounding box center [274, 345] width 654 height 54
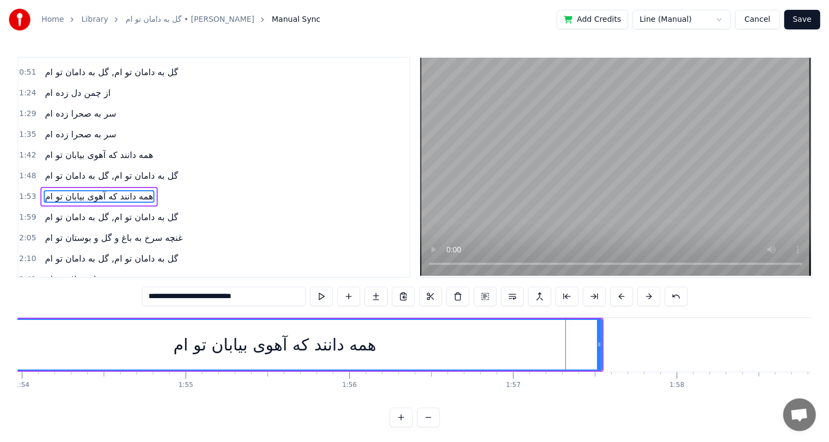
scroll to position [161, 0]
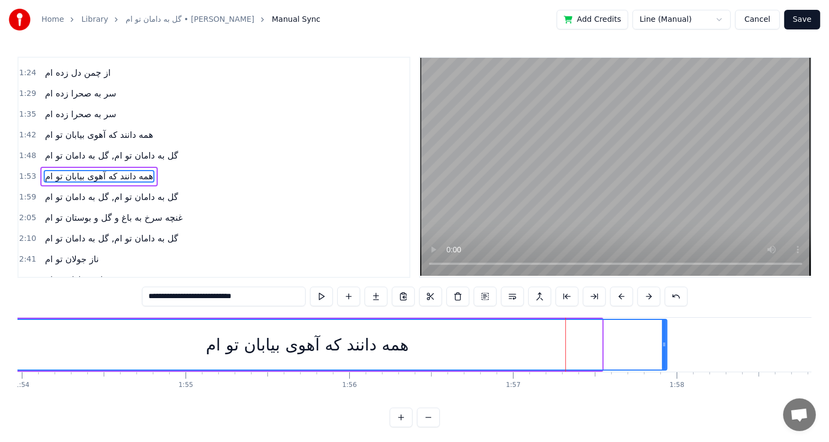
drag, startPoint x: 600, startPoint y: 340, endPoint x: 670, endPoint y: 342, distance: 69.9
click at [666, 342] on icon at bounding box center [664, 344] width 4 height 9
click at [135, 343] on div "همه دانند كه آهوی بيابان تو ام" at bounding box center [310, 345] width 722 height 50
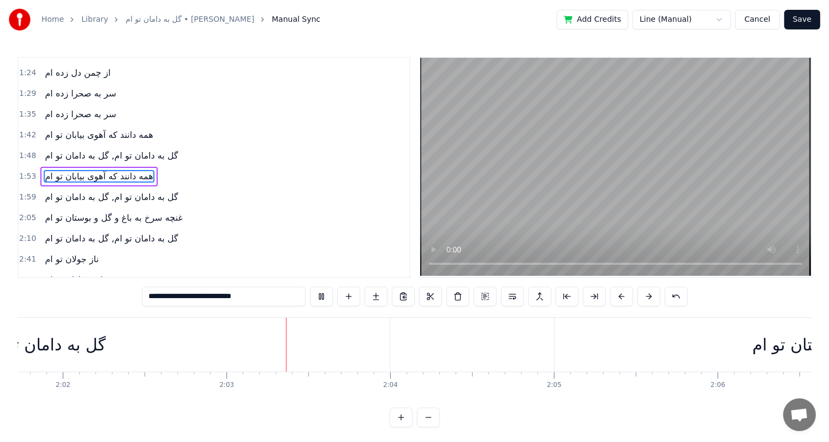
scroll to position [0, 20052]
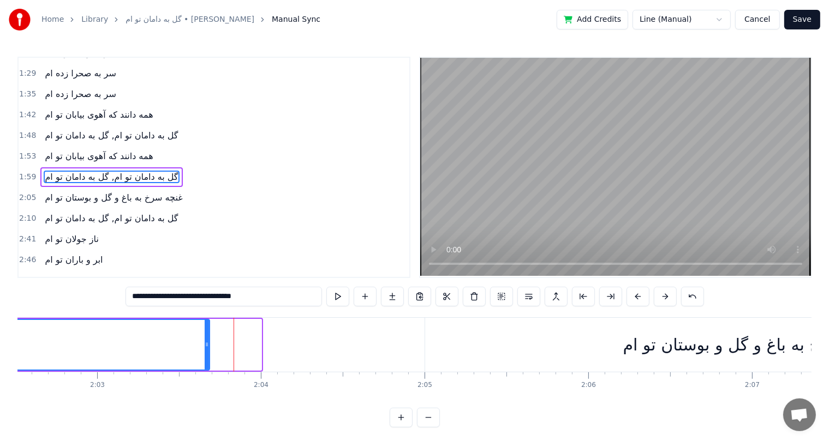
drag, startPoint x: 260, startPoint y: 338, endPoint x: 208, endPoint y: 340, distance: 51.9
click at [208, 340] on div at bounding box center [207, 345] width 4 height 50
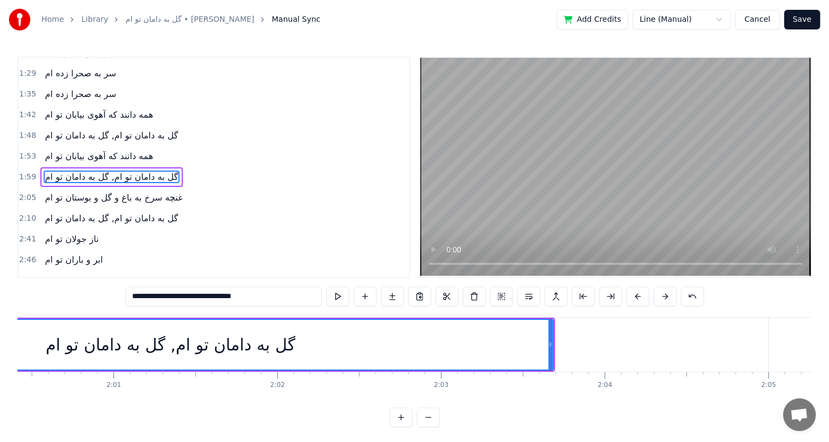
scroll to position [0, 19705]
click at [113, 338] on div "گل به دامان تو ام, گل به دامان تو ام" at bounding box center [174, 345] width 250 height 25
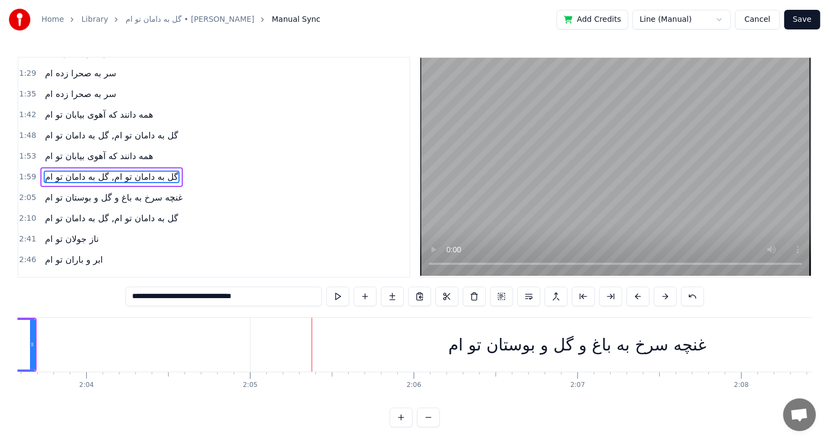
scroll to position [0, 20225]
click at [323, 339] on div "غنچه سرخ به باغ و گل و بوستان تو ام" at bounding box center [579, 345] width 654 height 54
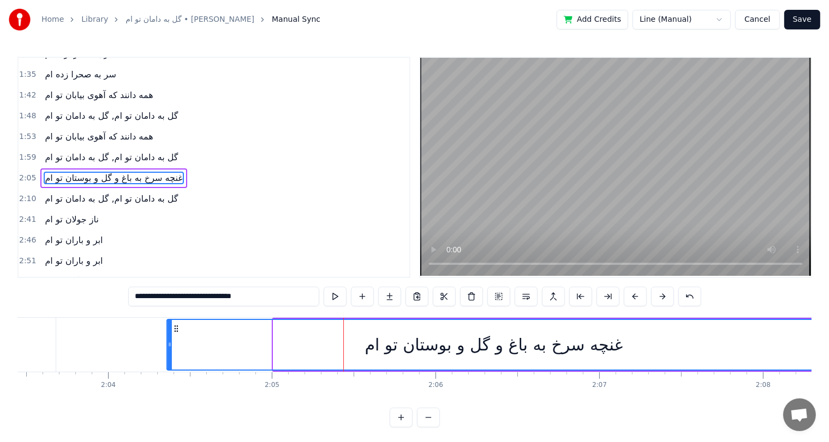
drag, startPoint x: 264, startPoint y: 327, endPoint x: 167, endPoint y: 327, distance: 96.0
click at [172, 327] on icon at bounding box center [176, 329] width 9 height 9
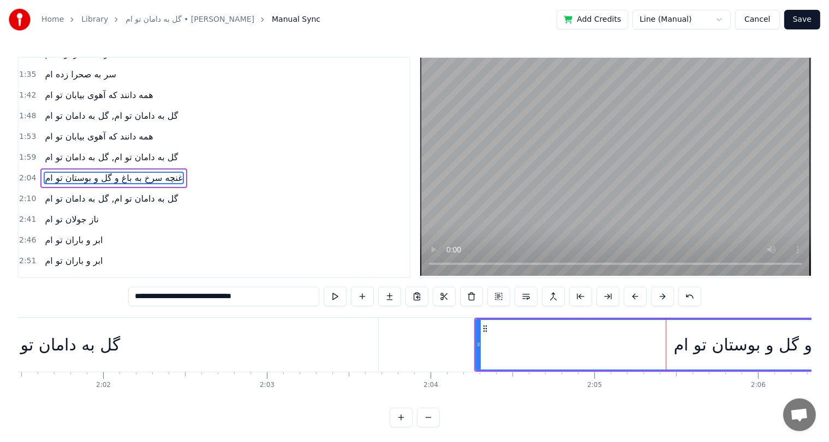
scroll to position [0, 19873]
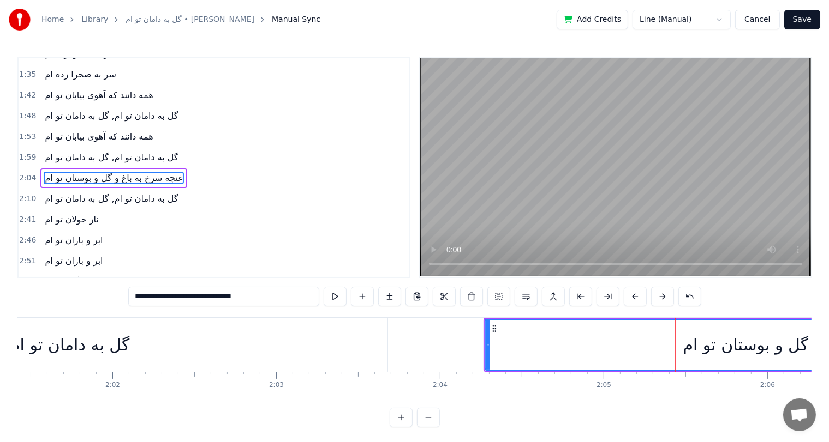
click at [146, 338] on div "گل به دامان تو ام, گل به دامان تو ام" at bounding box center [4, 345] width 765 height 54
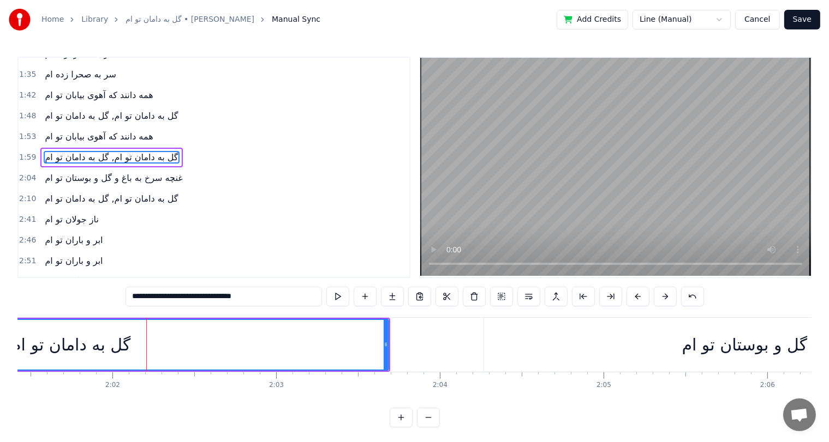
scroll to position [181, 0]
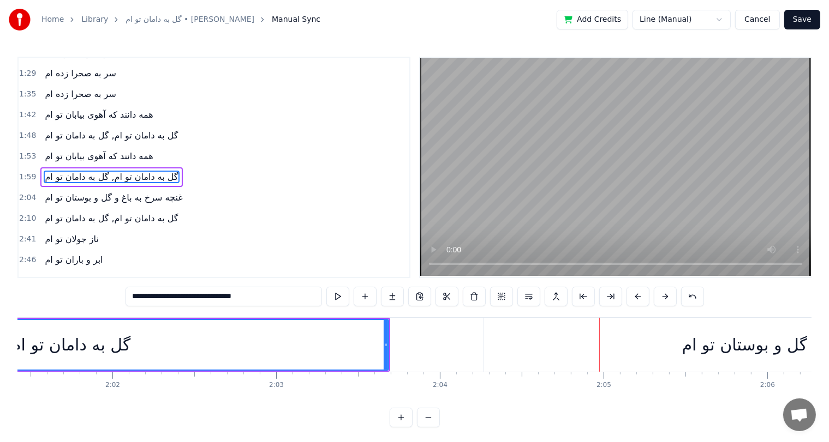
click at [110, 338] on div "گل به دامان تو ام, گل به دامان تو ام" at bounding box center [6, 345] width 250 height 25
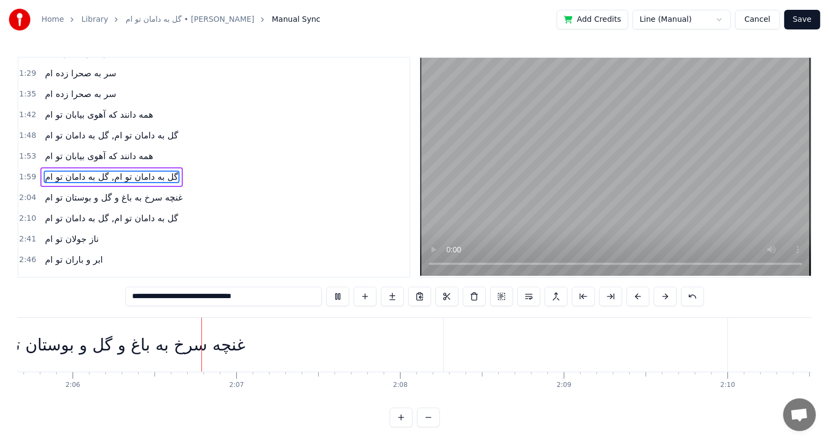
scroll to position [0, 20596]
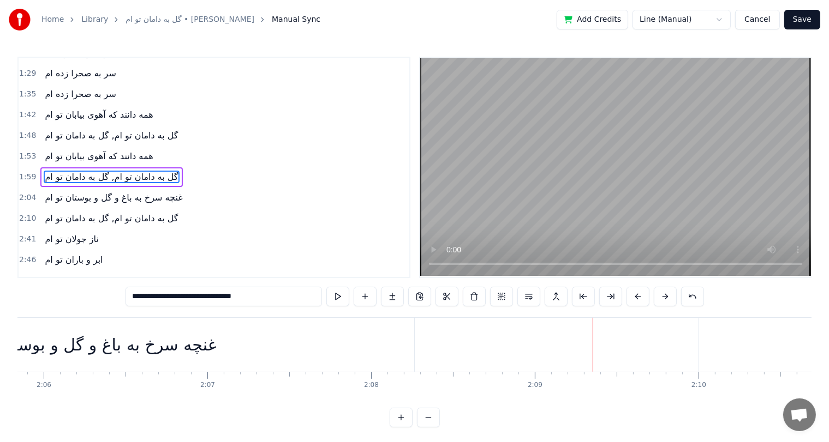
click at [372, 338] on div "غنچه سرخ به باغ و گل و بوستان تو ام" at bounding box center [87, 345] width 654 height 54
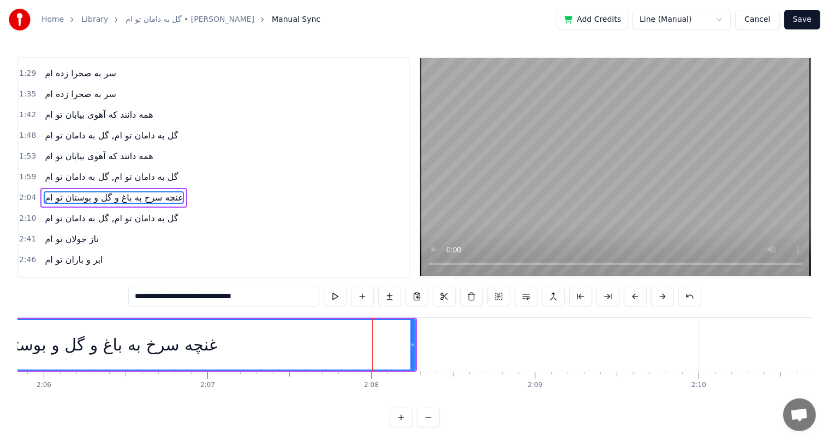
scroll to position [201, 0]
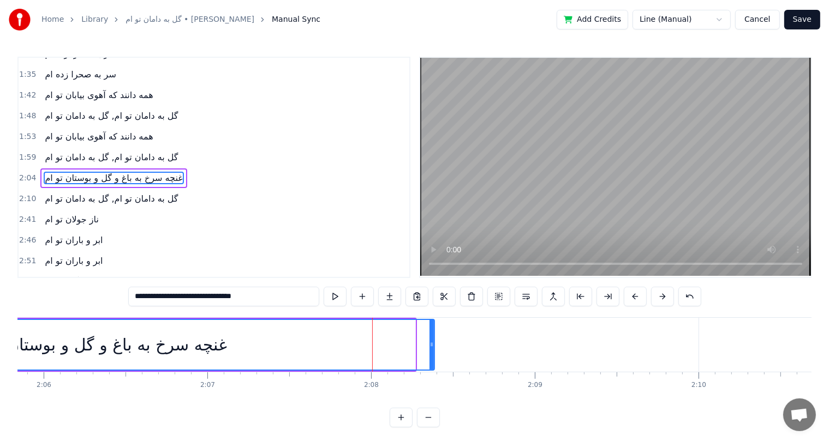
drag, startPoint x: 411, startPoint y: 340, endPoint x: 430, endPoint y: 340, distance: 19.1
click at [430, 340] on div at bounding box center [431, 345] width 4 height 50
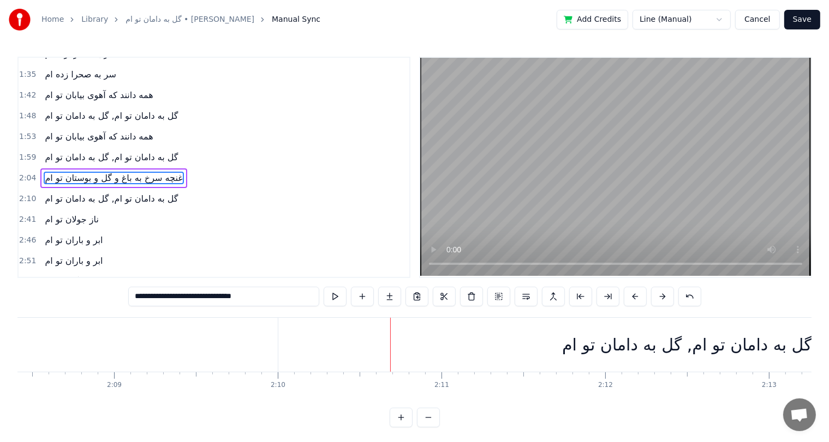
scroll to position [0, 21016]
click at [296, 331] on div "گل به دامان تو ام, گل به دامان تو ام" at bounding box center [687, 345] width 817 height 54
type input "**********"
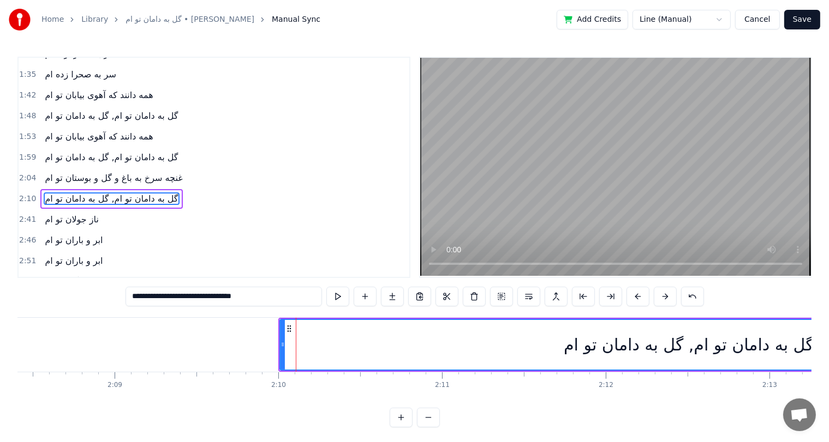
scroll to position [221, 0]
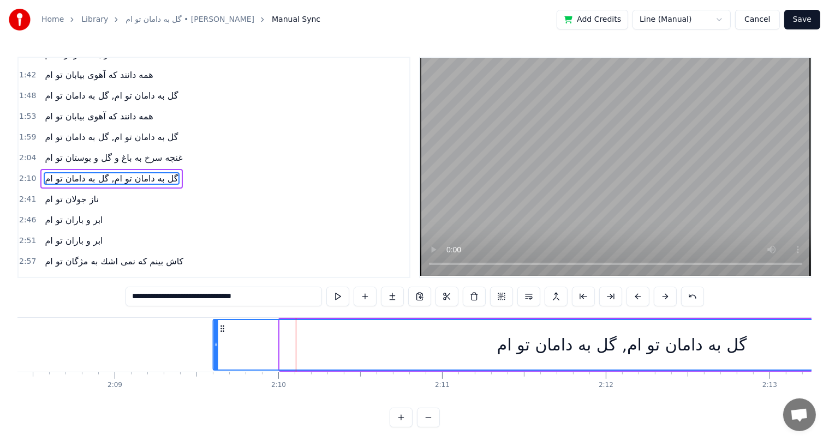
drag, startPoint x: 288, startPoint y: 326, endPoint x: 221, endPoint y: 328, distance: 67.2
click at [221, 328] on icon at bounding box center [222, 329] width 9 height 9
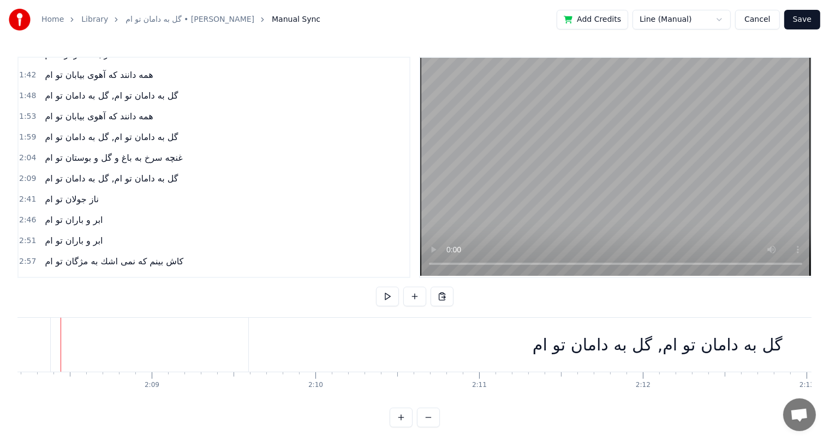
scroll to position [0, 20967]
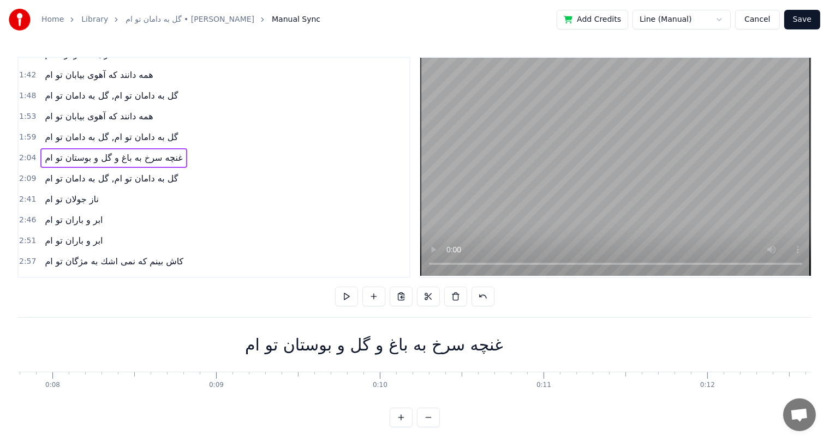
scroll to position [0, 1214]
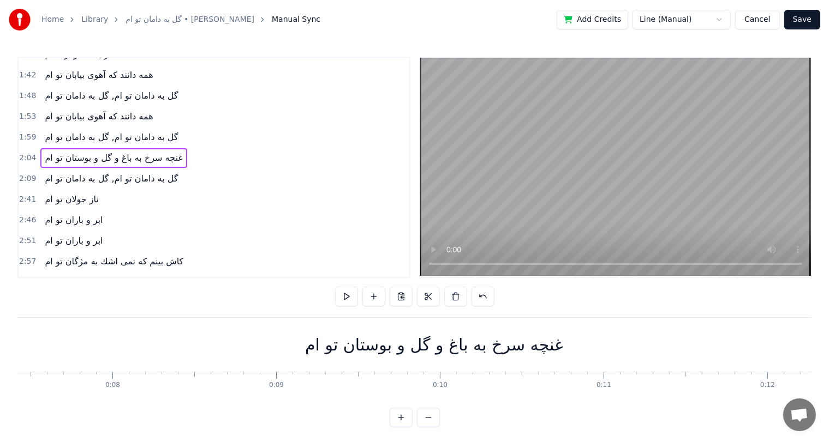
click at [343, 351] on div "غنچه سرخ به باغ و گل و بوستان تو ام" at bounding box center [434, 345] width 258 height 25
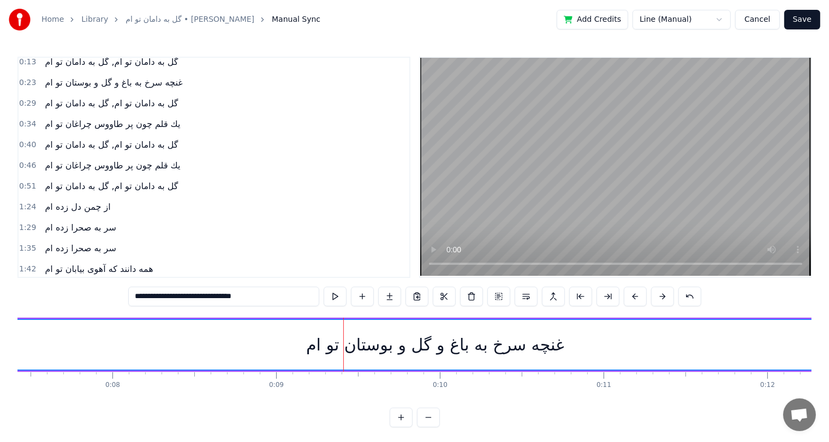
scroll to position [0, 0]
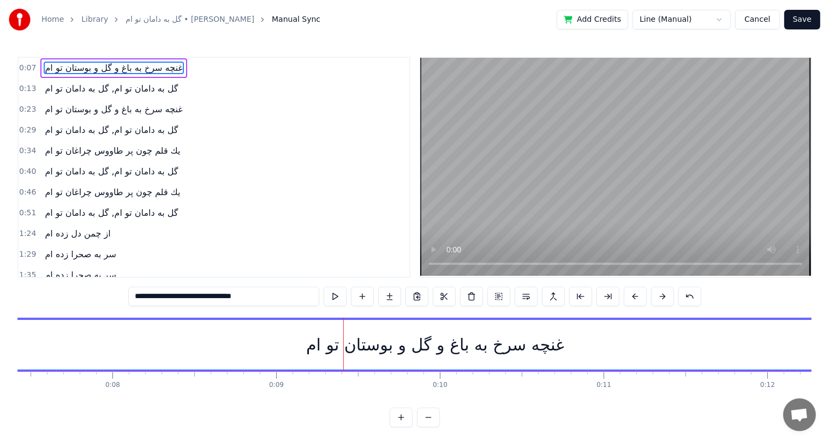
click at [143, 297] on input "**********" at bounding box center [223, 297] width 191 height 20
click at [61, 350] on div "غنچه سرخ به باغ و گل و بوستان توام" at bounding box center [435, 345] width 959 height 50
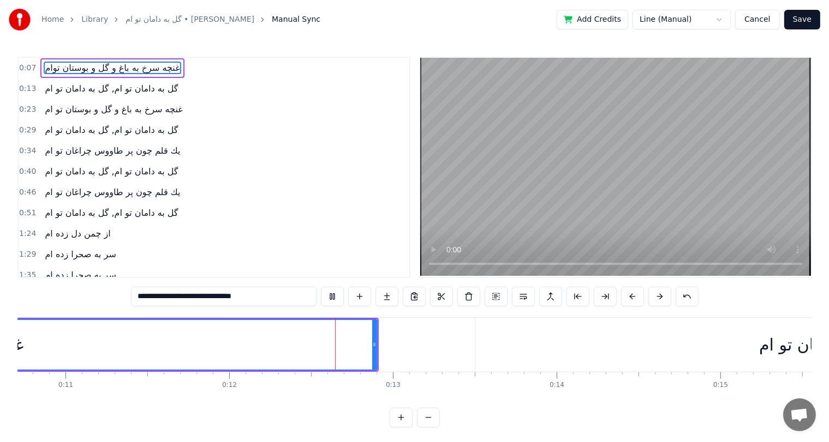
scroll to position [0, 1921]
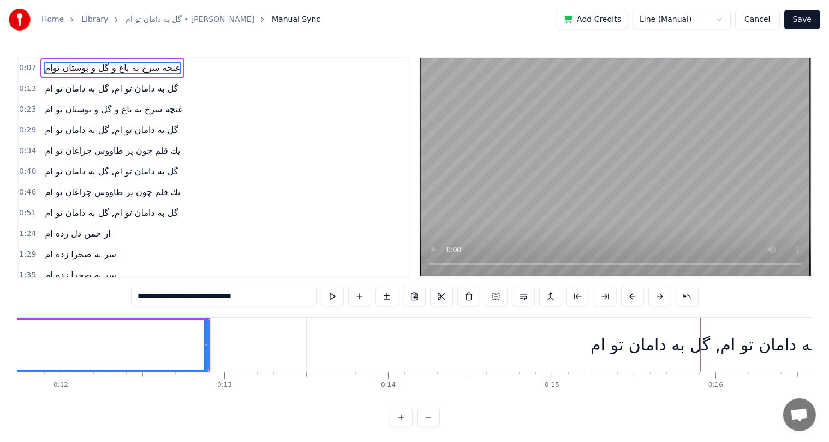
click at [95, 83] on span "گل به دامان تو ام, گل به دامان تو ام" at bounding box center [111, 88] width 135 height 13
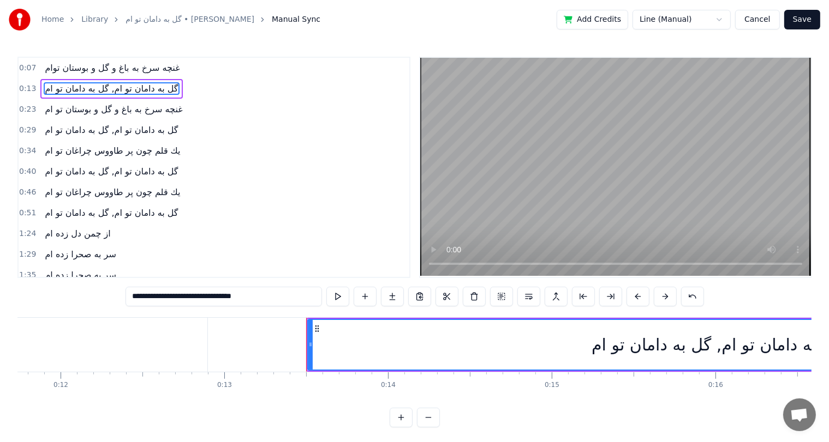
click at [141, 299] on input "**********" at bounding box center [223, 297] width 196 height 20
click at [199, 297] on input "**********" at bounding box center [223, 297] width 191 height 20
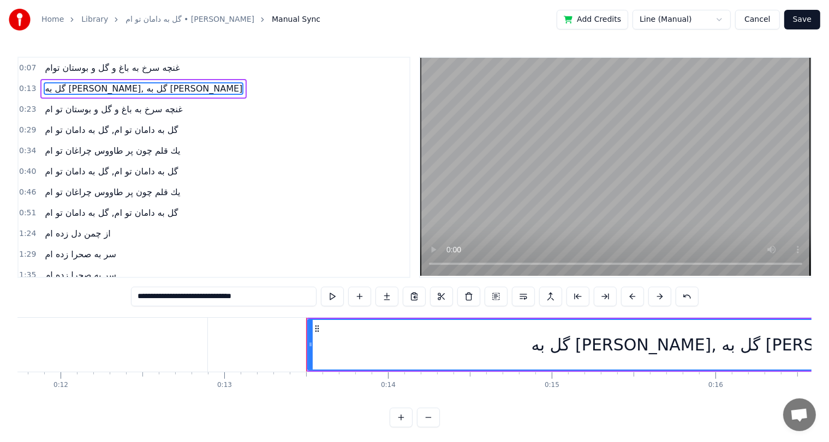
click at [65, 110] on span "غنچه سرخ به باغ و گل و بوستان تو ام" at bounding box center [114, 109] width 140 height 13
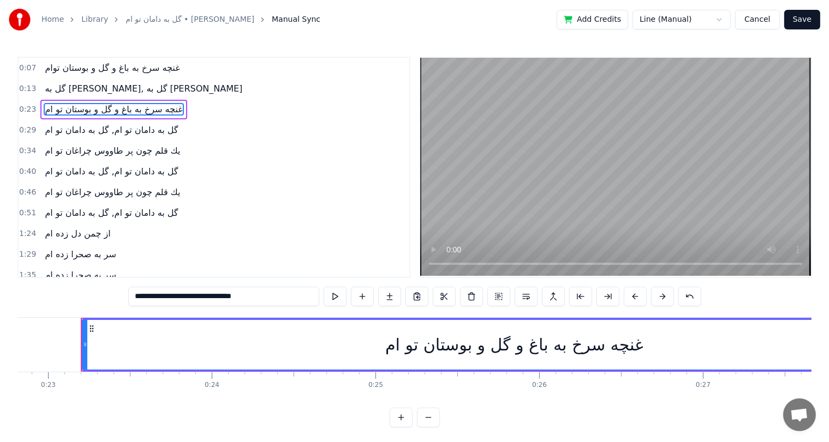
scroll to position [0, 3743]
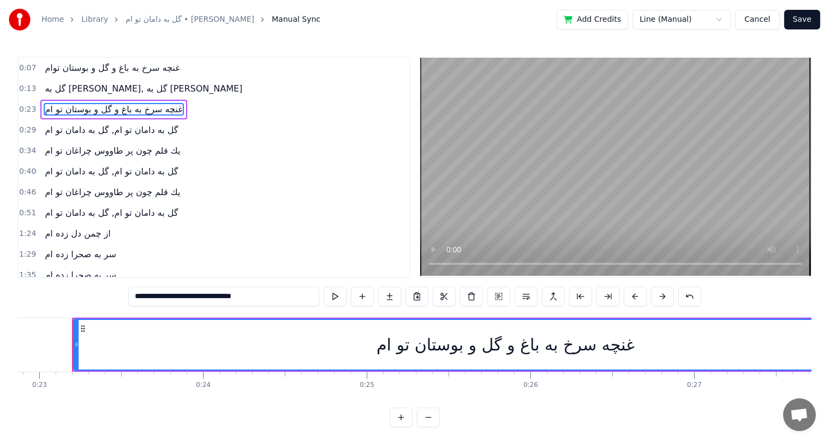
click at [142, 296] on input "**********" at bounding box center [223, 297] width 191 height 20
click at [63, 125] on span "گل به دامان تو ام, گل به دامان تو ام" at bounding box center [111, 130] width 135 height 13
type input "**********"
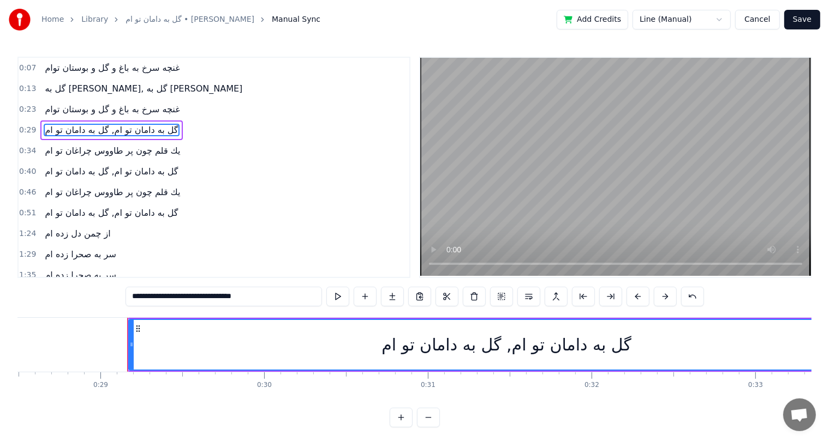
scroll to position [0, 4718]
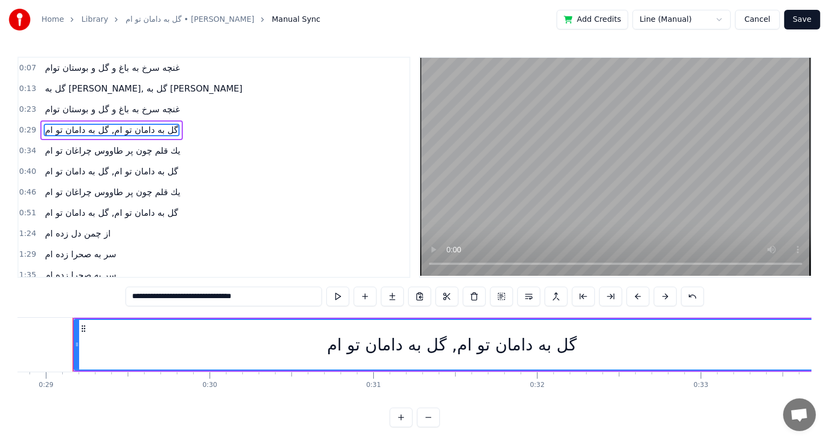
click at [139, 297] on input "**********" at bounding box center [223, 297] width 196 height 20
click at [140, 296] on input "**********" at bounding box center [223, 297] width 196 height 20
click at [690, 295] on button at bounding box center [692, 297] width 23 height 20
click at [690, 295] on div "**********" at bounding box center [415, 297] width 606 height 20
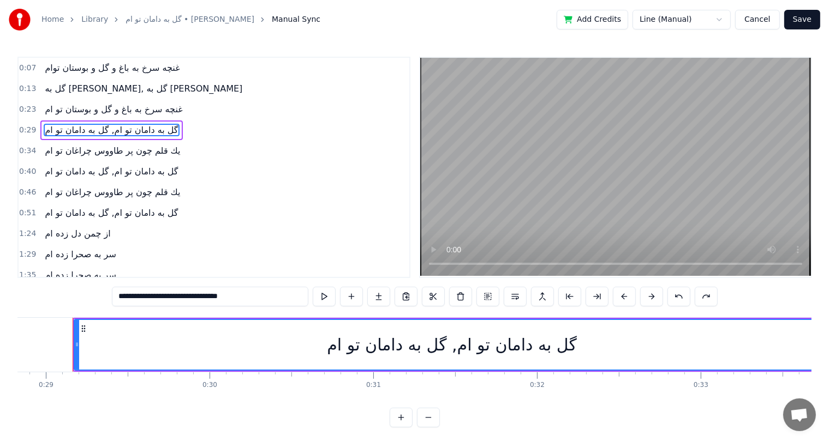
click at [690, 295] on div "**********" at bounding box center [415, 297] width 606 height 20
click at [681, 295] on button at bounding box center [678, 297] width 23 height 20
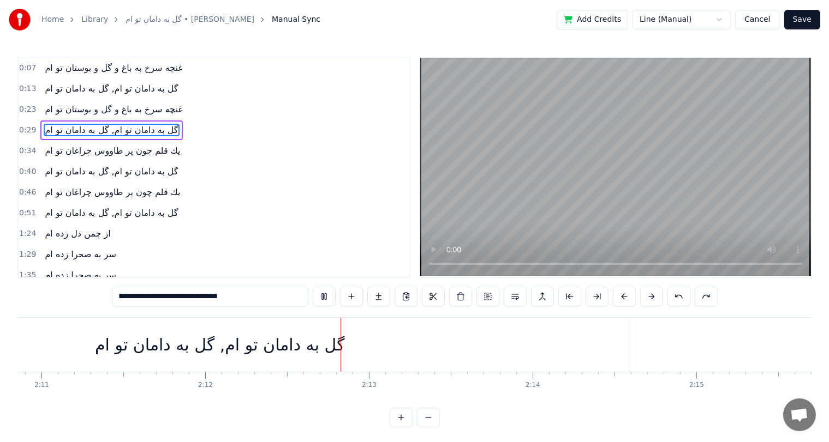
scroll to position [0, 21593]
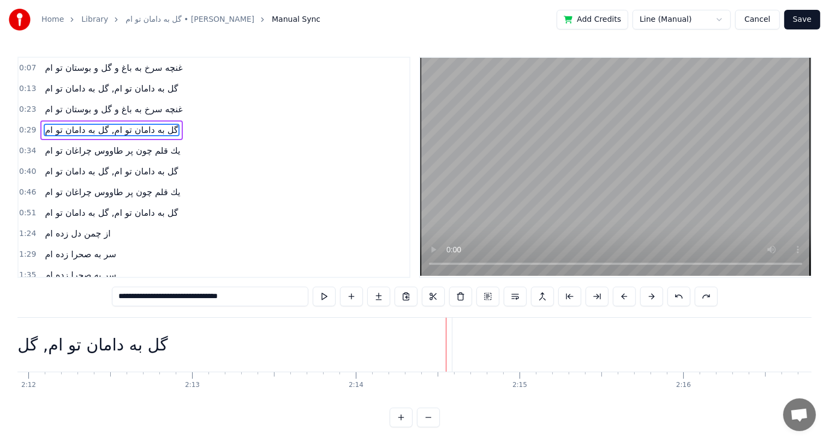
click at [301, 334] on div "گل به دامان تو ام, گل به دامان تو ام" at bounding box center [42, 345] width 817 height 54
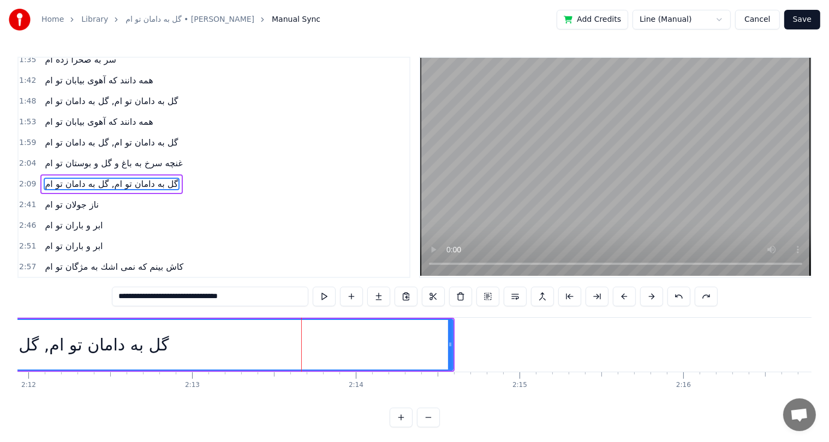
scroll to position [221, 0]
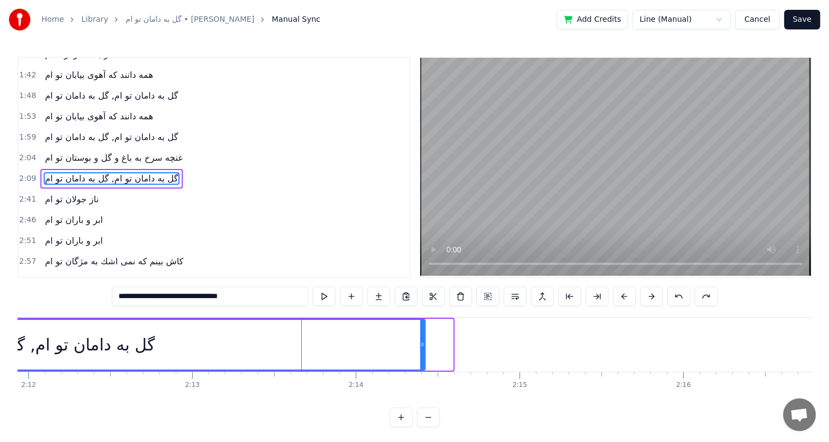
drag, startPoint x: 451, startPoint y: 348, endPoint x: 423, endPoint y: 345, distance: 28.0
click at [423, 345] on icon at bounding box center [422, 344] width 4 height 9
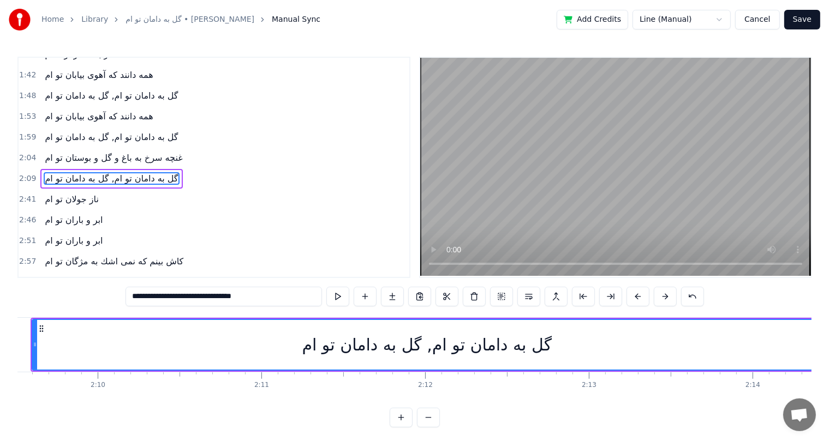
scroll to position [0, 21196]
click at [172, 336] on div "گل به دامان تو ام, گل به دامان تو ام" at bounding box center [427, 345] width 788 height 50
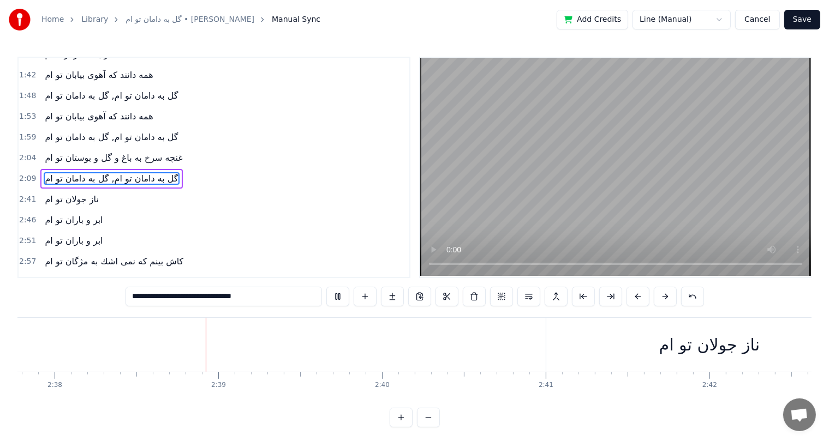
scroll to position [0, 25837]
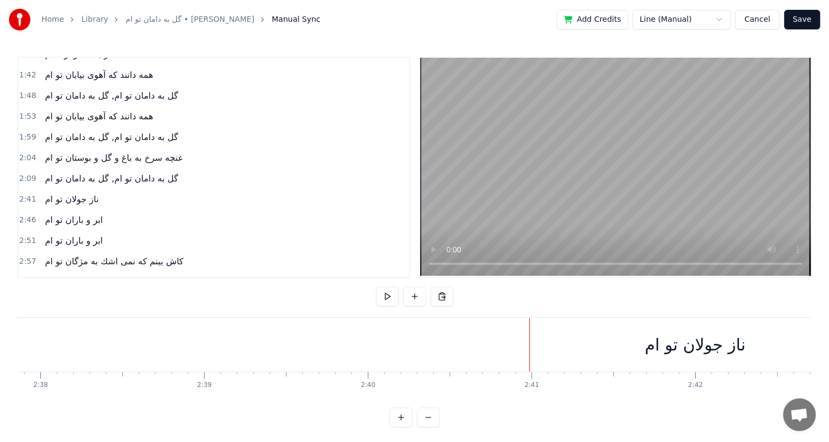
click at [570, 336] on div "ناز جولان تو ام" at bounding box center [695, 345] width 326 height 54
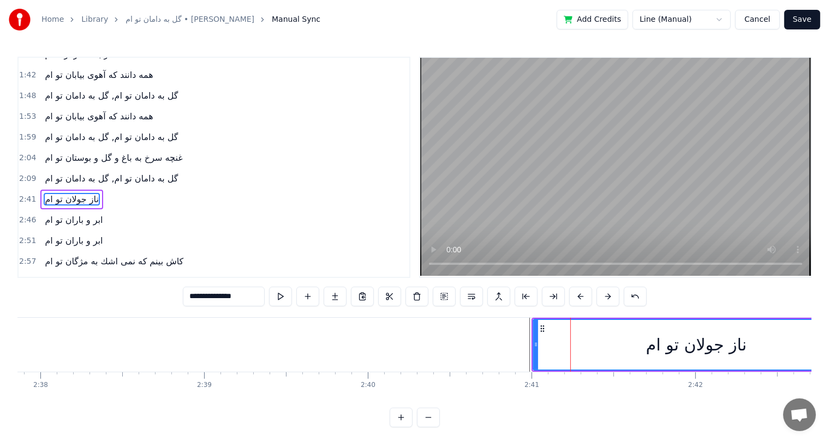
scroll to position [241, 0]
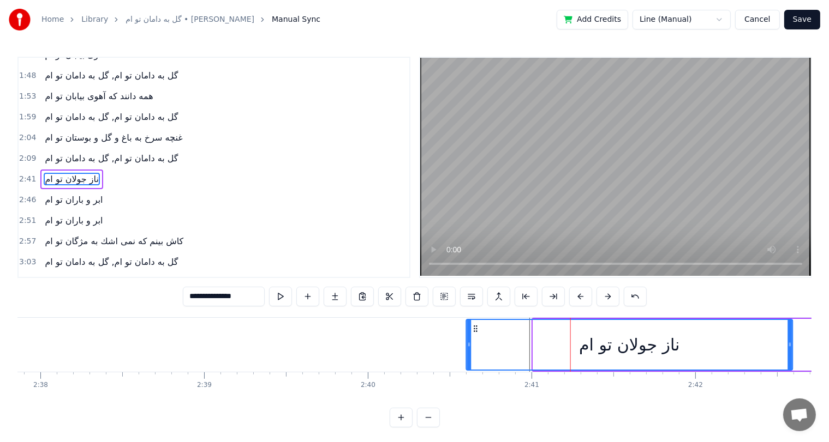
drag, startPoint x: 541, startPoint y: 329, endPoint x: 474, endPoint y: 339, distance: 67.9
click at [474, 339] on div "ناز جولان تو ام" at bounding box center [629, 345] width 325 height 50
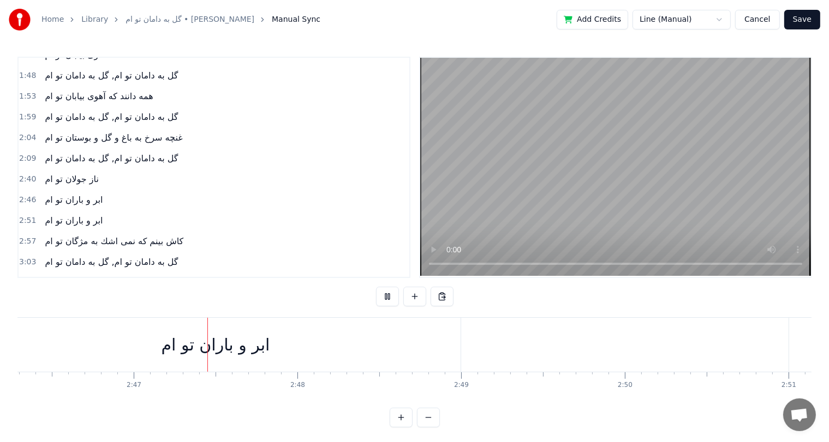
scroll to position [0, 27237]
click at [245, 333] on div "ابر و باران تو ام" at bounding box center [195, 345] width 490 height 54
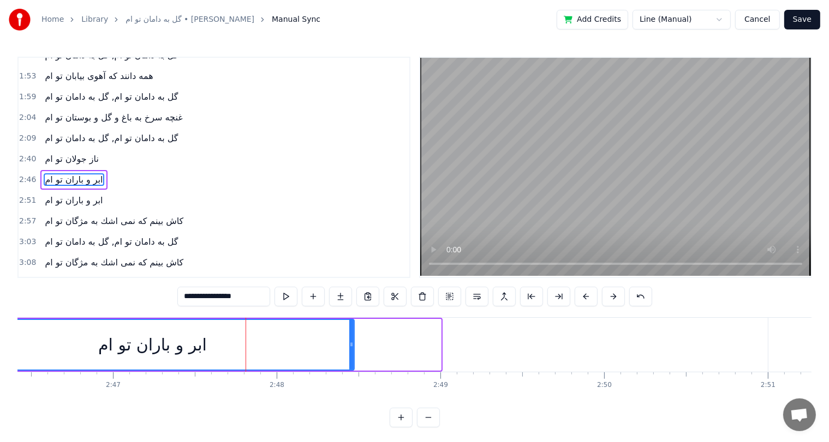
drag, startPoint x: 439, startPoint y: 338, endPoint x: 352, endPoint y: 356, distance: 88.5
click at [352, 356] on div at bounding box center [351, 345] width 4 height 50
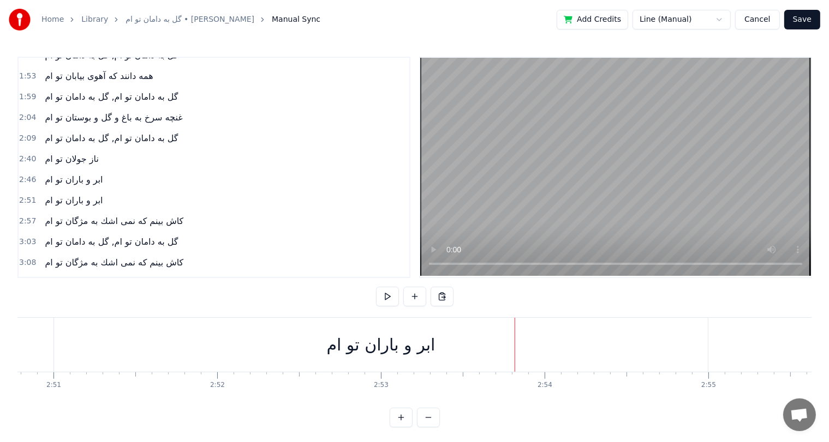
scroll to position [0, 27950]
click at [698, 342] on div "ابر و باران تو ام" at bounding box center [382, 345] width 654 height 54
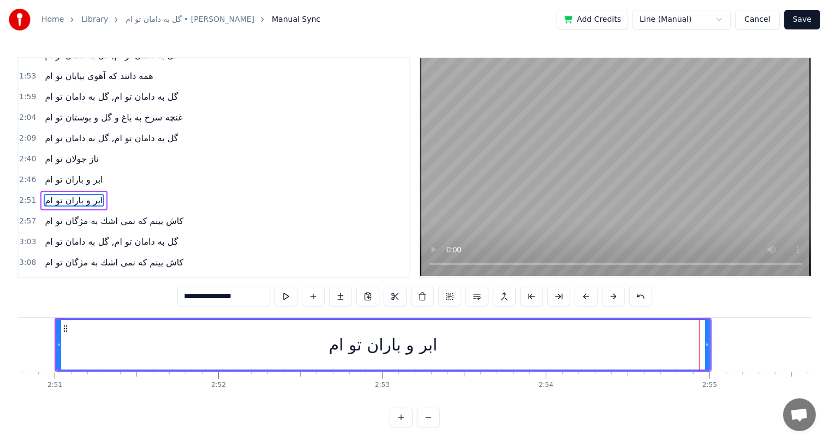
scroll to position [282, 0]
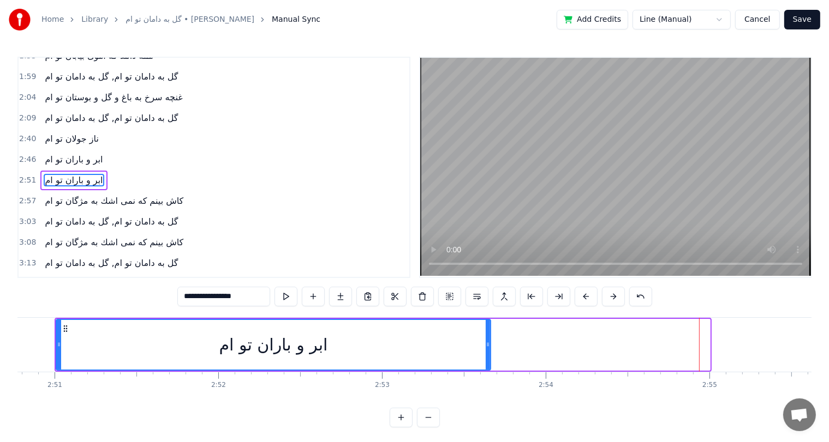
drag, startPoint x: 708, startPoint y: 341, endPoint x: 488, endPoint y: 345, distance: 219.3
click at [488, 345] on icon at bounding box center [488, 344] width 4 height 9
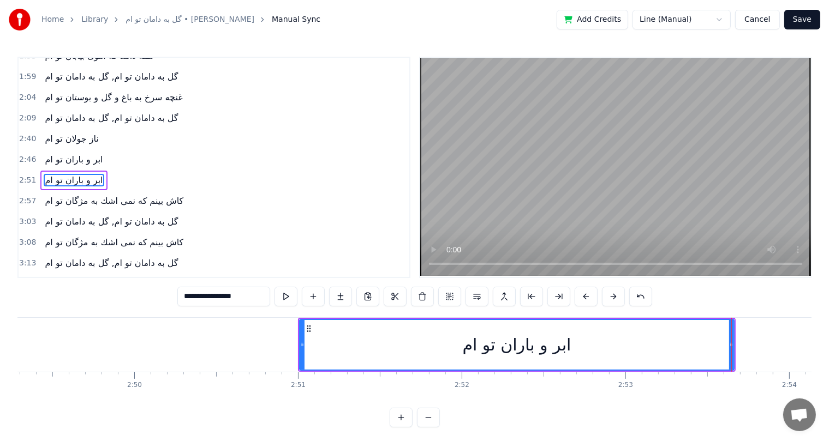
scroll to position [0, 27706]
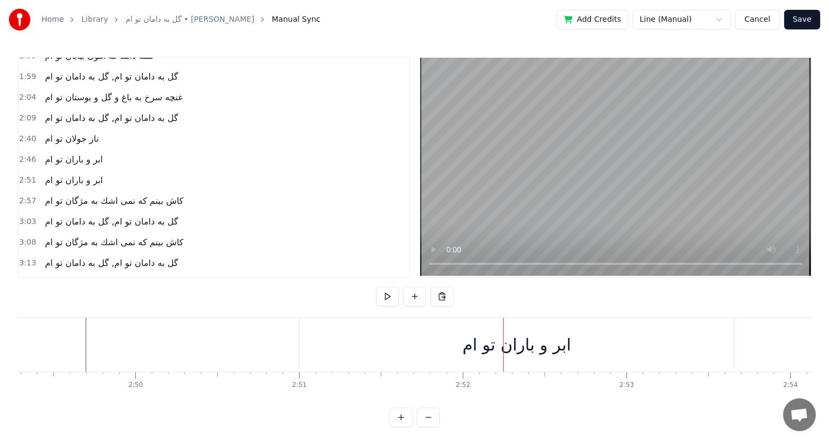
click at [361, 338] on div "ابر و باران تو ام" at bounding box center [542, 345] width 434 height 54
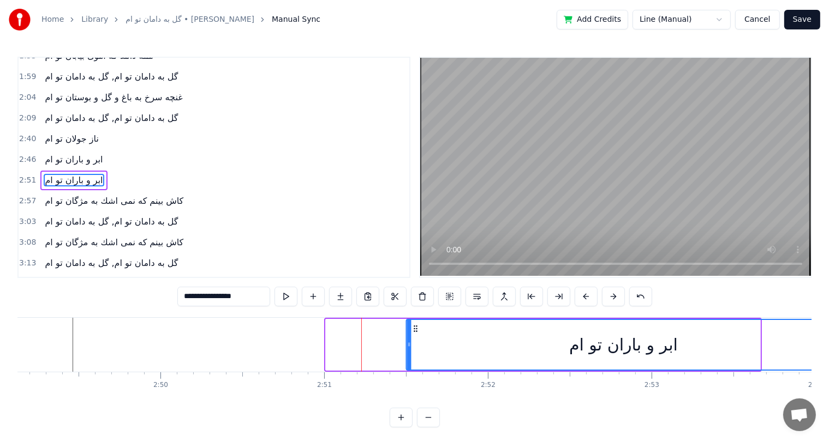
drag, startPoint x: 334, startPoint y: 327, endPoint x: 414, endPoint y: 334, distance: 80.5
click at [414, 334] on div "ابر و باران تو ام" at bounding box center [622, 345] width 433 height 50
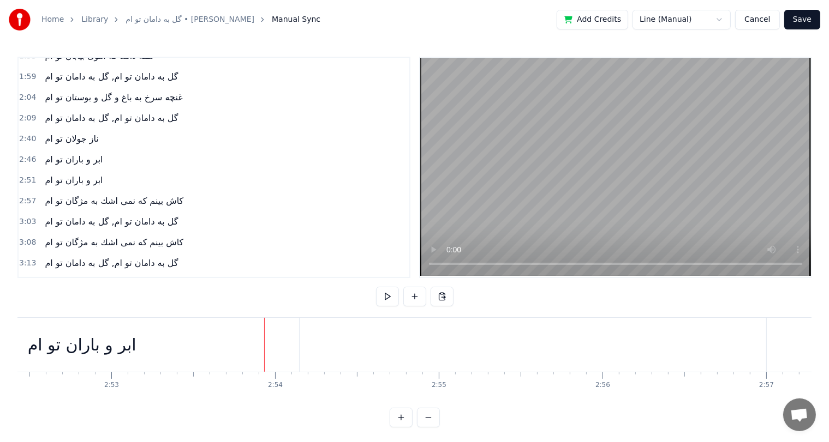
scroll to position [0, 28203]
click at [316, 335] on div "ابر و باران تو ام" at bounding box center [99, 345] width 435 height 54
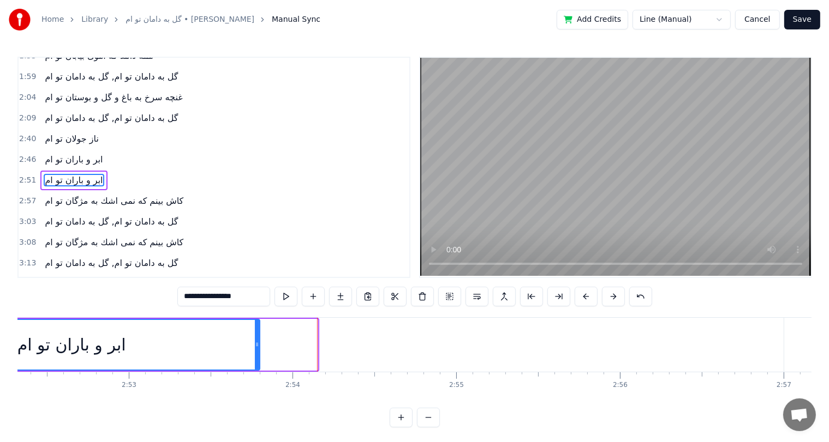
drag, startPoint x: 315, startPoint y: 335, endPoint x: 258, endPoint y: 341, distance: 58.1
click at [258, 341] on div at bounding box center [257, 345] width 4 height 50
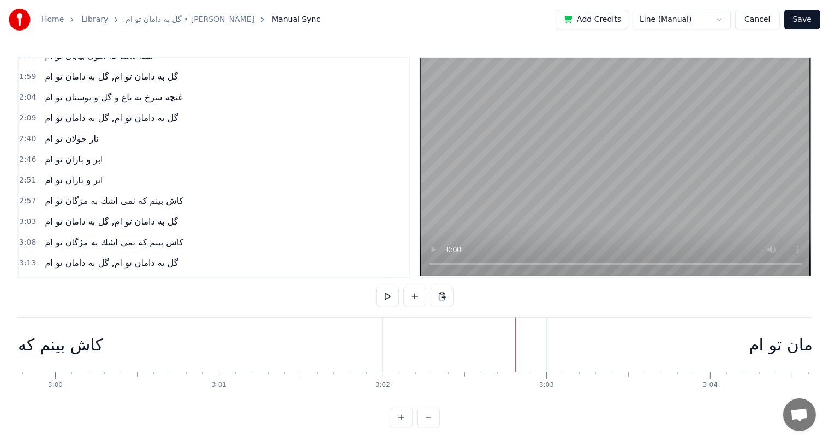
scroll to position [0, 29428]
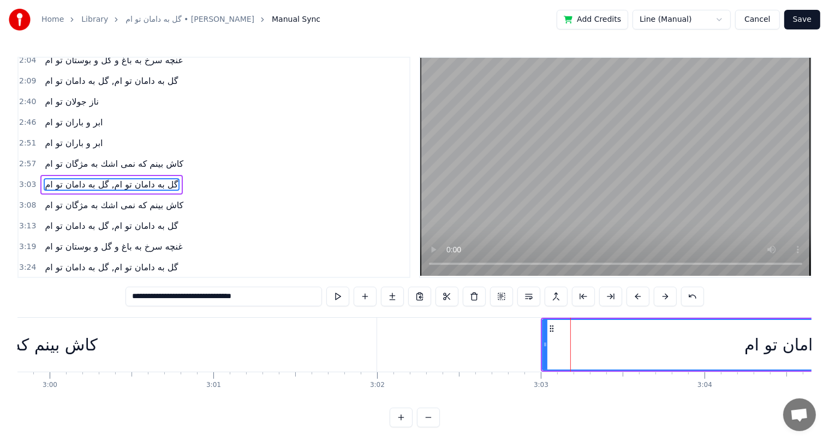
scroll to position [321, 0]
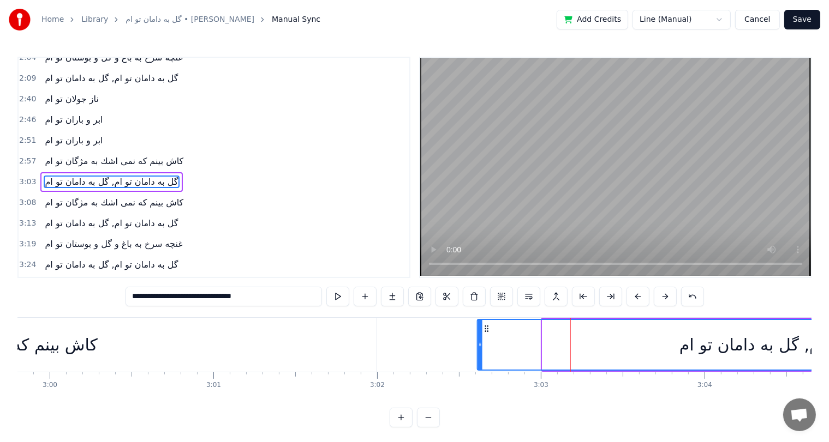
drag, startPoint x: 552, startPoint y: 327, endPoint x: 487, endPoint y: 328, distance: 64.9
click at [487, 328] on icon at bounding box center [486, 329] width 9 height 9
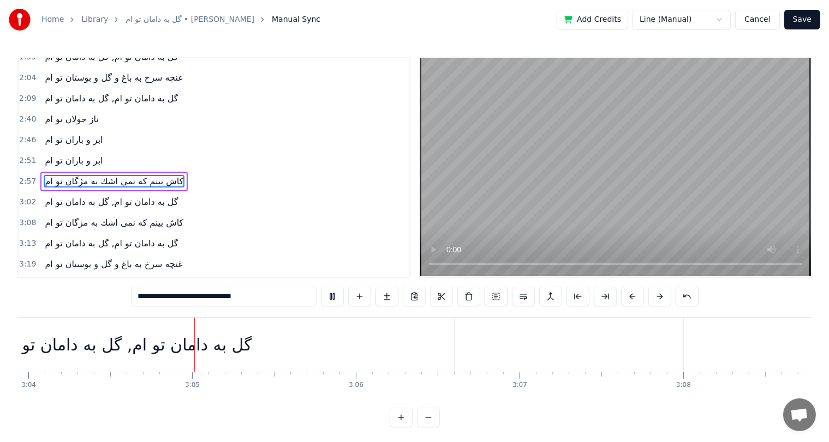
scroll to position [0, 30126]
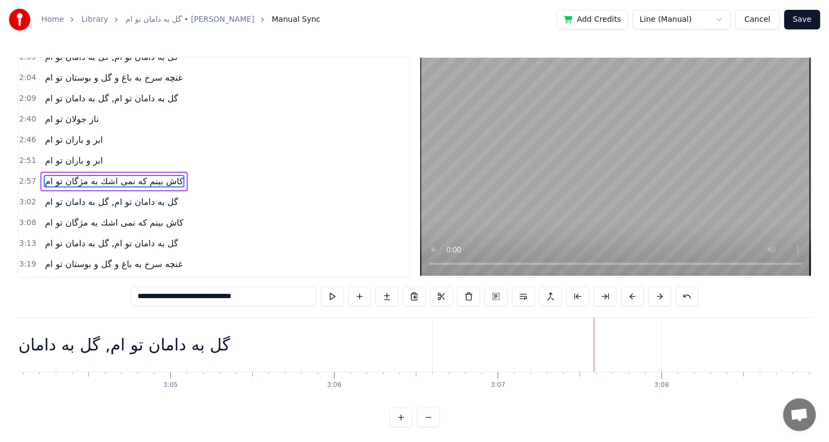
click at [399, 342] on div "گل به دامان تو ام, گل به دامان تو ام" at bounding box center [106, 345] width 654 height 54
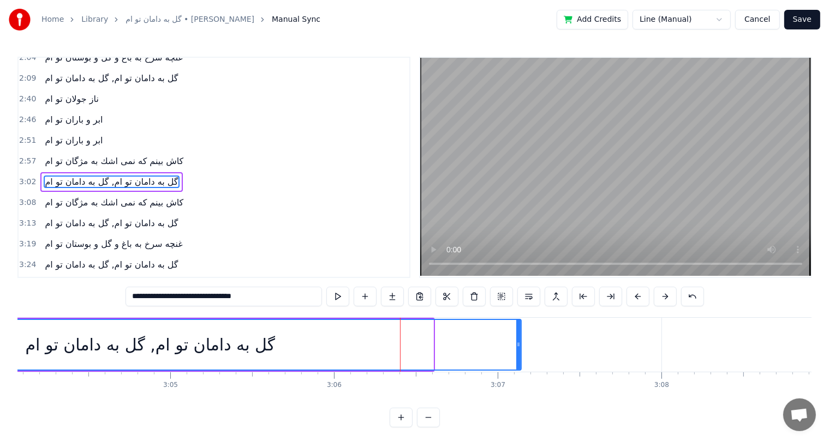
drag, startPoint x: 430, startPoint y: 333, endPoint x: 518, endPoint y: 340, distance: 88.1
click at [518, 340] on div at bounding box center [518, 345] width 4 height 50
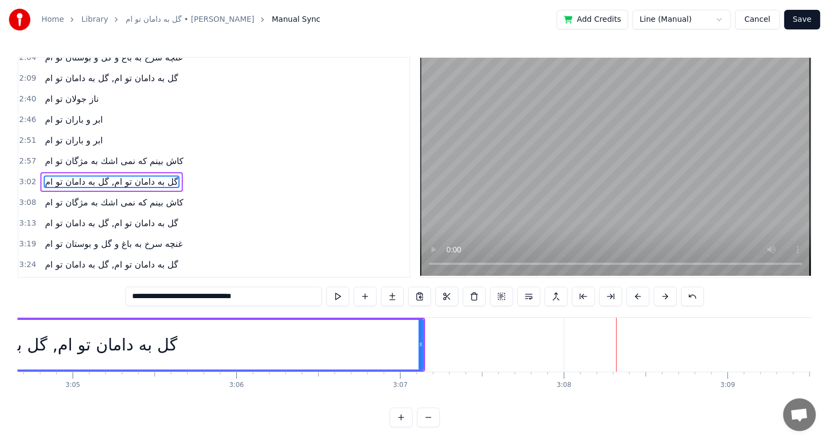
scroll to position [0, 30229]
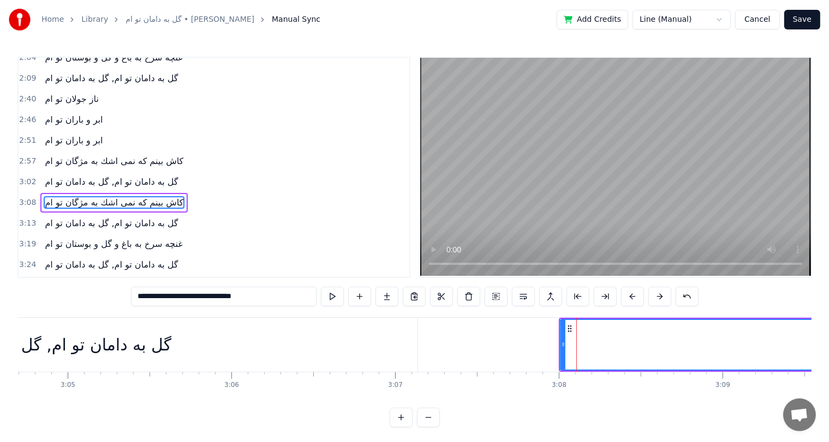
scroll to position [342, 0]
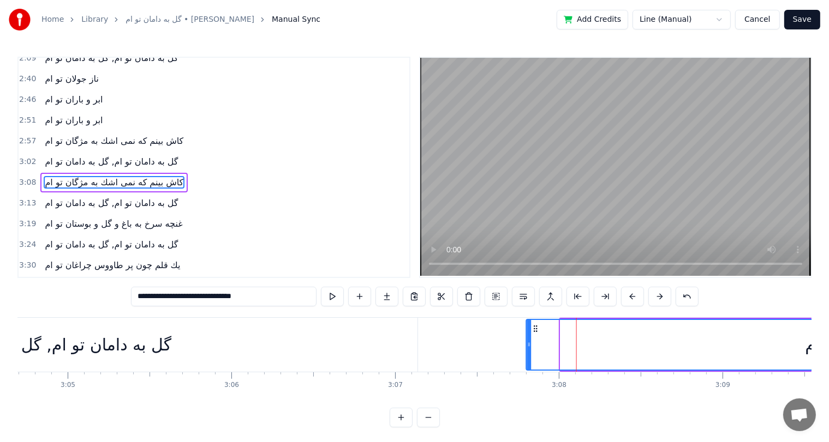
drag, startPoint x: 567, startPoint y: 328, endPoint x: 526, endPoint y: 328, distance: 40.9
click at [534, 328] on circle at bounding box center [534, 328] width 1 height 1
click at [113, 332] on div "گل به دامان تو ام, گل به دامان تو ام" at bounding box center [46, 345] width 741 height 54
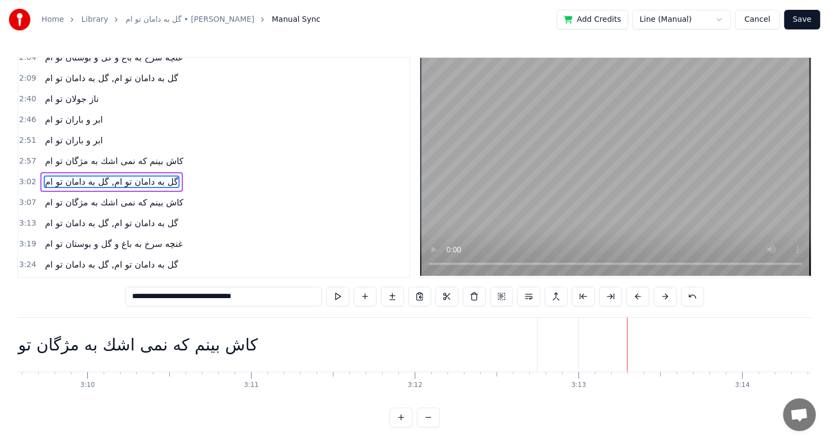
scroll to position [0, 31010]
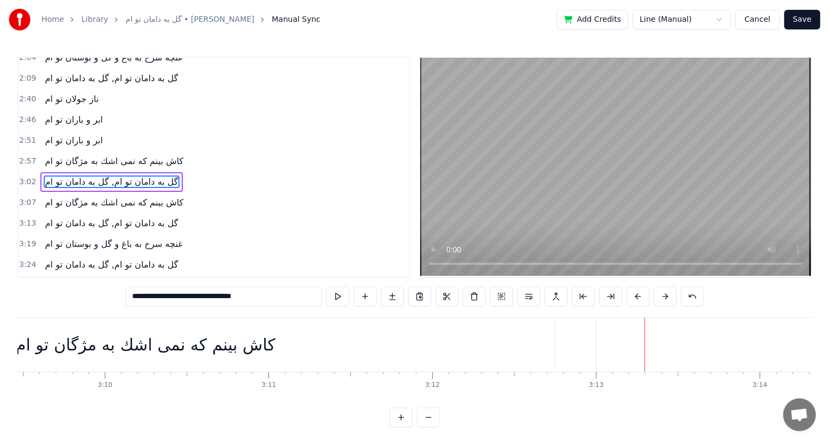
click at [522, 346] on div "كاش بينم كه نمی اشك به مژگان تو ام" at bounding box center [145, 345] width 817 height 54
type input "**********"
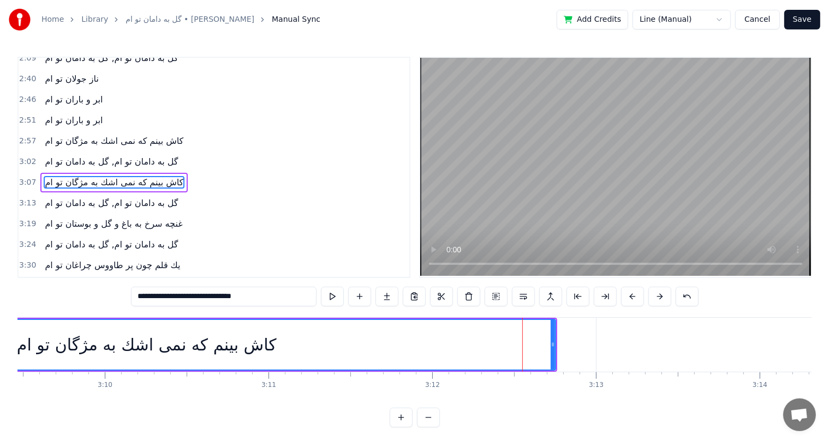
drag, startPoint x: 556, startPoint y: 340, endPoint x: 550, endPoint y: 343, distance: 6.1
click at [550, 343] on div "كاش بينم كه نمی اشك به مژگان تو ام" at bounding box center [146, 345] width 821 height 54
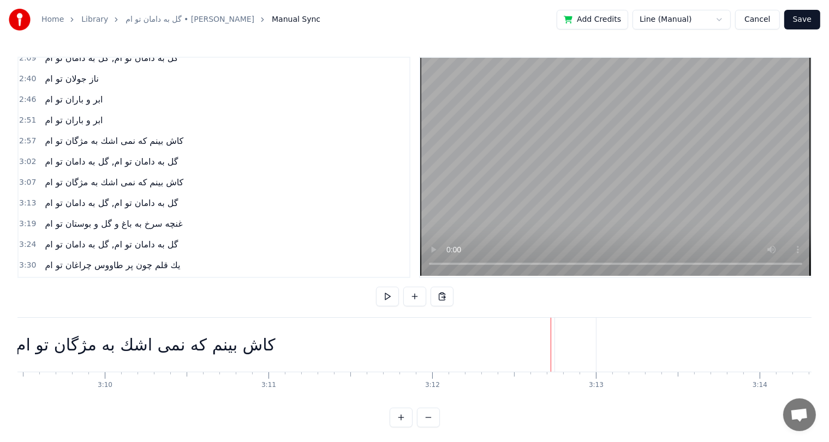
click at [506, 340] on div "كاش بينم كه نمی اشك به مژگان تو ام" at bounding box center [145, 345] width 817 height 54
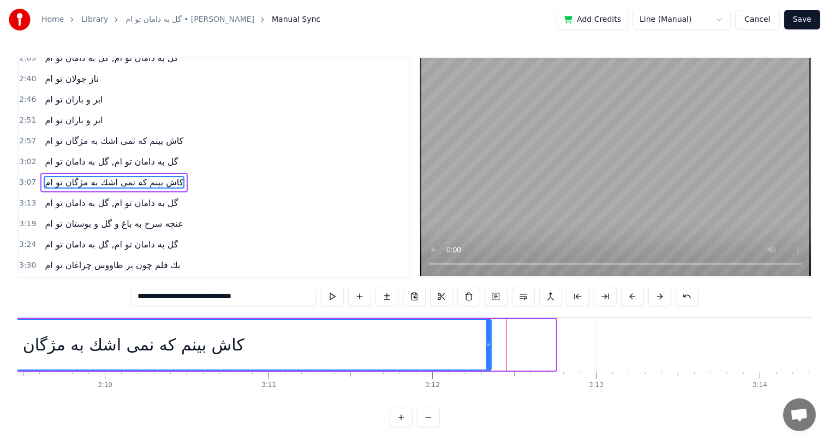
drag, startPoint x: 552, startPoint y: 340, endPoint x: 487, endPoint y: 342, distance: 64.4
click at [487, 342] on icon at bounding box center [488, 344] width 4 height 9
click at [125, 356] on div "كاش بينم كه نمی اشك به مژگان تو ام" at bounding box center [115, 345] width 260 height 25
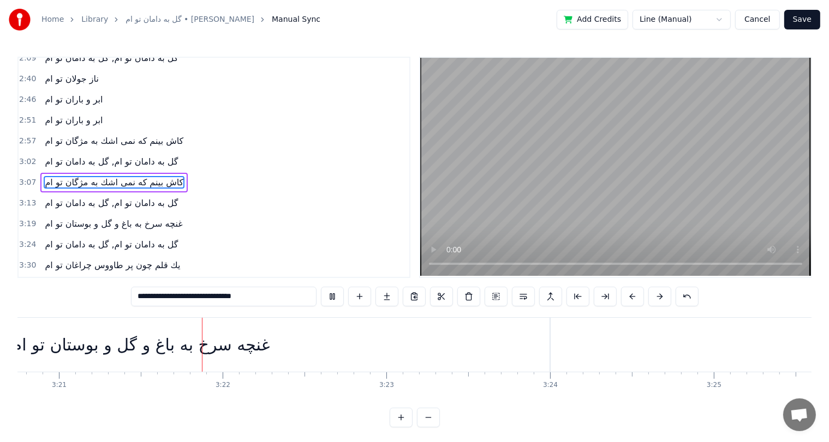
scroll to position [0, 32880]
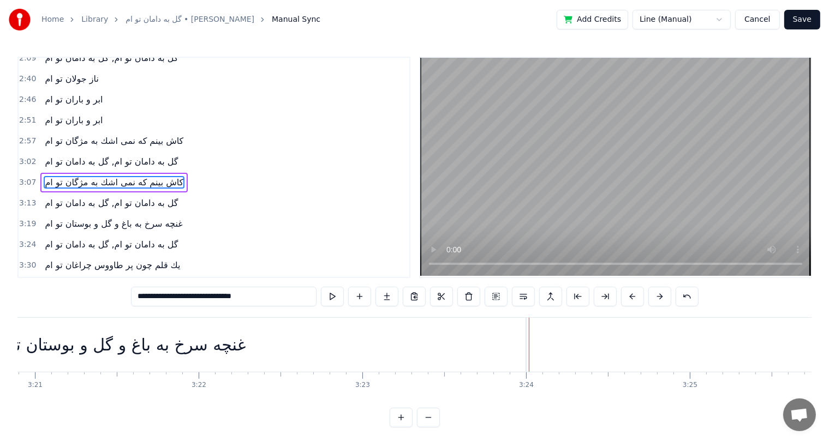
click at [500, 345] on div "غنچه سرخ به باغ و گل و بوستان تو ام" at bounding box center [116, 345] width 817 height 54
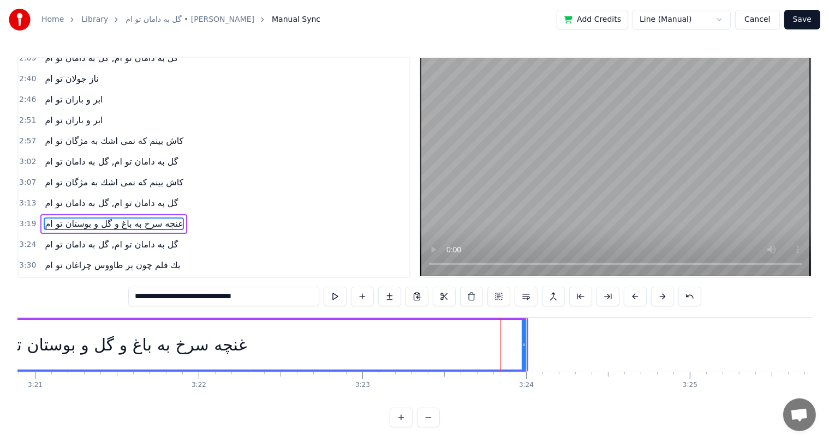
scroll to position [343, 0]
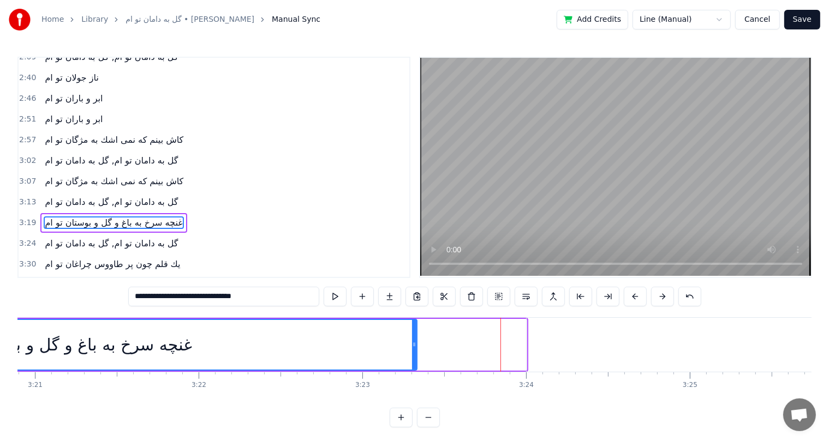
drag, startPoint x: 524, startPoint y: 339, endPoint x: 415, endPoint y: 342, distance: 109.7
click at [415, 342] on div at bounding box center [414, 345] width 4 height 50
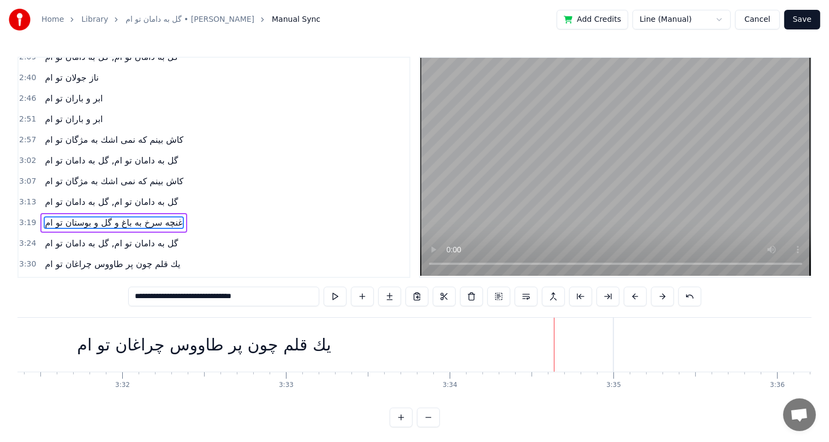
scroll to position [0, 34602]
click at [562, 338] on div "يك قلم چون پر طاووس چراغان تو ام" at bounding box center [195, 345] width 817 height 54
type input "**********"
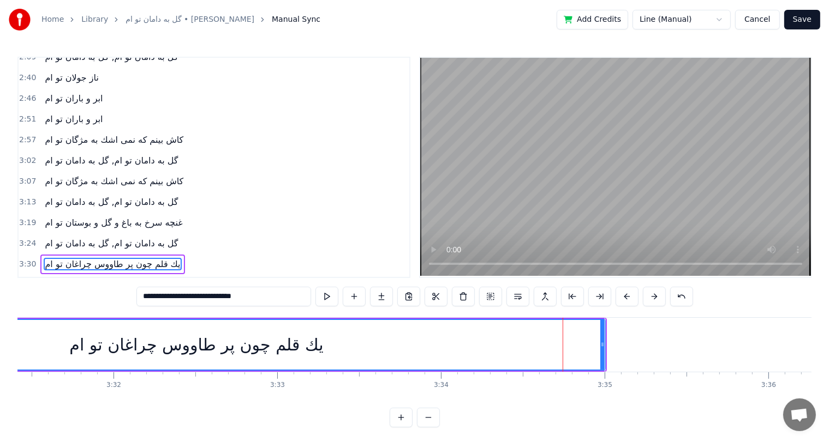
scroll to position [11, 0]
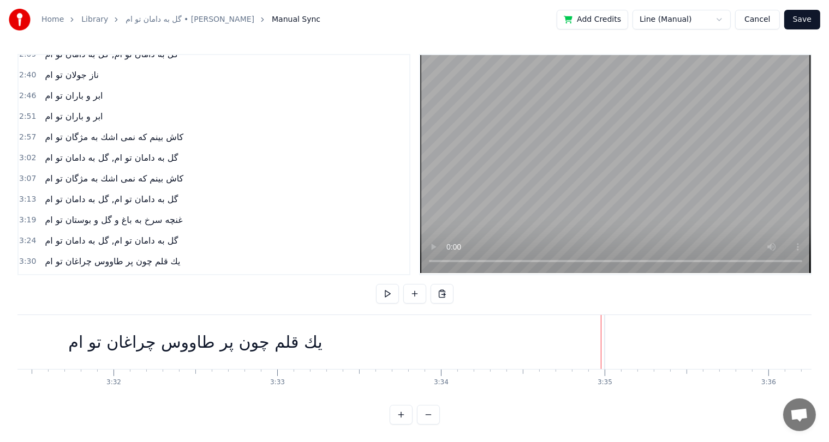
click at [528, 316] on div "يك قلم چون پر طاووس چراغان تو ام" at bounding box center [195, 342] width 817 height 54
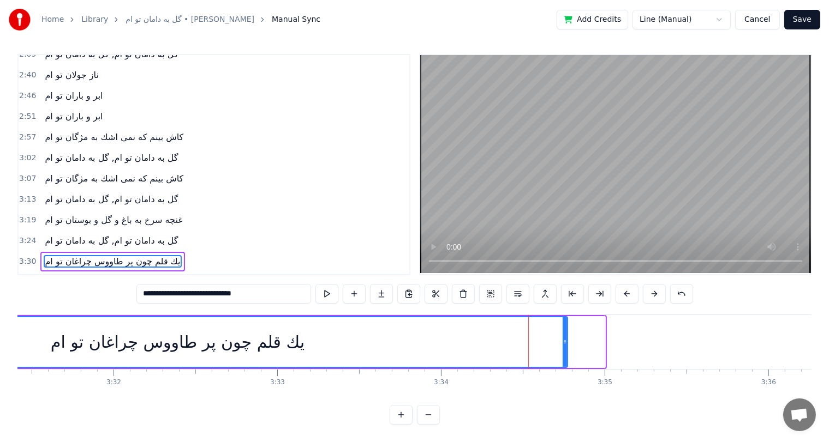
drag, startPoint x: 600, startPoint y: 332, endPoint x: 562, endPoint y: 333, distance: 37.7
click at [562, 338] on icon at bounding box center [564, 342] width 4 height 9
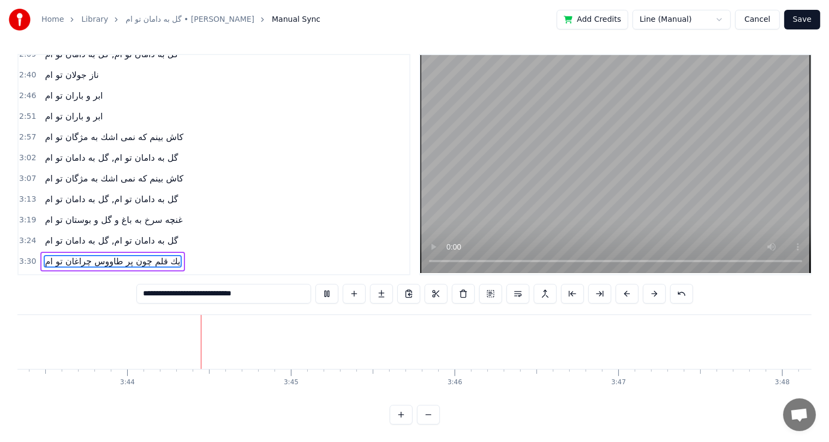
scroll to position [0, 36553]
click at [803, 15] on button "Save" at bounding box center [802, 20] width 36 height 20
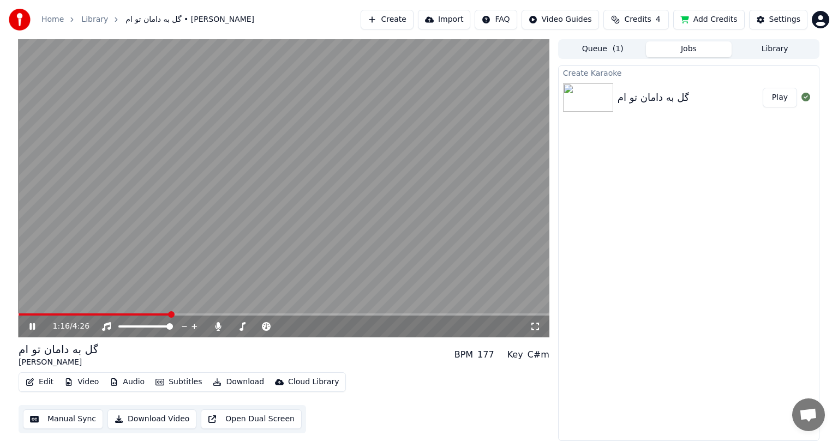
click at [170, 315] on span at bounding box center [284, 315] width 531 height 2
click at [178, 315] on span at bounding box center [284, 315] width 531 height 2
click at [314, 314] on span at bounding box center [284, 315] width 531 height 2
click at [331, 314] on span at bounding box center [284, 315] width 531 height 2
click at [220, 331] on icon at bounding box center [218, 326] width 11 height 9
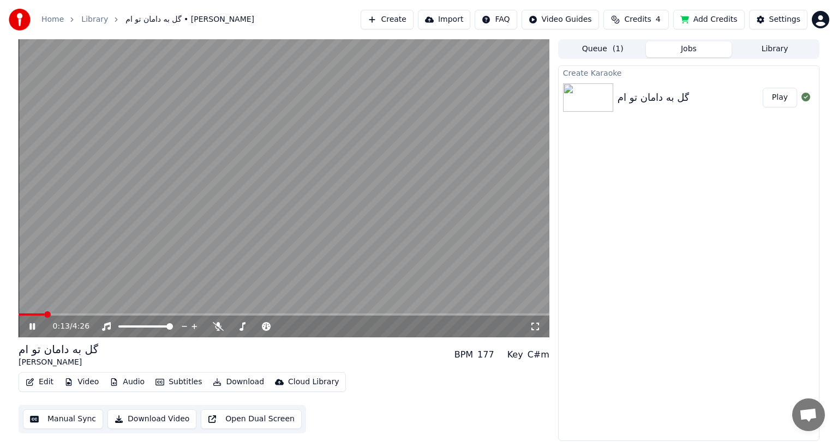
click at [44, 316] on span at bounding box center [32, 315] width 26 height 2
click at [27, 316] on span at bounding box center [23, 315] width 8 height 2
click at [144, 315] on span at bounding box center [284, 315] width 531 height 2
click at [165, 315] on span at bounding box center [284, 315] width 531 height 2
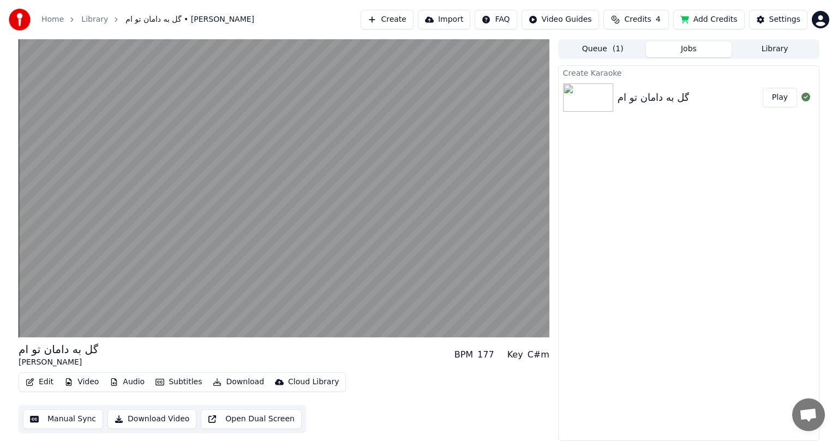
drag, startPoint x: 95, startPoint y: 347, endPoint x: 23, endPoint y: 350, distance: 72.6
click at [23, 350] on div "گل به دامان تو ام [PERSON_NAME] BPM 177 Key C#m" at bounding box center [284, 355] width 531 height 26
click at [23, 350] on div "گل به دامان تو ام" at bounding box center [59, 349] width 80 height 15
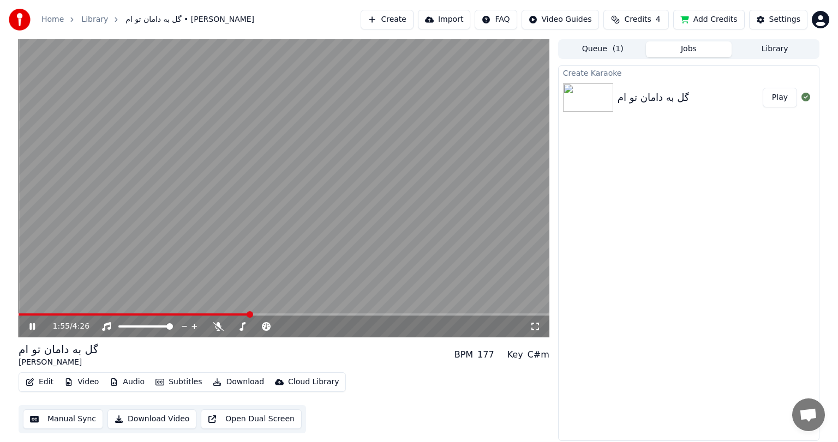
click at [35, 321] on div "1:55 / 4:26" at bounding box center [284, 326] width 522 height 11
click at [150, 422] on button "Download Video" at bounding box center [151, 420] width 89 height 20
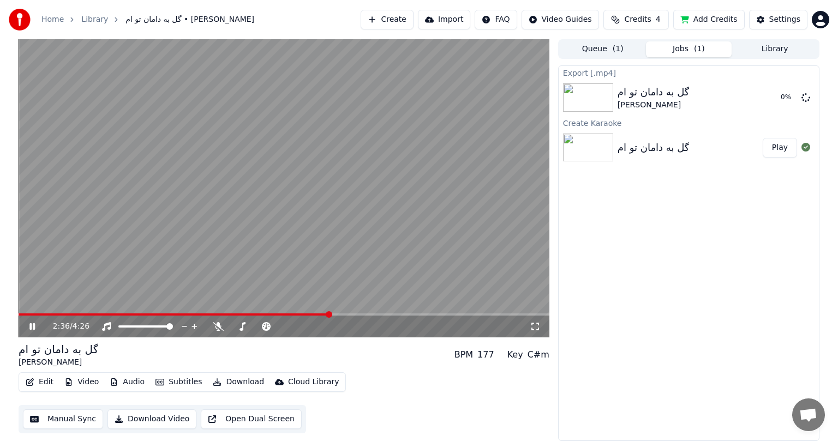
click at [330, 314] on span at bounding box center [284, 315] width 531 height 2
click at [31, 327] on icon at bounding box center [31, 327] width 5 height 7
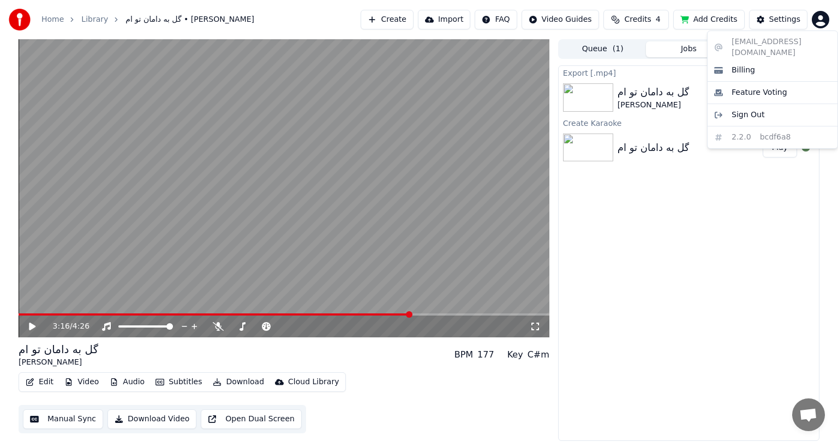
click at [822, 25] on html "Home Library گل به دامان تو ام • احمد ولی Create Import FAQ Video Guides Credit…" at bounding box center [419, 221] width 838 height 442
click at [749, 110] on span "Sign Out" at bounding box center [748, 115] width 33 height 11
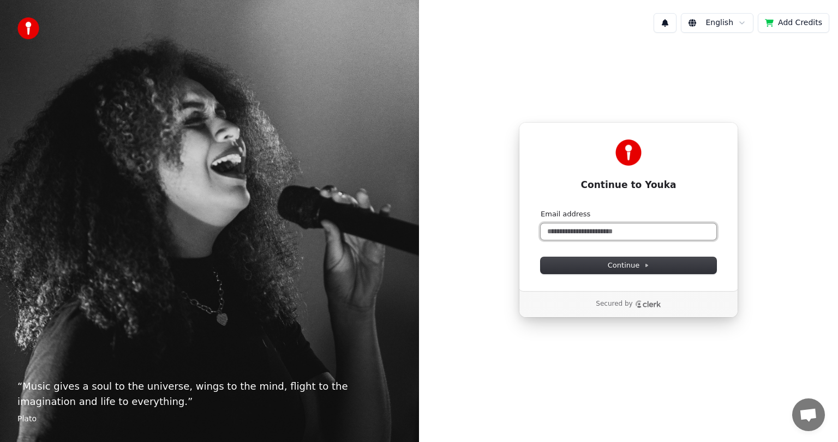
click at [642, 229] on input "Email address" at bounding box center [629, 232] width 176 height 16
paste input "**********"
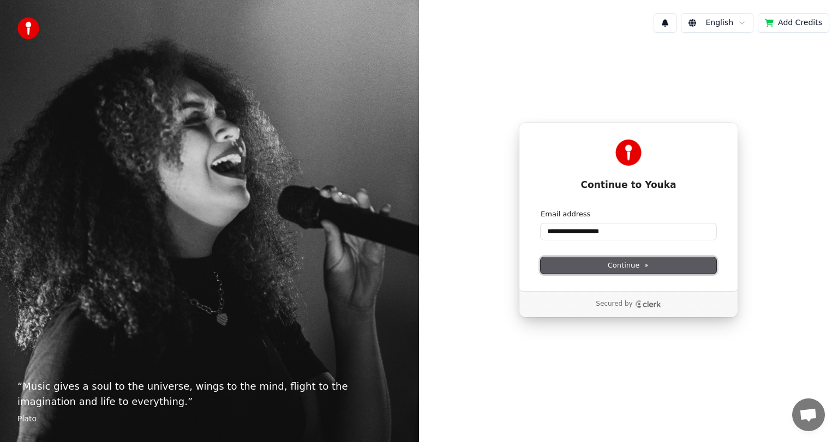
click at [638, 264] on span "Continue" at bounding box center [628, 266] width 41 height 10
type input "**********"
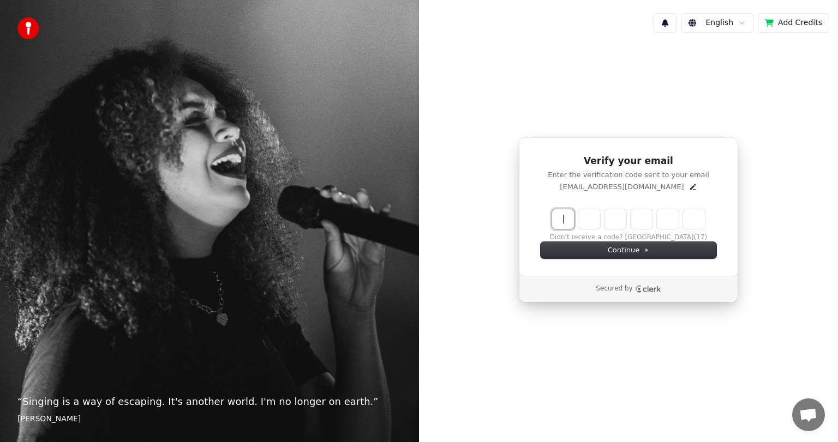
click at [567, 217] on input "Enter verification code" at bounding box center [639, 219] width 175 height 20
paste input "******"
type input "******"
